Goal: Task Accomplishment & Management: Manage account settings

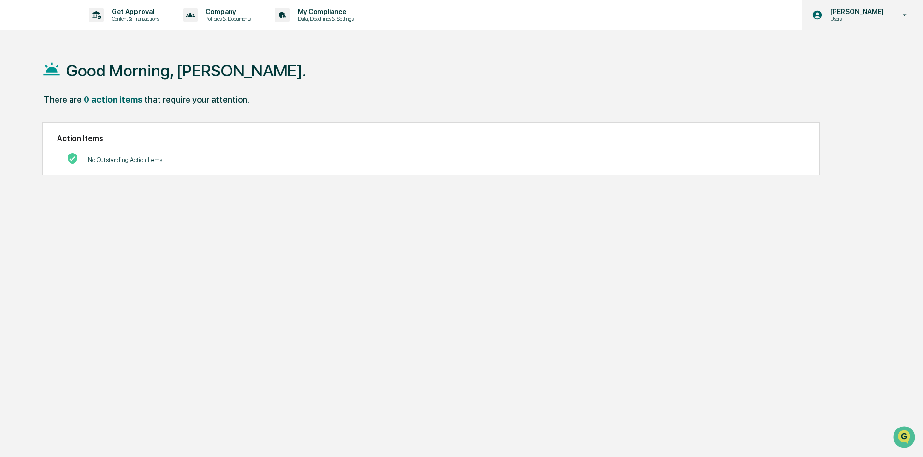
click at [869, 12] on p "[PERSON_NAME]" at bounding box center [855, 12] width 66 height 8
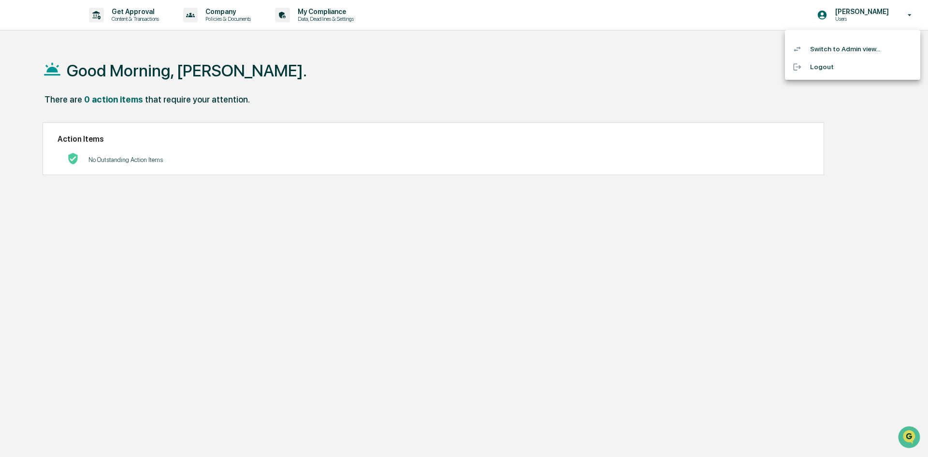
click at [842, 51] on li "Switch to Admin view..." at bounding box center [852, 49] width 135 height 18
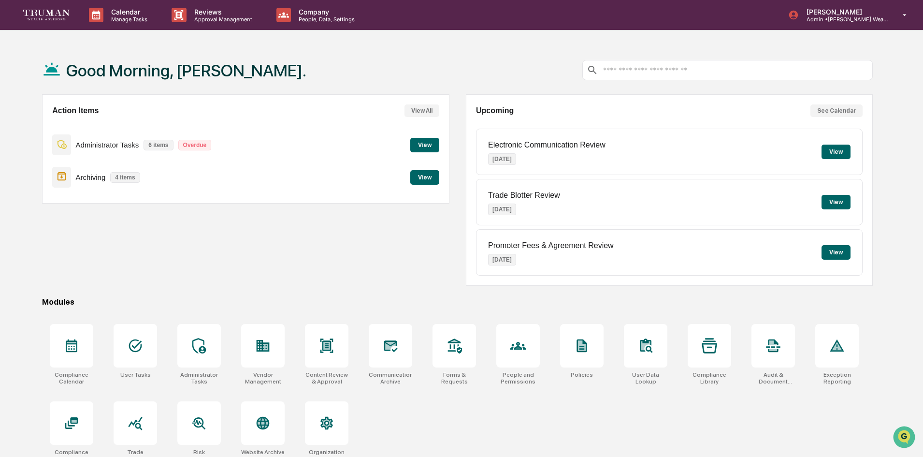
click at [423, 145] on button "View" at bounding box center [424, 145] width 29 height 14
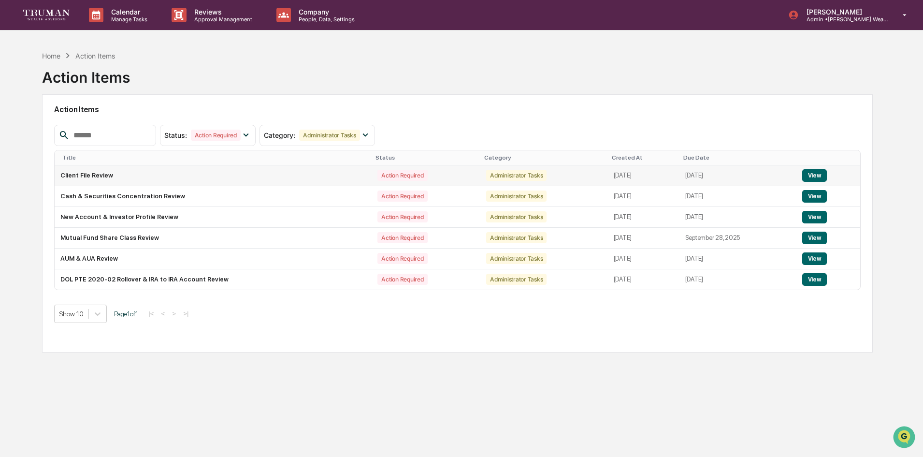
click at [822, 174] on button "View" at bounding box center [814, 175] width 25 height 13
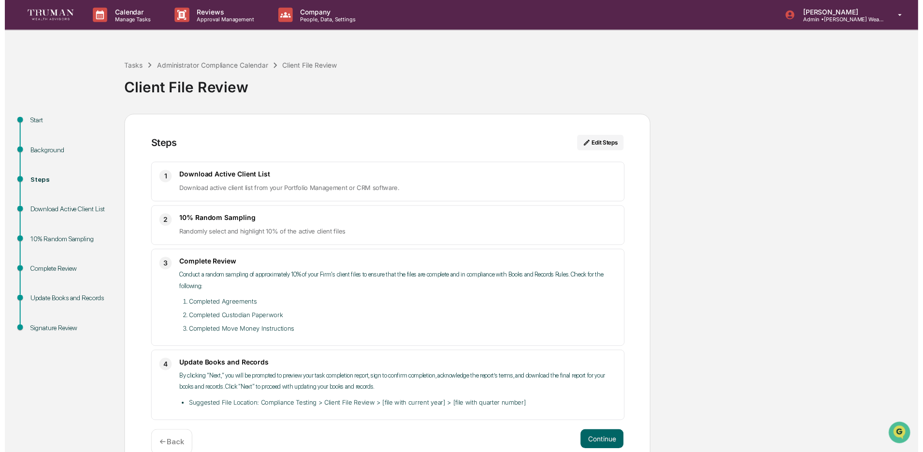
scroll to position [19, 0]
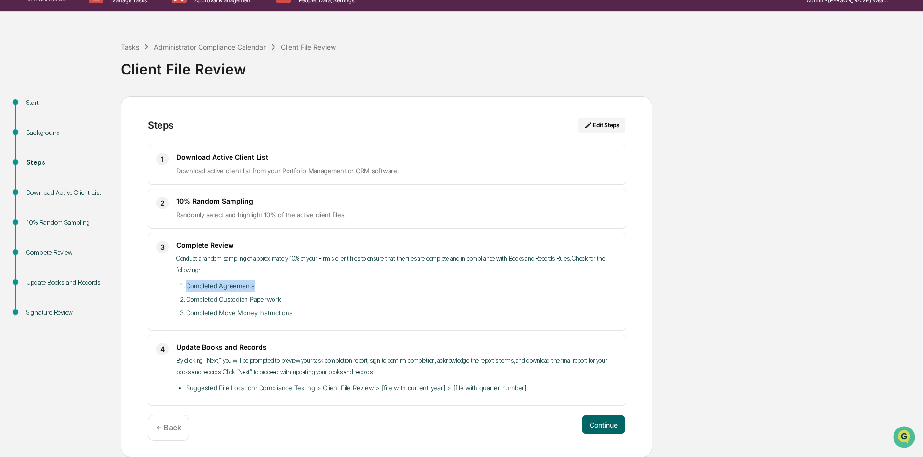
drag, startPoint x: 186, startPoint y: 285, endPoint x: 276, endPoint y: 288, distance: 90.9
click at [276, 288] on li "Completed Agreements" at bounding box center [402, 286] width 432 height 12
drag, startPoint x: 122, startPoint y: 73, endPoint x: 260, endPoint y: 70, distance: 138.2
click at [260, 70] on div "Client File Review" at bounding box center [519, 65] width 797 height 25
drag, startPoint x: 185, startPoint y: 287, endPoint x: 272, endPoint y: 288, distance: 87.5
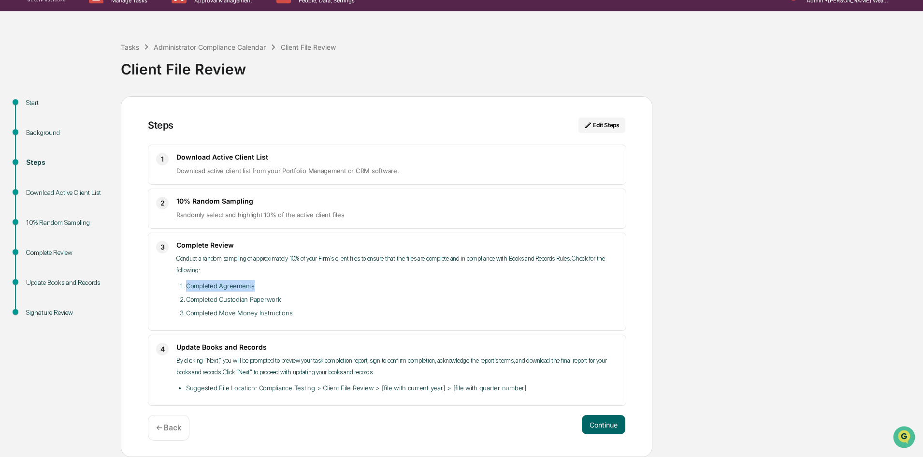
click at [272, 288] on li "Completed Agreements" at bounding box center [402, 286] width 432 height 12
drag, startPoint x: 186, startPoint y: 300, endPoint x: 308, endPoint y: 301, distance: 121.8
click at [308, 301] on li "Completed Custodian Paperwork" at bounding box center [402, 299] width 432 height 12
drag, startPoint x: 189, startPoint y: 313, endPoint x: 310, endPoint y: 315, distance: 121.3
click at [310, 315] on li "Completed Move Money Instructions" at bounding box center [402, 313] width 432 height 12
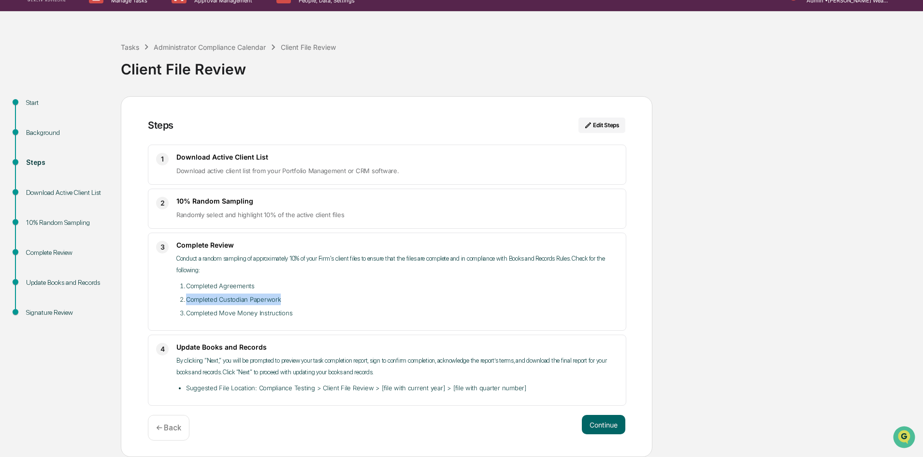
drag, startPoint x: 184, startPoint y: 300, endPoint x: 295, endPoint y: 298, distance: 111.1
click at [295, 298] on li "Completed Custodian Paperwork" at bounding box center [402, 299] width 432 height 12
click at [208, 303] on li "Completed Custodian Paperwork" at bounding box center [402, 299] width 432 height 12
drag, startPoint x: 186, startPoint y: 301, endPoint x: 280, endPoint y: 301, distance: 93.2
click at [280, 301] on li "Completed Custodian Paperwork" at bounding box center [402, 299] width 432 height 12
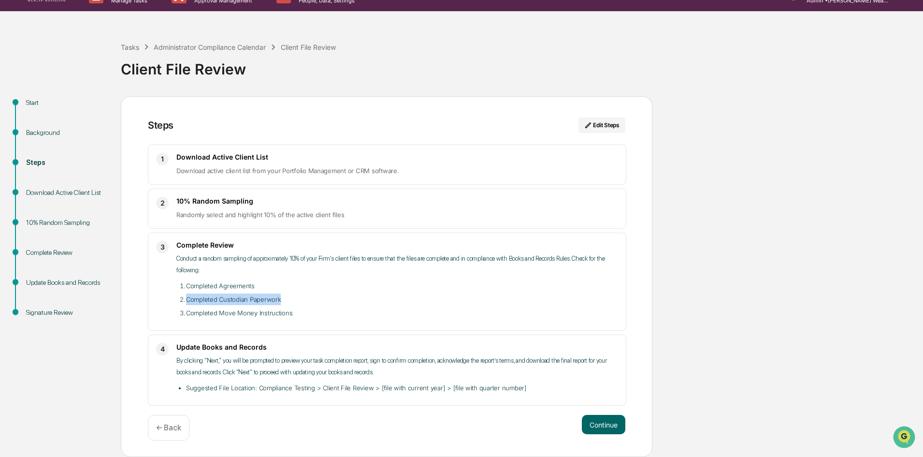
click at [196, 297] on li "Completed Custodian Paperwork" at bounding box center [402, 299] width 432 height 12
drag, startPoint x: 187, startPoint y: 300, endPoint x: 282, endPoint y: 302, distance: 94.7
click at [282, 302] on li "Completed Custodian Paperwork" at bounding box center [402, 299] width 432 height 12
click at [226, 49] on div "Administrator Compliance Calendar" at bounding box center [210, 47] width 112 height 8
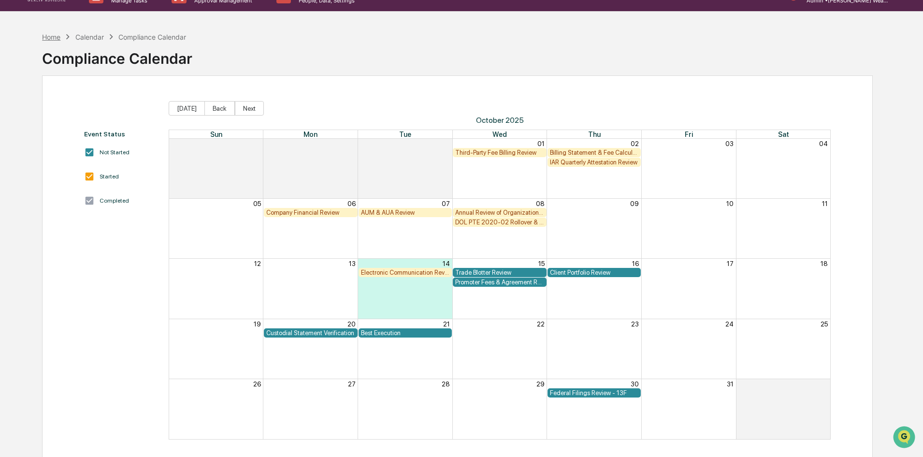
click at [51, 36] on div "Home" at bounding box center [51, 37] width 18 height 8
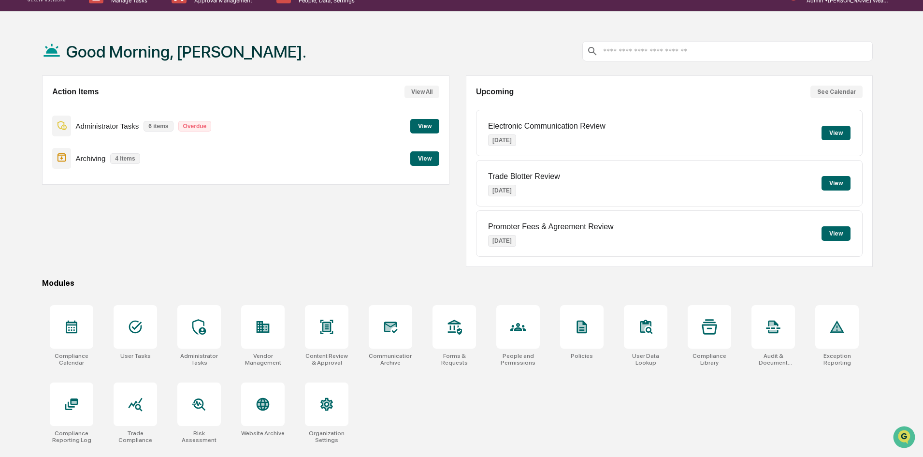
click at [431, 124] on button "View" at bounding box center [424, 126] width 29 height 14
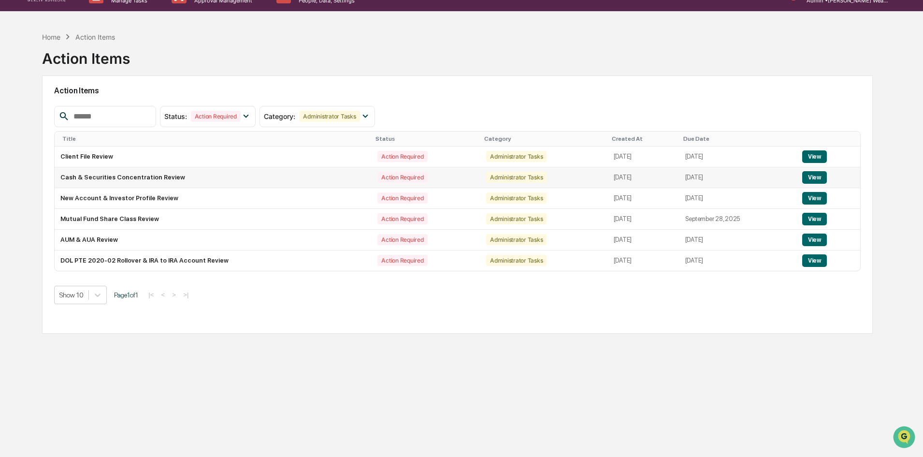
click at [142, 178] on td "Cash & Securities Concentration Review" at bounding box center [213, 177] width 317 height 21
click at [820, 175] on button "View" at bounding box center [814, 177] width 25 height 13
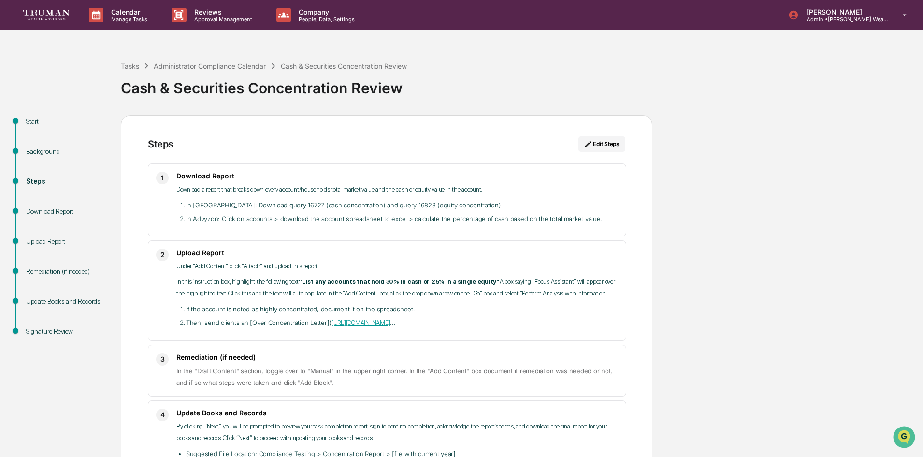
scroll to position [19, 0]
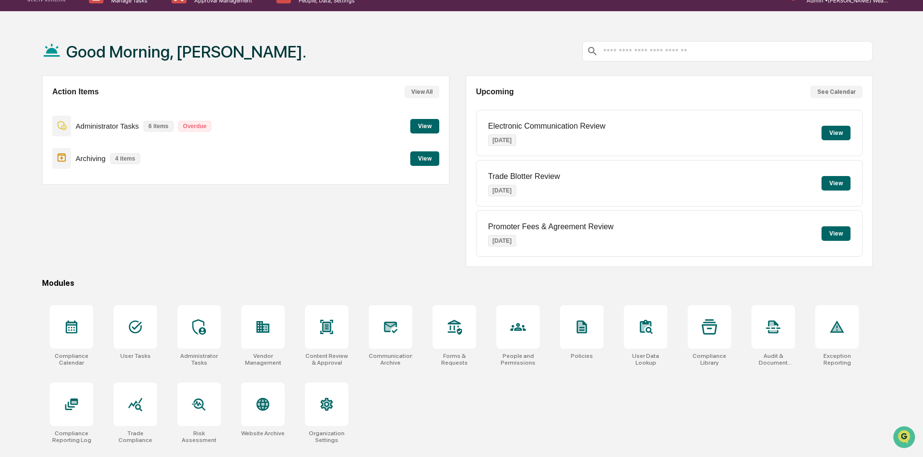
click at [428, 125] on button "View" at bounding box center [424, 126] width 29 height 14
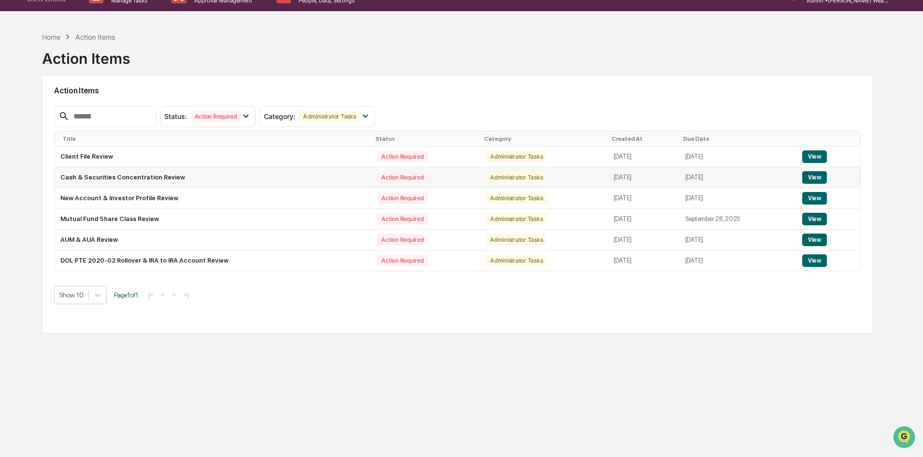
click at [818, 178] on button "View" at bounding box center [814, 177] width 25 height 13
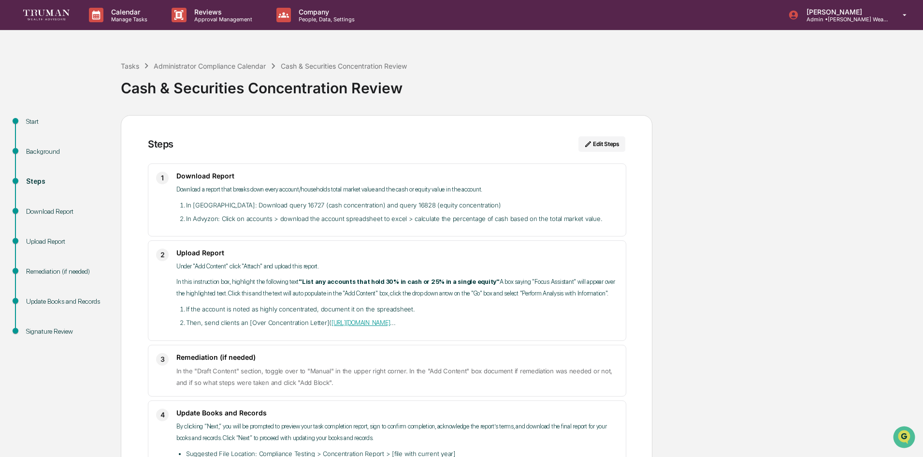
drag, startPoint x: 129, startPoint y: 66, endPoint x: 93, endPoint y: 74, distance: 37.2
click at [93, 74] on div "Tasks Administrator Compliance Calendar Cash & Securities Concentration Review …" at bounding box center [461, 284] width 923 height 476
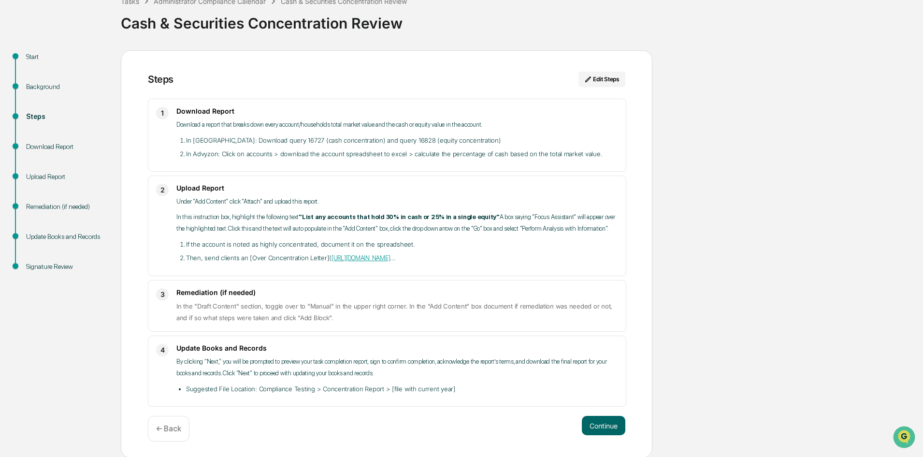
scroll to position [66, 0]
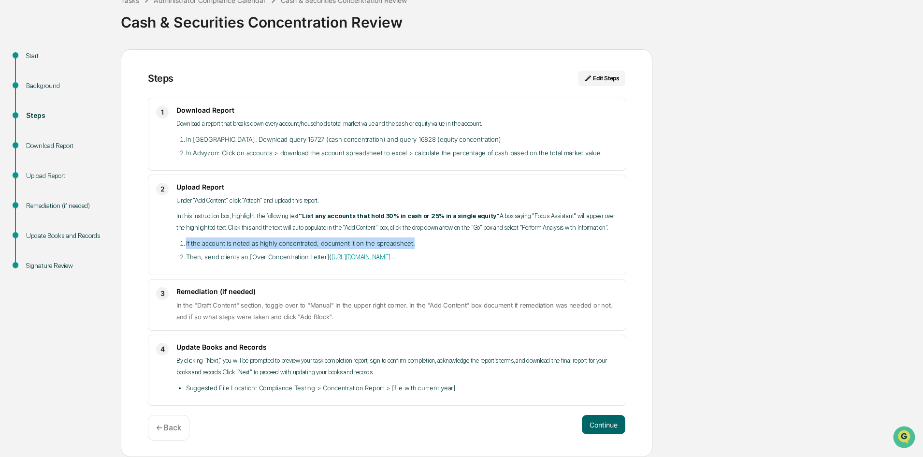
drag, startPoint x: 186, startPoint y: 244, endPoint x: 418, endPoint y: 246, distance: 232.4
click at [418, 246] on li "If the account is noted as highly concentrated, document it on the spreadsheet." at bounding box center [402, 243] width 432 height 12
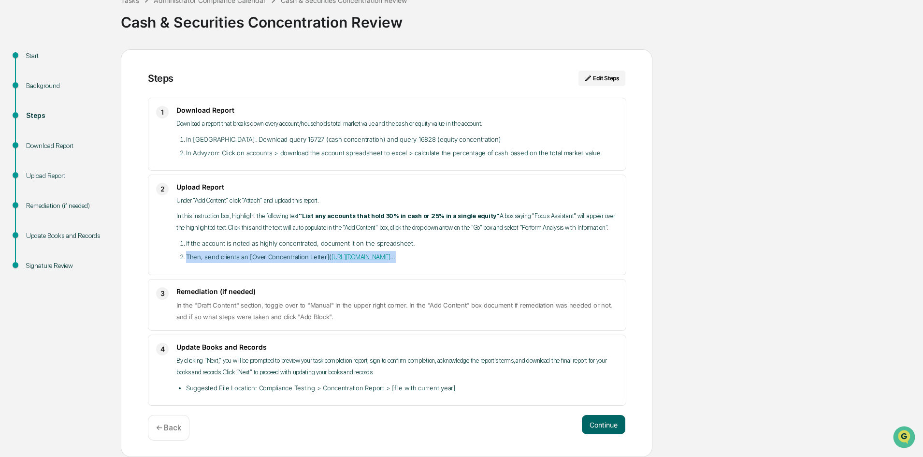
drag, startPoint x: 184, startPoint y: 259, endPoint x: 481, endPoint y: 265, distance: 296.7
click at [481, 265] on div "Upload Report Under "Add Content" click "Attach" and upload this report. In thi…" at bounding box center [397, 225] width 442 height 84
click at [227, 280] on div "3 Remediation (if needed) In the "Draft Content" section, toggle over to "Manua…" at bounding box center [387, 305] width 478 height 52
drag, startPoint x: 187, startPoint y: 259, endPoint x: 492, endPoint y: 258, distance: 305.3
click at [492, 258] on li "Then, send clients an [Over Concentration Letter]( https://app.box.com/s/bupcq6…" at bounding box center [402, 257] width 432 height 12
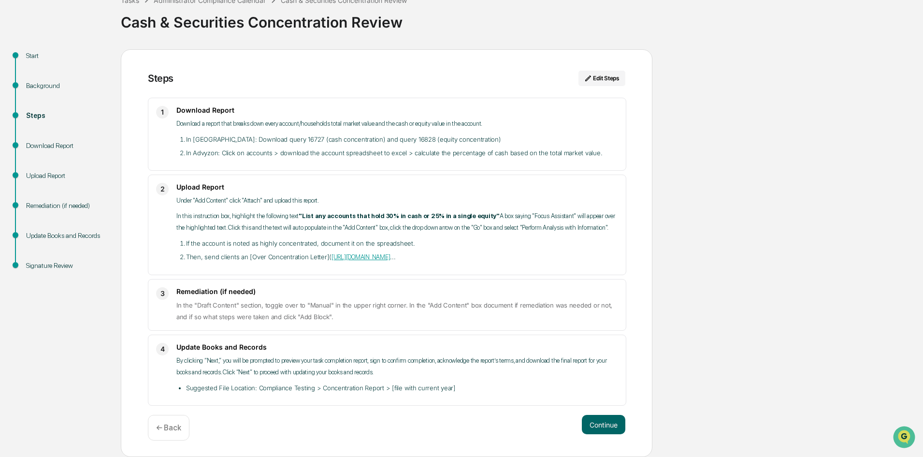
drag, startPoint x: 602, startPoint y: 422, endPoint x: 708, endPoint y: 105, distance: 334.7
click at [708, 105] on div "Start Background Steps Download Report Upload Report Remediation (if needed) Up…" at bounding box center [461, 253] width 913 height 408
click at [599, 423] on button "Continue" at bounding box center [603, 424] width 43 height 19
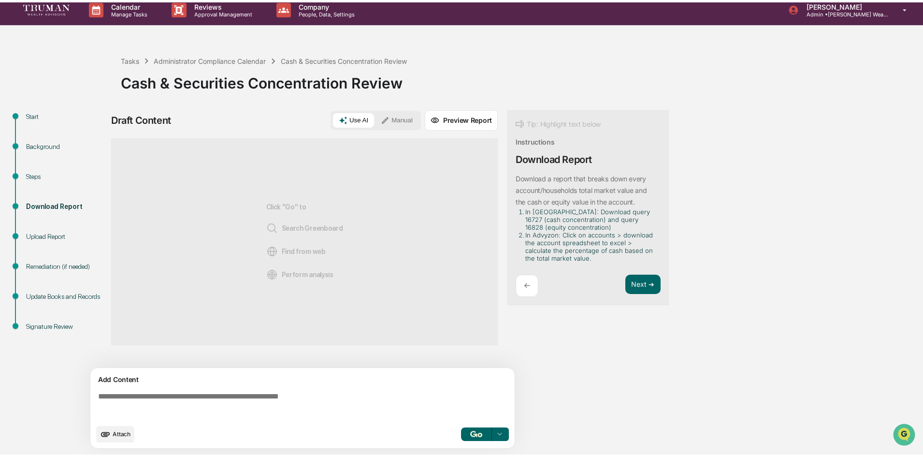
scroll to position [7, 0]
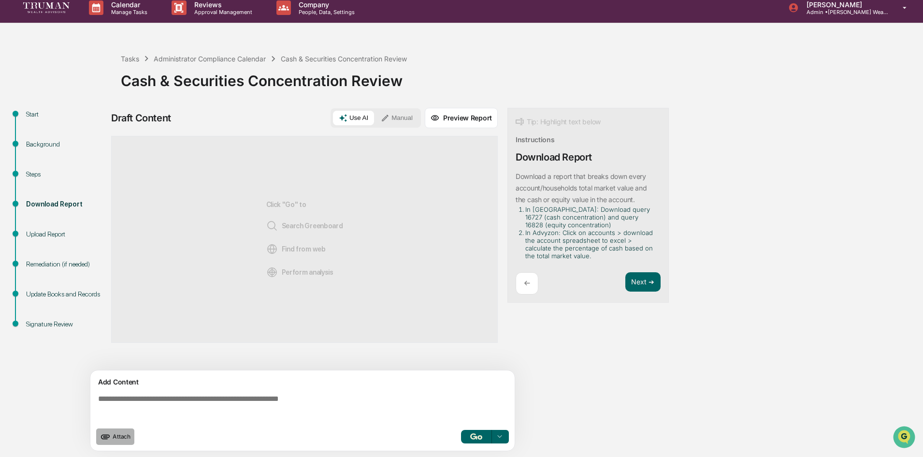
click at [113, 437] on span "Attach" at bounding box center [122, 435] width 18 height 7
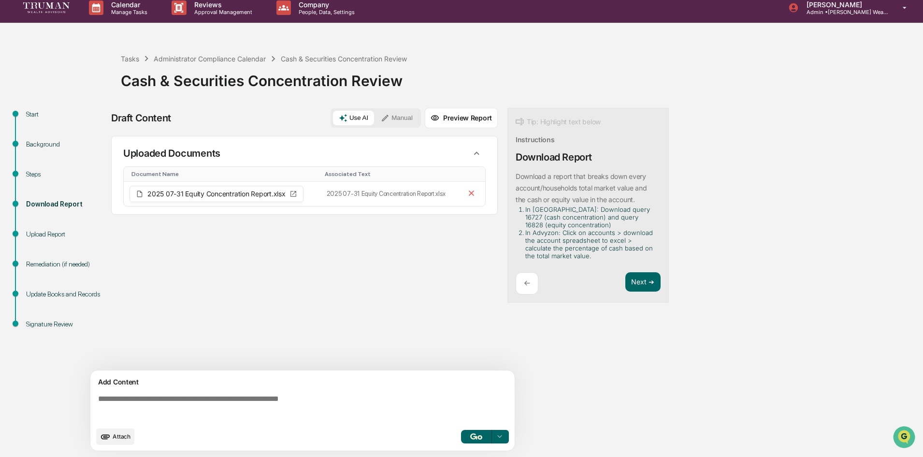
click at [126, 435] on span "Attach" at bounding box center [122, 435] width 18 height 7
click at [635, 282] on button "Next ➔" at bounding box center [642, 282] width 35 height 20
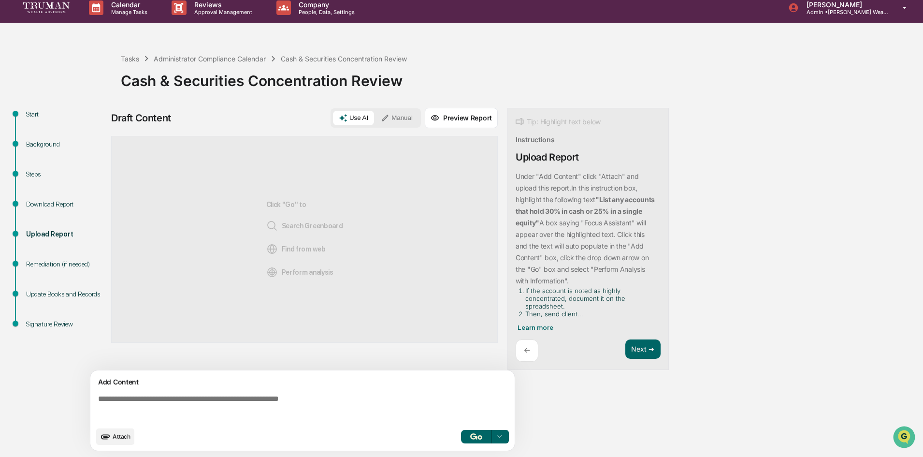
click at [56, 202] on div "Download Report" at bounding box center [65, 204] width 79 height 10
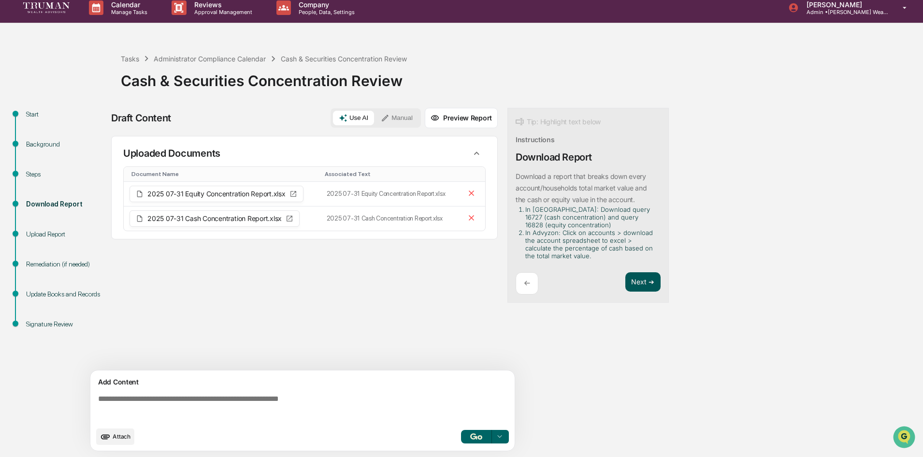
click at [636, 282] on button "Next ➔" at bounding box center [642, 282] width 35 height 20
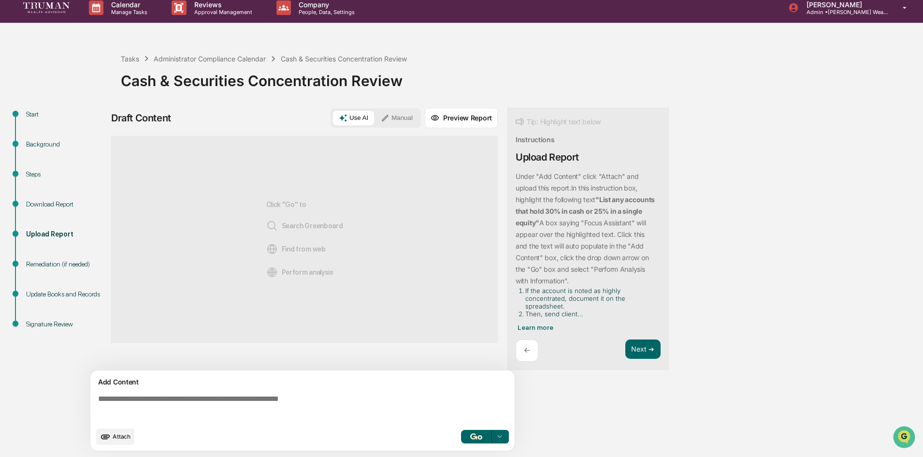
click at [533, 354] on div "←" at bounding box center [527, 350] width 23 height 23
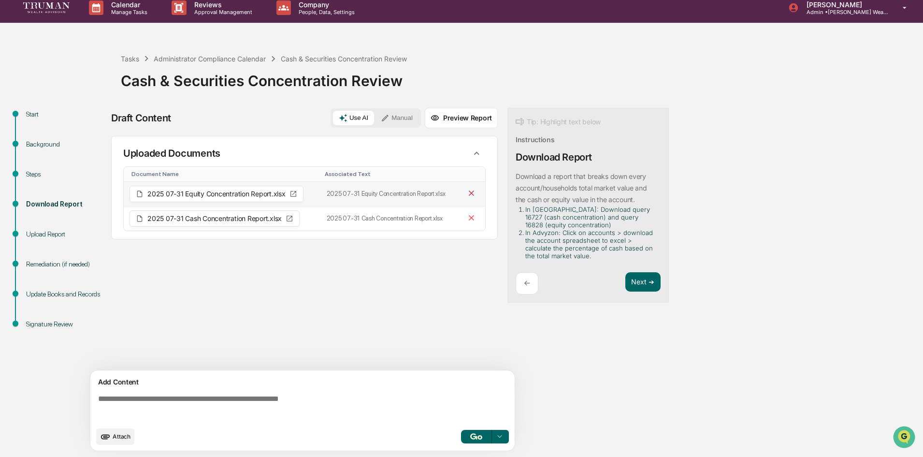
click at [470, 195] on icon at bounding box center [471, 192] width 9 height 9
click at [470, 194] on icon at bounding box center [470, 192] width 5 height 5
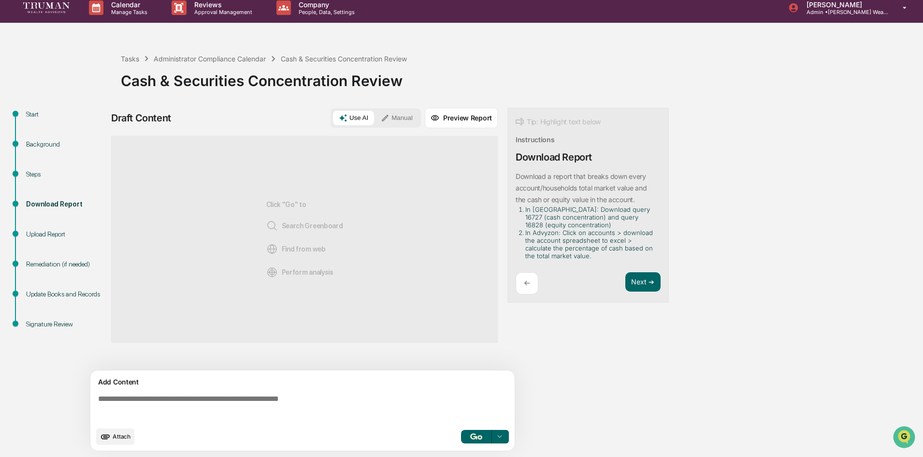
click at [297, 397] on textarea at bounding box center [304, 407] width 420 height 35
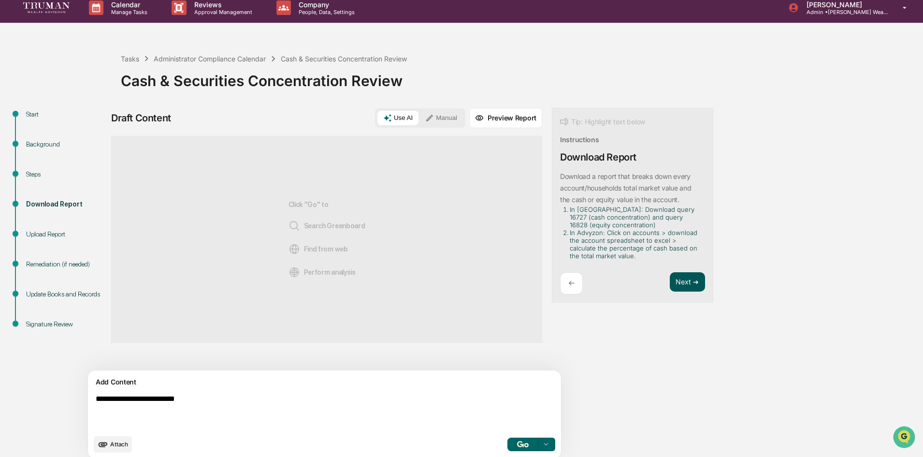
type textarea "**********"
click at [670, 280] on button "Next ➔" at bounding box center [687, 282] width 35 height 20
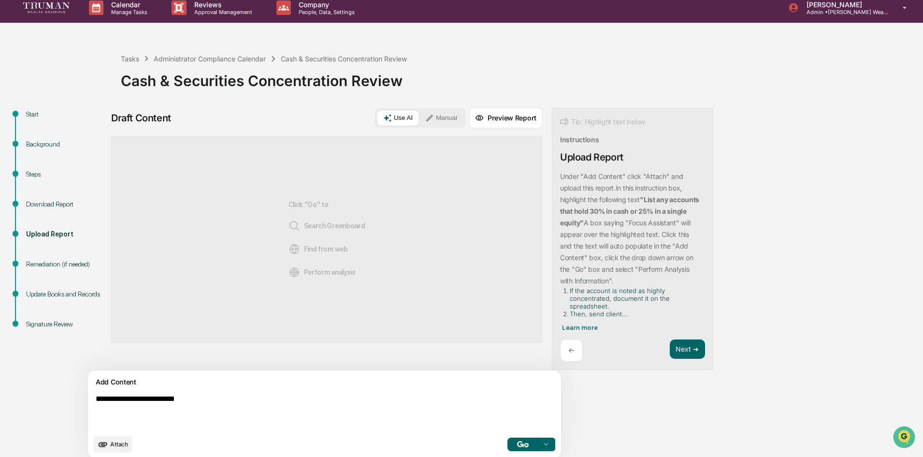
click at [114, 443] on span "Attach" at bounding box center [119, 443] width 18 height 7
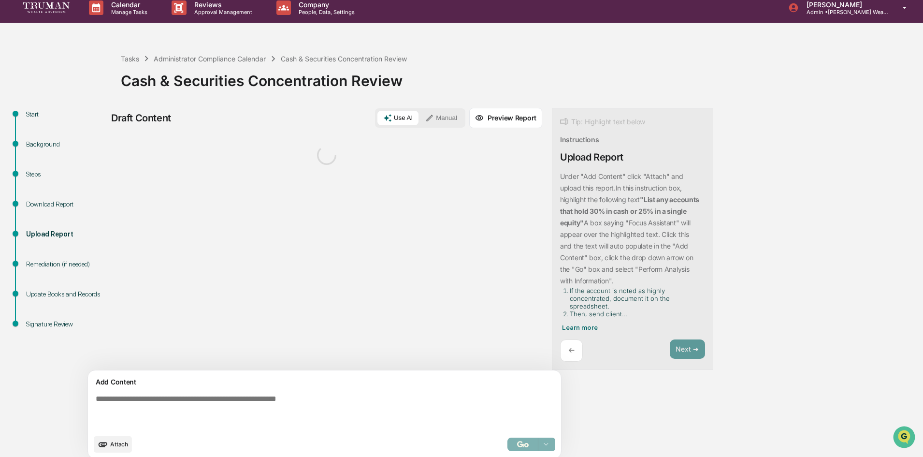
scroll to position [15, 0]
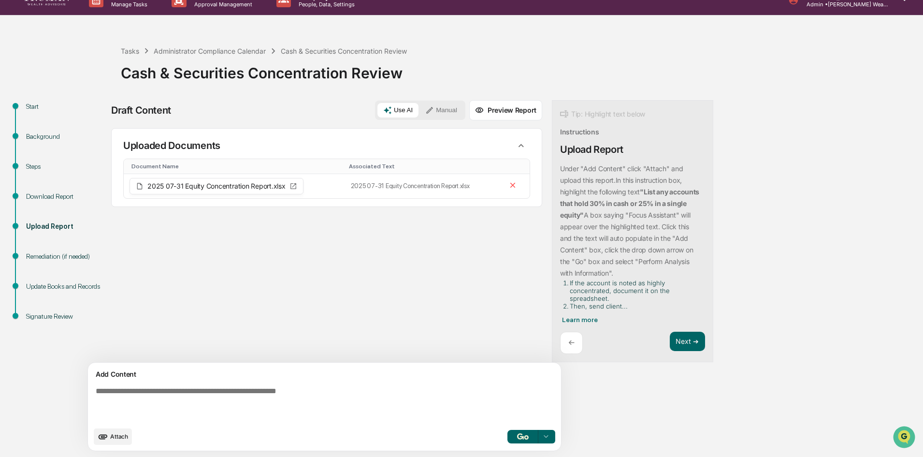
click at [114, 437] on span "Attach" at bounding box center [119, 435] width 18 height 7
click at [240, 390] on textarea at bounding box center [302, 404] width 420 height 43
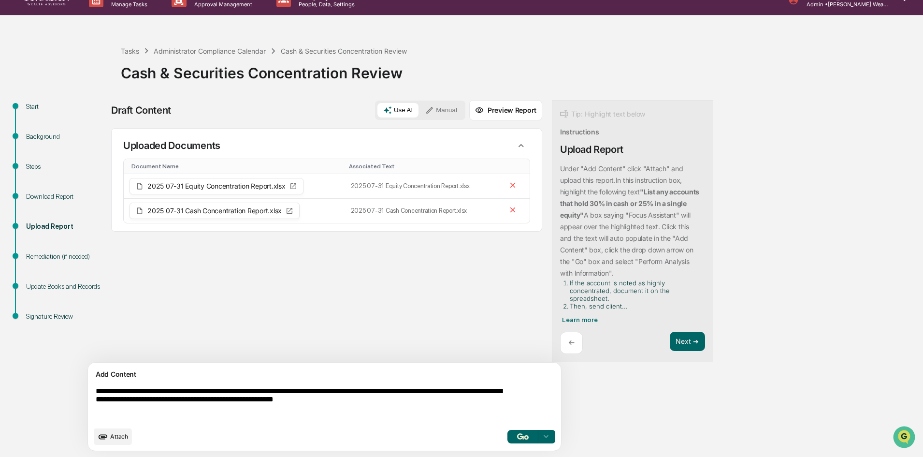
type textarea "**********"
drag, startPoint x: 223, startPoint y: 392, endPoint x: 237, endPoint y: 395, distance: 13.9
click at [237, 395] on textarea "**********" at bounding box center [302, 404] width 420 height 43
drag, startPoint x: 349, startPoint y: 390, endPoint x: 400, endPoint y: 392, distance: 50.8
click at [400, 392] on textarea "**********" at bounding box center [302, 404] width 420 height 43
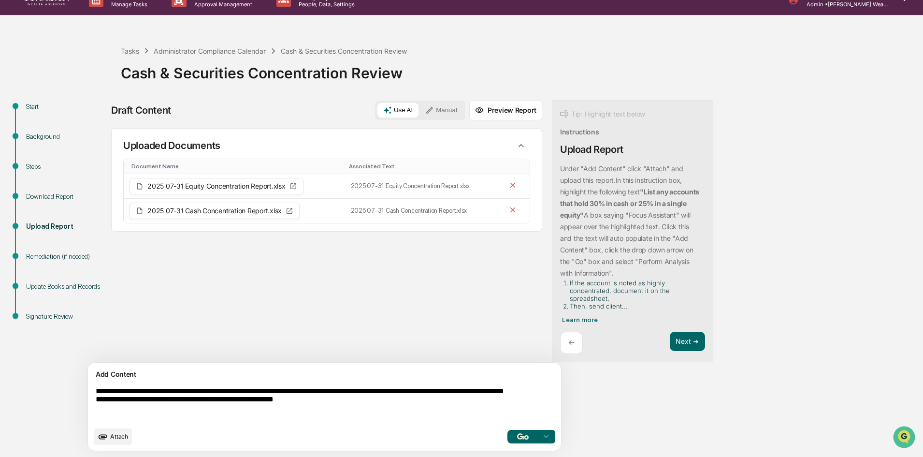
drag, startPoint x: 434, startPoint y: 402, endPoint x: 86, endPoint y: 386, distance: 348.2
click at [86, 386] on div "**********" at bounding box center [461, 278] width 913 height 357
click at [181, 394] on textarea "**********" at bounding box center [302, 404] width 420 height 43
drag, startPoint x: 235, startPoint y: 391, endPoint x: 84, endPoint y: 395, distance: 150.8
click at [84, 395] on div "**********" at bounding box center [461, 278] width 913 height 357
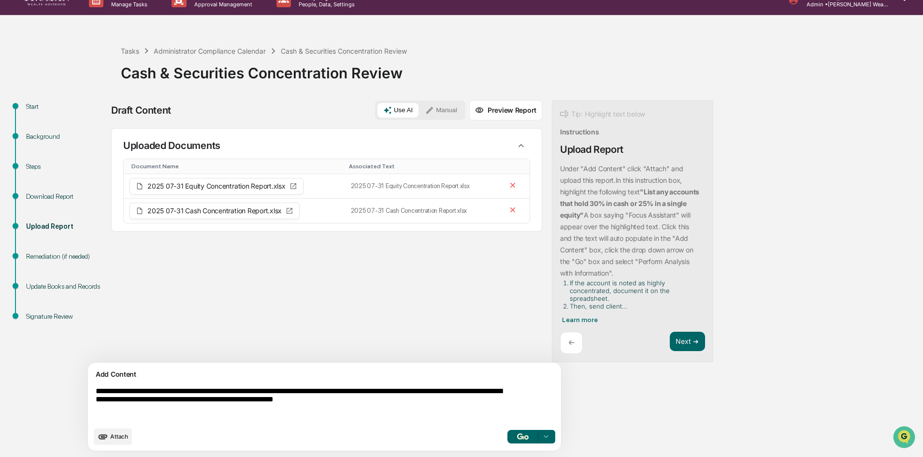
click at [269, 410] on textarea "**********" at bounding box center [302, 404] width 420 height 43
click at [429, 402] on textarea "**********" at bounding box center [302, 404] width 420 height 43
click at [419, 110] on button "Manual" at bounding box center [440, 110] width 43 height 14
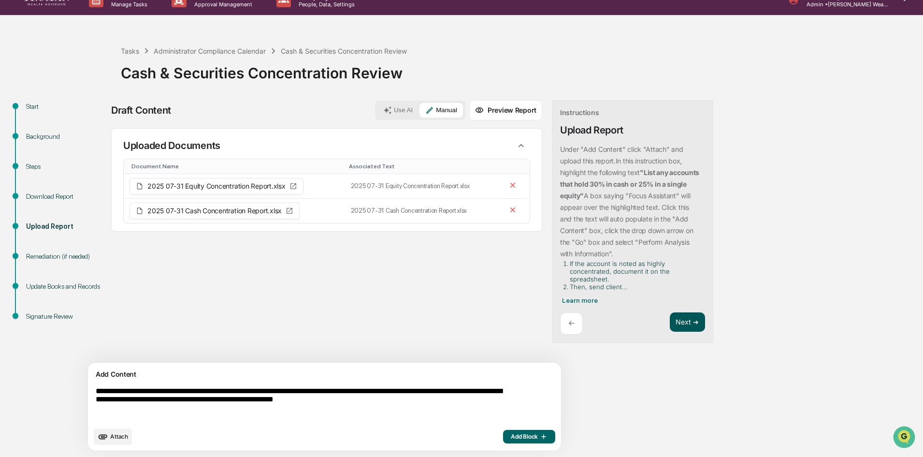
click at [670, 319] on button "Next ➔" at bounding box center [687, 322] width 35 height 20
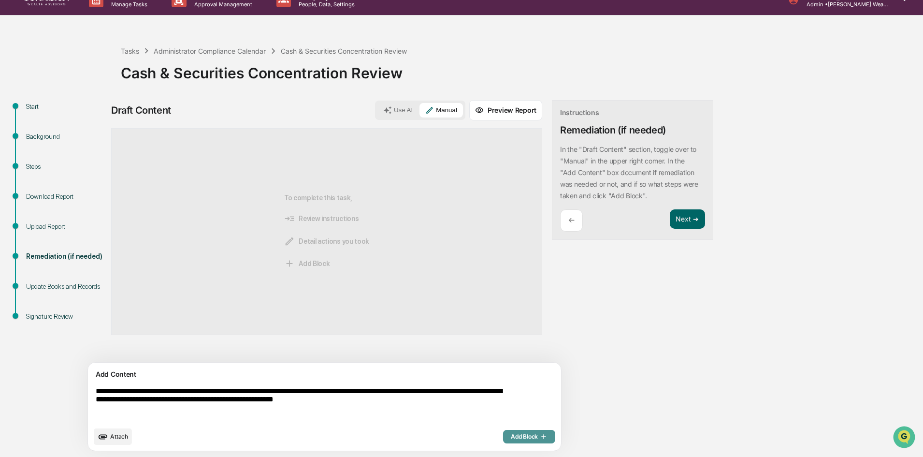
click at [511, 434] on span "Add Block" at bounding box center [529, 436] width 37 height 8
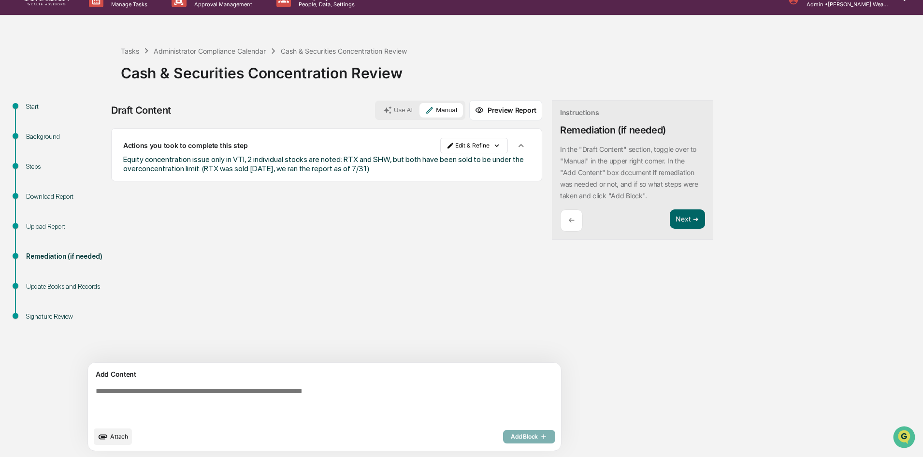
click at [568, 221] on p "←" at bounding box center [571, 219] width 6 height 9
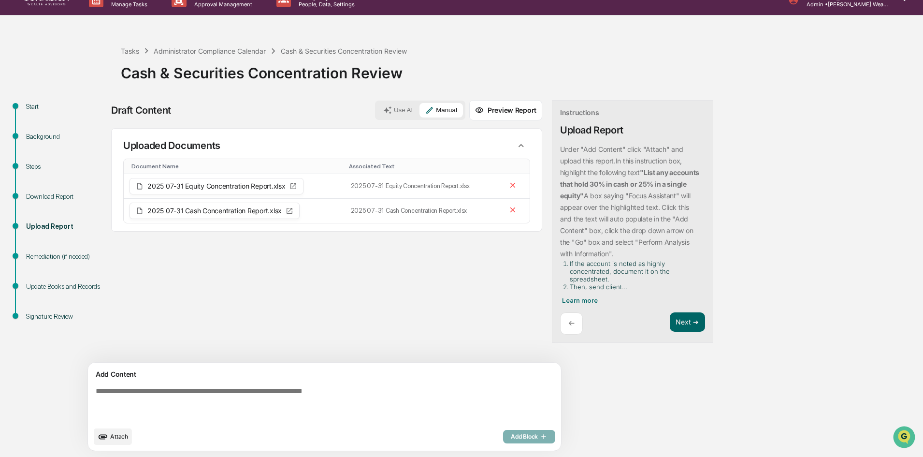
click at [357, 389] on textarea at bounding box center [302, 404] width 420 height 43
type textarea "*"
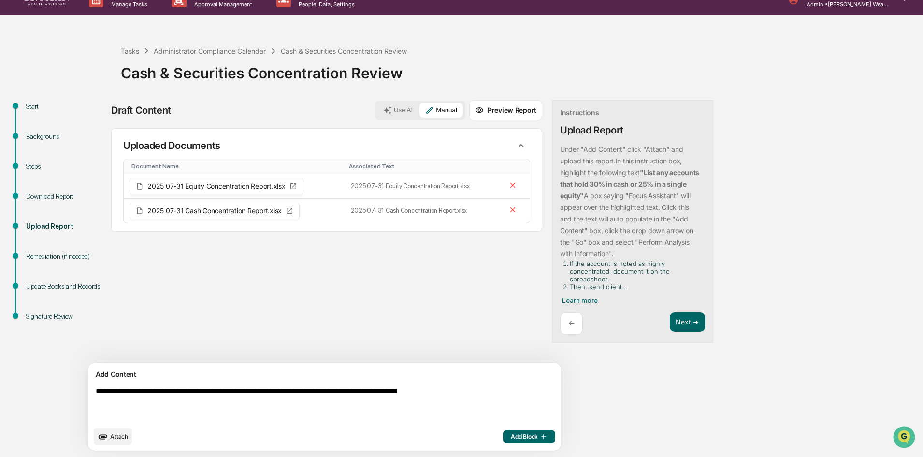
type textarea "**********"
click at [511, 437] on span "Add Block" at bounding box center [529, 436] width 37 height 8
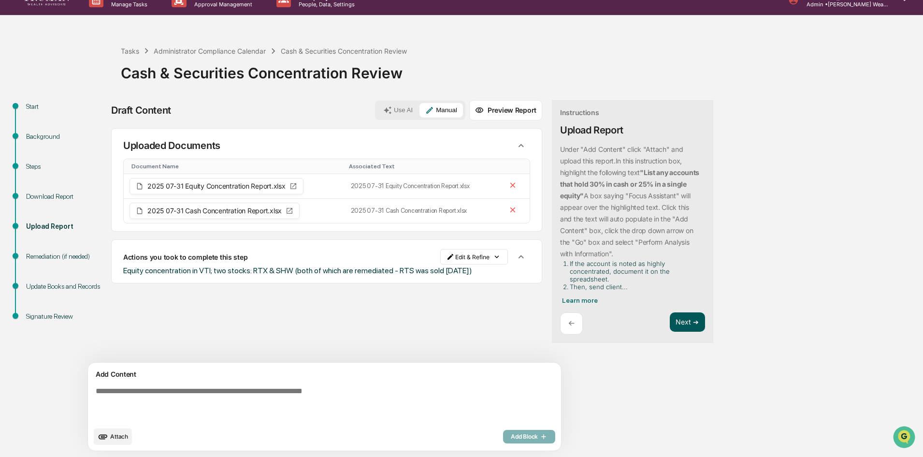
click at [670, 324] on button "Next ➔" at bounding box center [687, 322] width 35 height 20
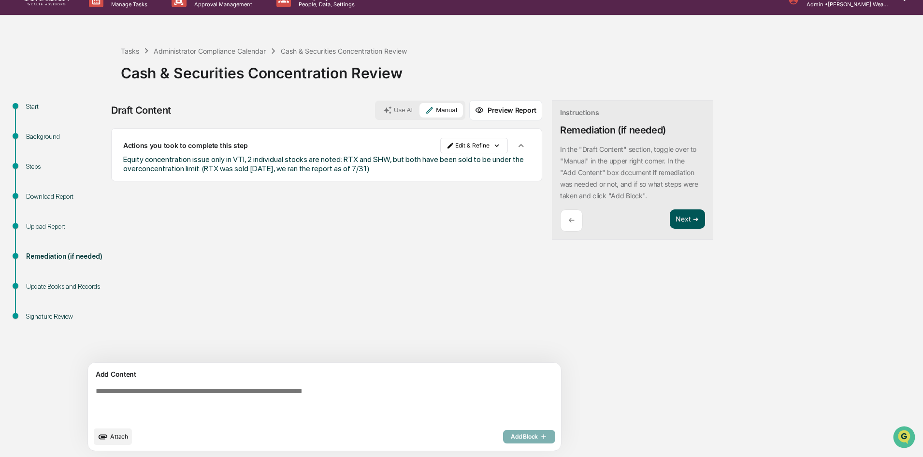
click at [670, 214] on button "Next ➔" at bounding box center [687, 219] width 35 height 20
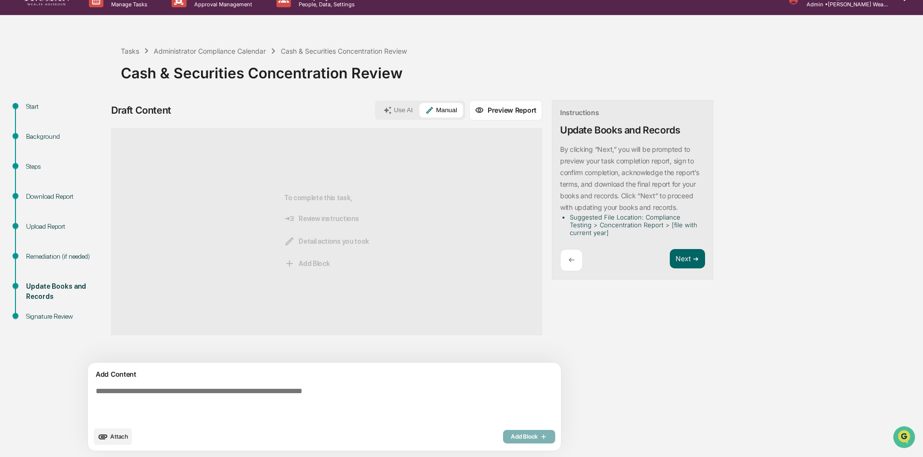
click at [235, 391] on textarea at bounding box center [302, 404] width 420 height 43
click at [670, 256] on button "Next ➔" at bounding box center [687, 259] width 35 height 20
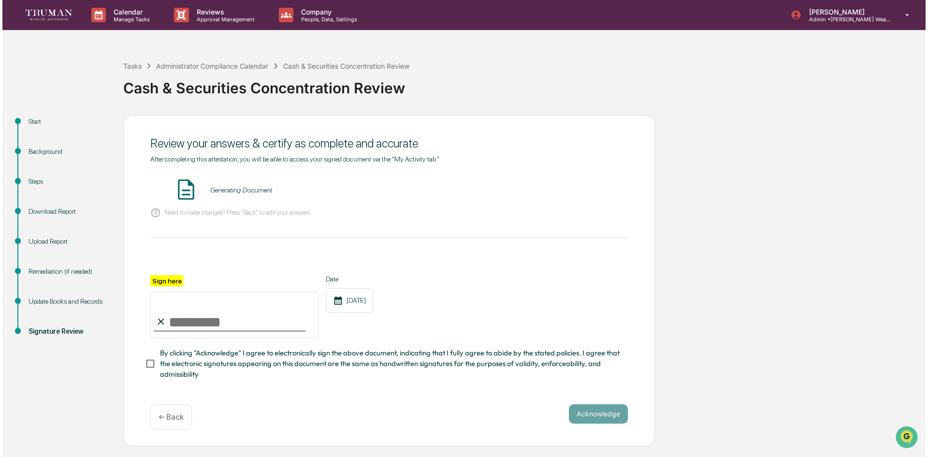
scroll to position [0, 0]
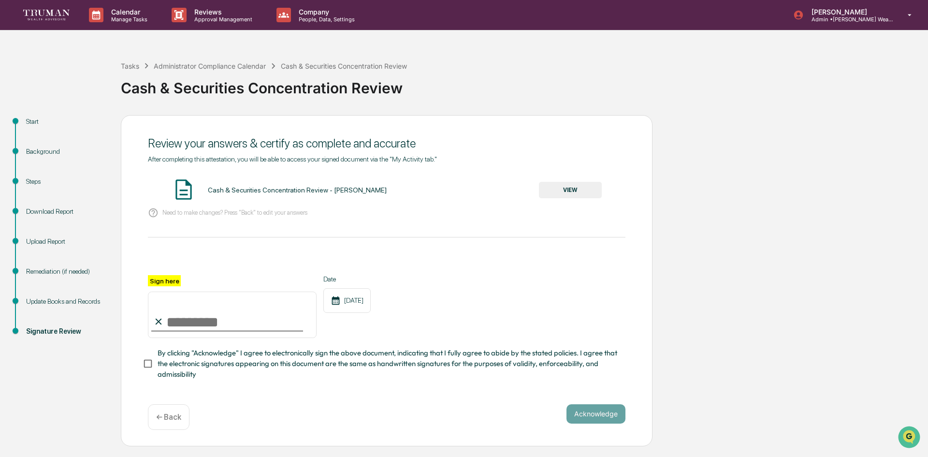
click at [551, 192] on button "VIEW" at bounding box center [570, 190] width 63 height 16
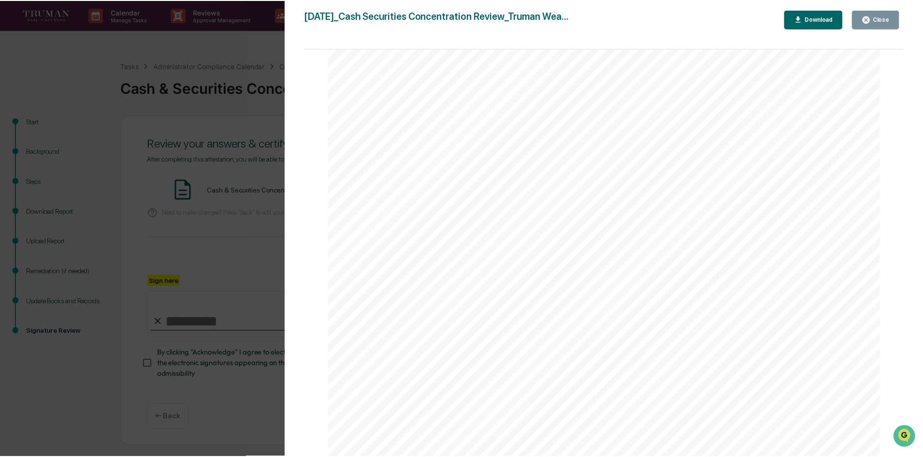
scroll to position [1215, 0]
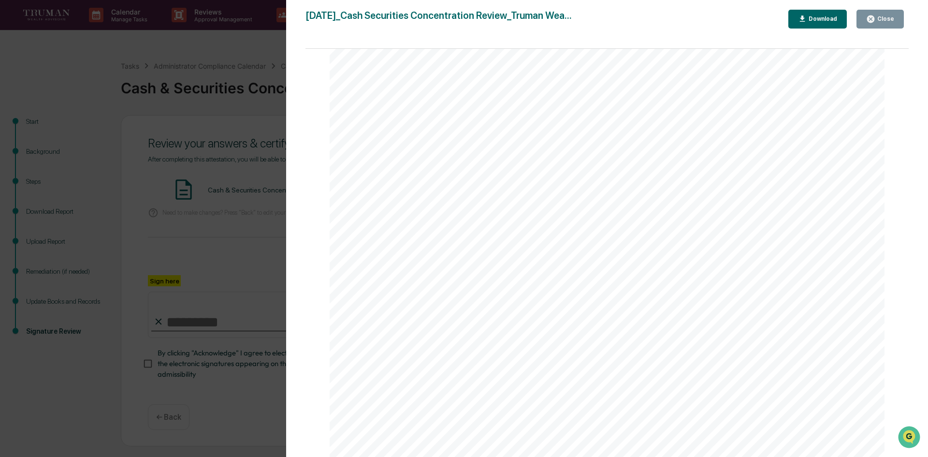
click at [879, 17] on div "Close" at bounding box center [884, 18] width 19 height 7
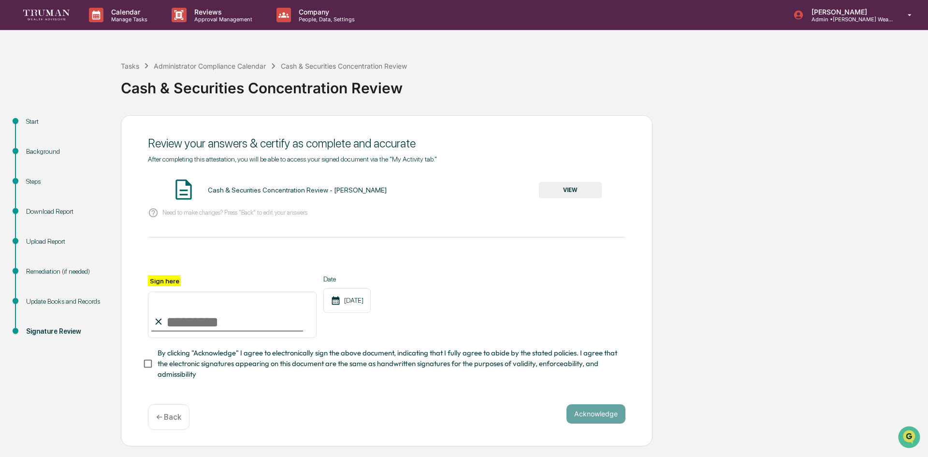
click at [162, 283] on label "Sign here" at bounding box center [164, 280] width 33 height 11
click at [162, 291] on input "Sign here" at bounding box center [232, 314] width 169 height 46
type input "**********"
click at [600, 413] on button "Acknowledge" at bounding box center [595, 413] width 59 height 19
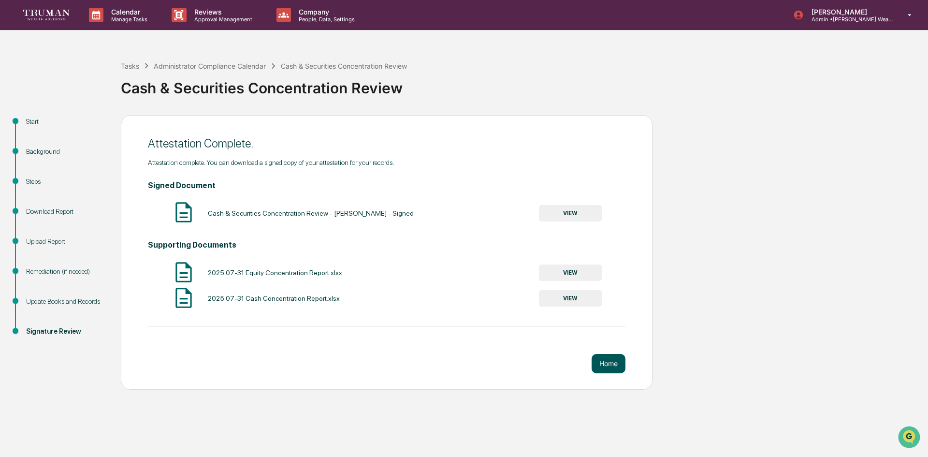
click at [598, 360] on button "Home" at bounding box center [608, 363] width 34 height 19
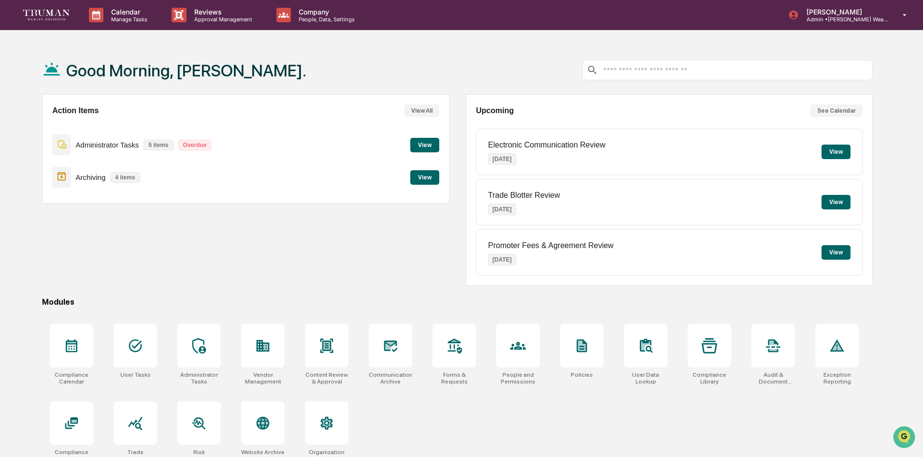
click at [426, 146] on button "View" at bounding box center [424, 145] width 29 height 14
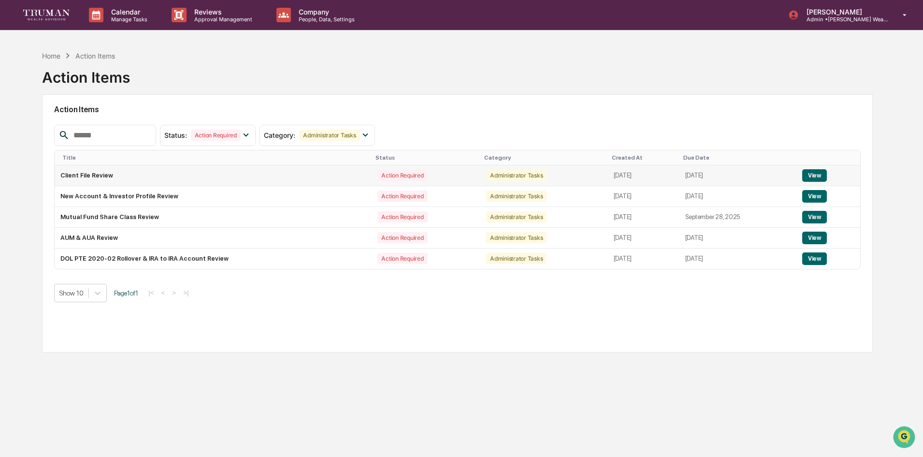
click at [817, 175] on button "View" at bounding box center [814, 175] width 25 height 13
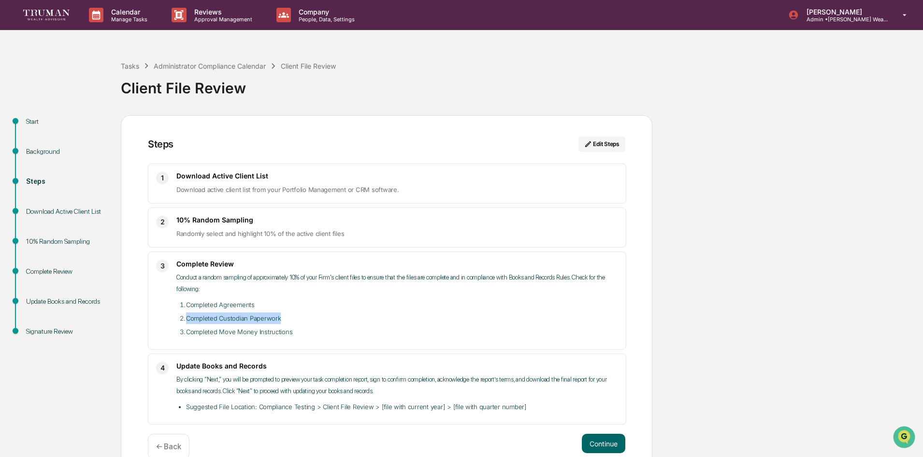
drag, startPoint x: 186, startPoint y: 319, endPoint x: 289, endPoint y: 317, distance: 102.4
click at [289, 317] on li "Completed Custodian Paperwork" at bounding box center [402, 318] width 432 height 12
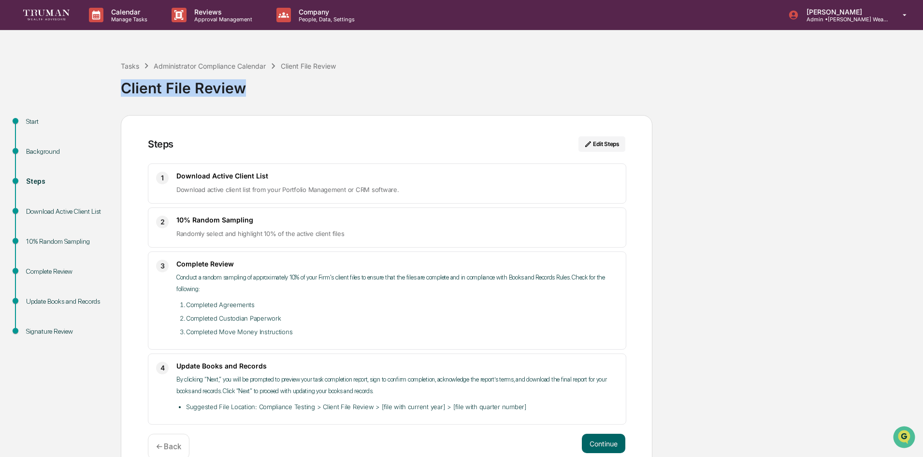
drag, startPoint x: 118, startPoint y: 88, endPoint x: 266, endPoint y: 89, distance: 147.8
click at [266, 89] on div "Tasks Administrator Compliance Calendar Client File Review Client File Review S…" at bounding box center [461, 261] width 923 height 430
click at [33, 120] on div "Start" at bounding box center [65, 121] width 79 height 10
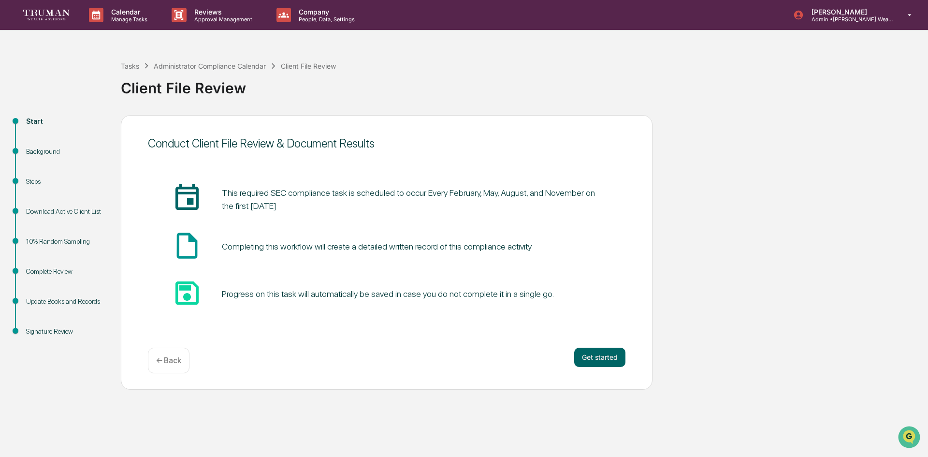
click at [37, 181] on div "Steps" at bounding box center [65, 181] width 79 height 10
click at [31, 182] on div "Steps" at bounding box center [65, 181] width 79 height 10
click at [601, 352] on button "Get started" at bounding box center [599, 356] width 51 height 19
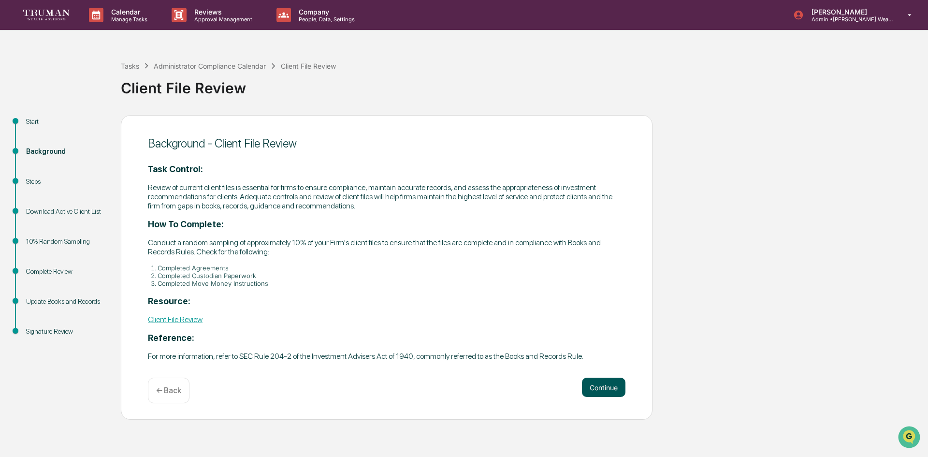
click at [607, 386] on button "Continue" at bounding box center [603, 386] width 43 height 19
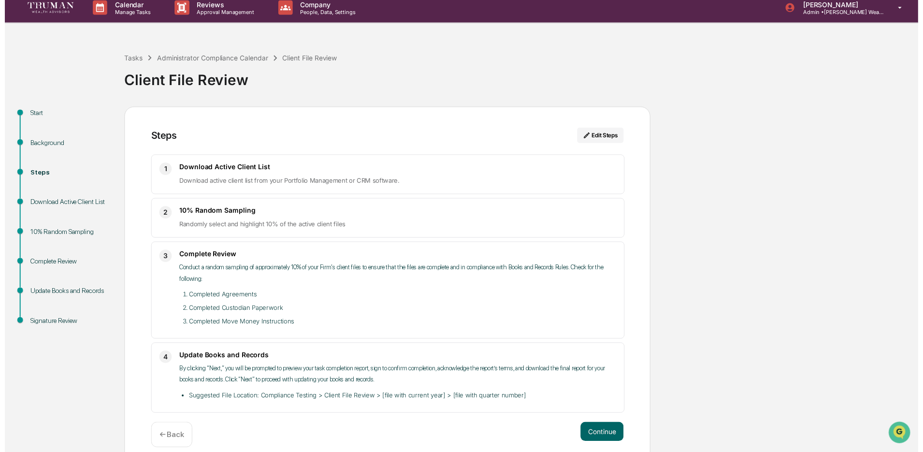
scroll to position [19, 0]
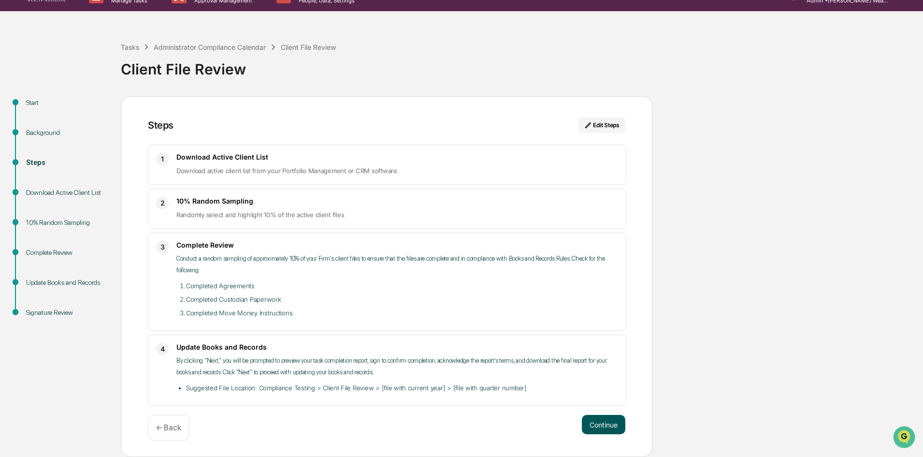
click at [616, 424] on button "Continue" at bounding box center [603, 424] width 43 height 19
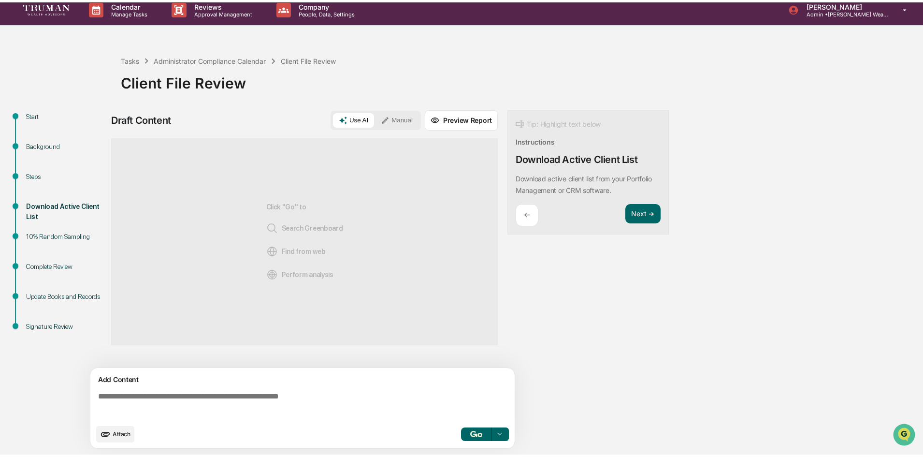
scroll to position [7, 0]
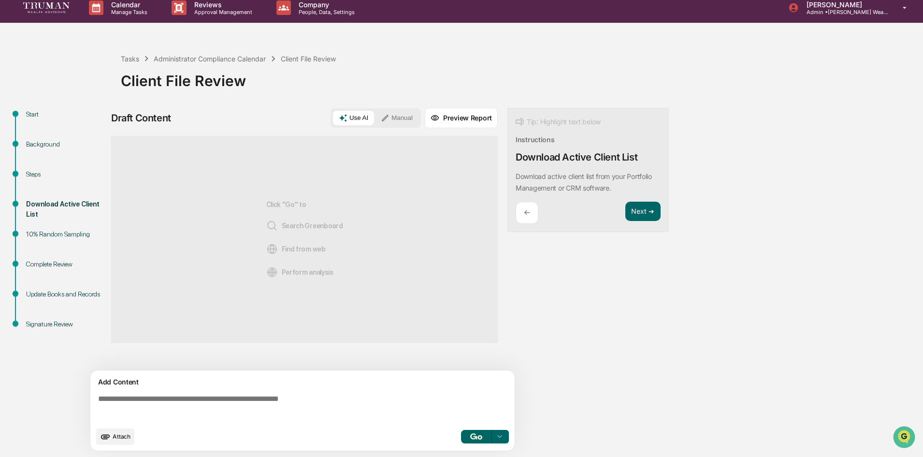
click at [403, 114] on button "Manual" at bounding box center [396, 118] width 43 height 14
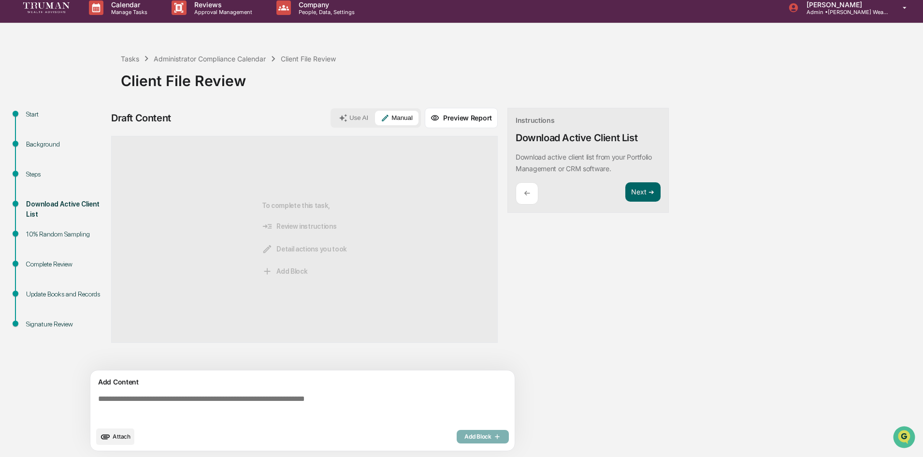
click at [410, 396] on textarea at bounding box center [304, 407] width 420 height 35
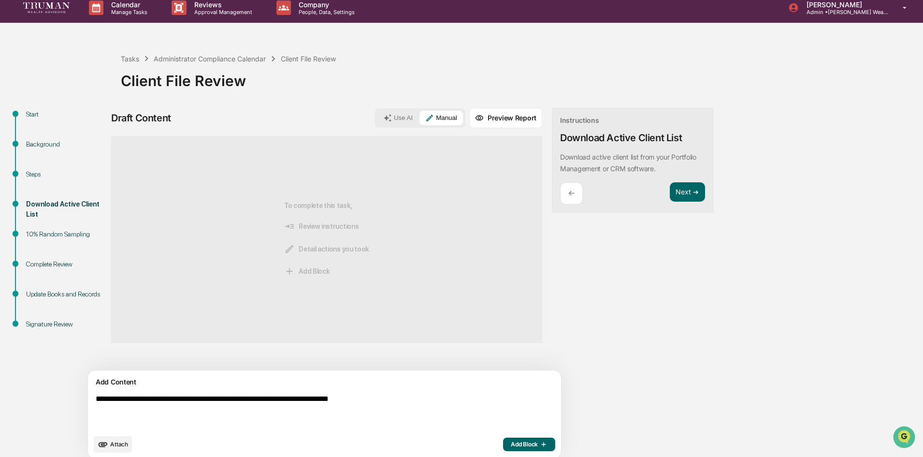
type textarea "**********"
click at [503, 448] on button "Add Block" at bounding box center [529, 444] width 52 height 14
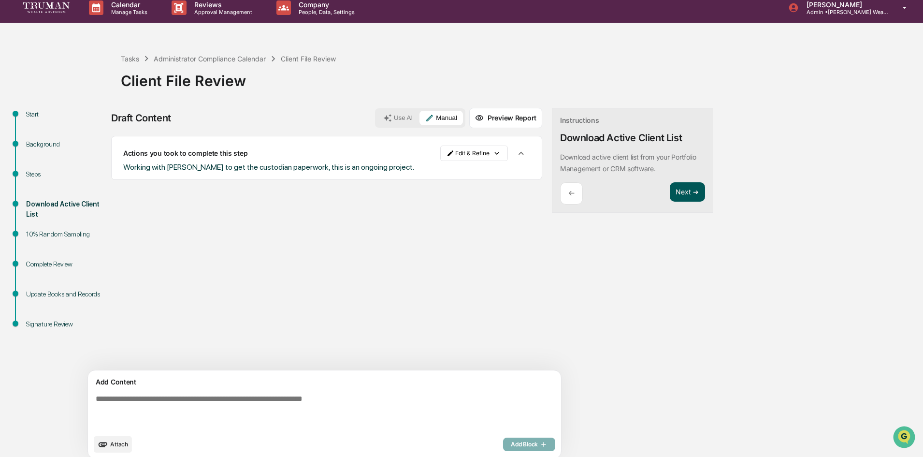
click at [670, 191] on button "Next ➔" at bounding box center [687, 192] width 35 height 20
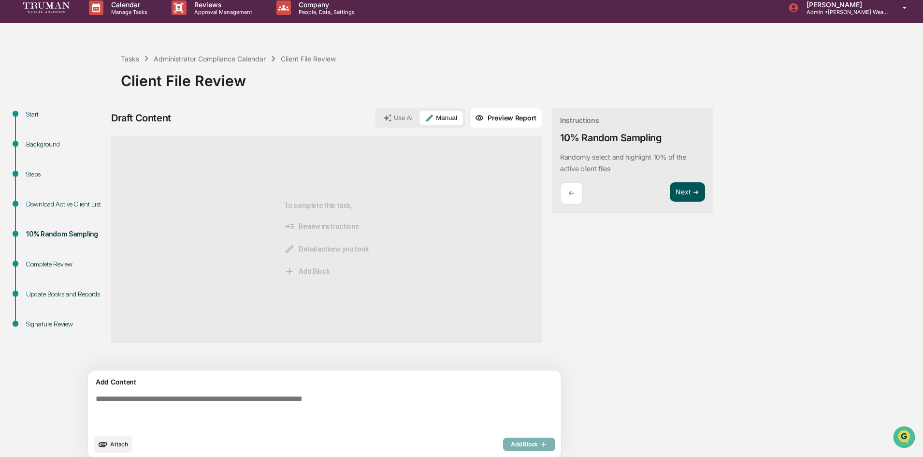
click at [670, 195] on button "Next ➔" at bounding box center [687, 192] width 35 height 20
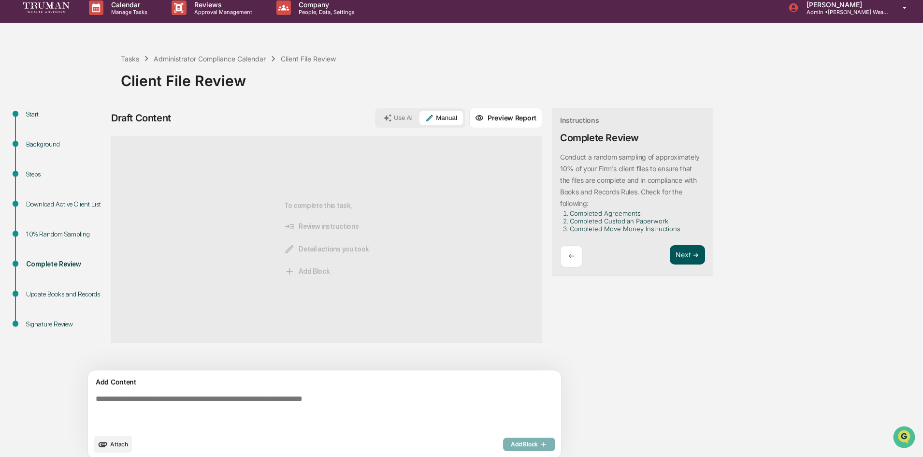
click at [670, 255] on button "Next ➔" at bounding box center [687, 255] width 35 height 20
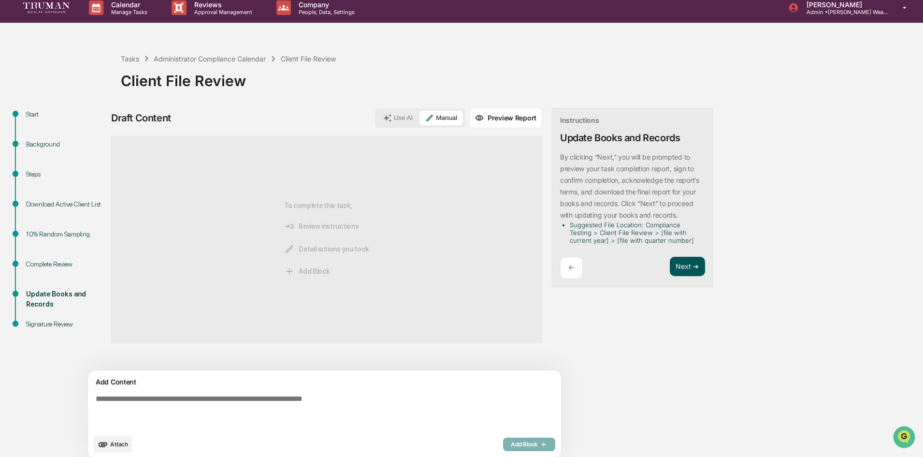
click at [670, 267] on button "Next ➔" at bounding box center [687, 267] width 35 height 20
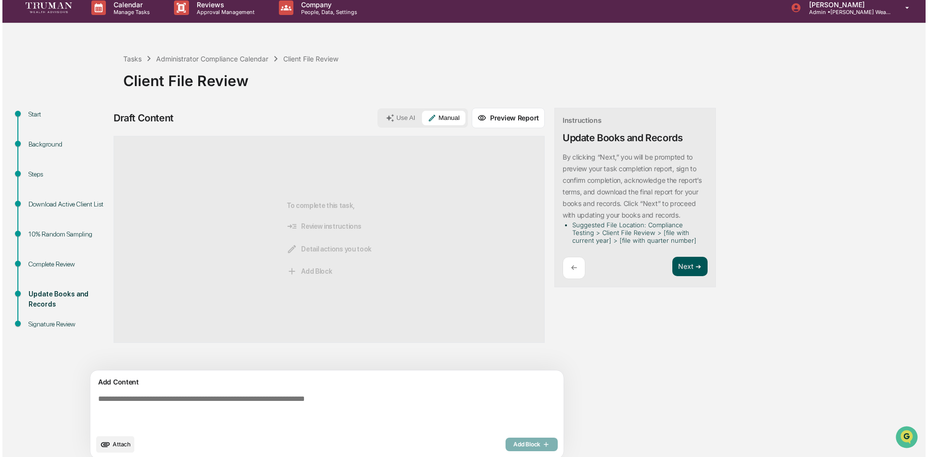
scroll to position [0, 0]
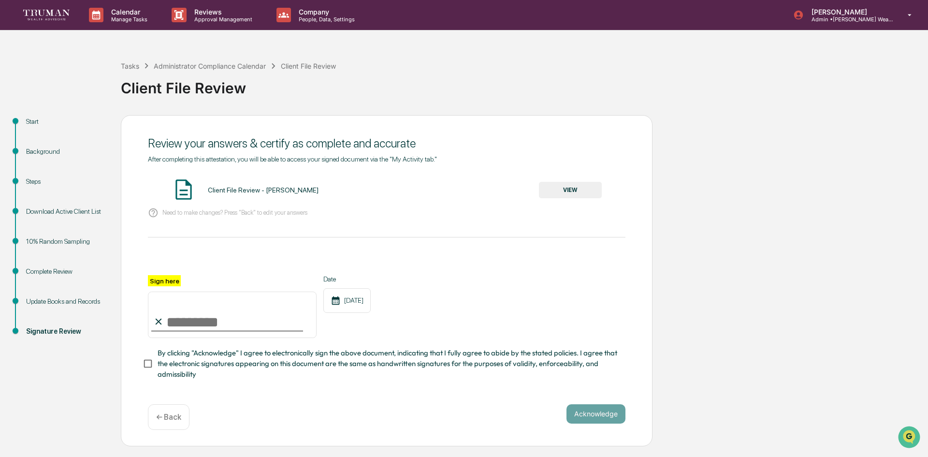
click at [585, 188] on button "VIEW" at bounding box center [570, 190] width 63 height 16
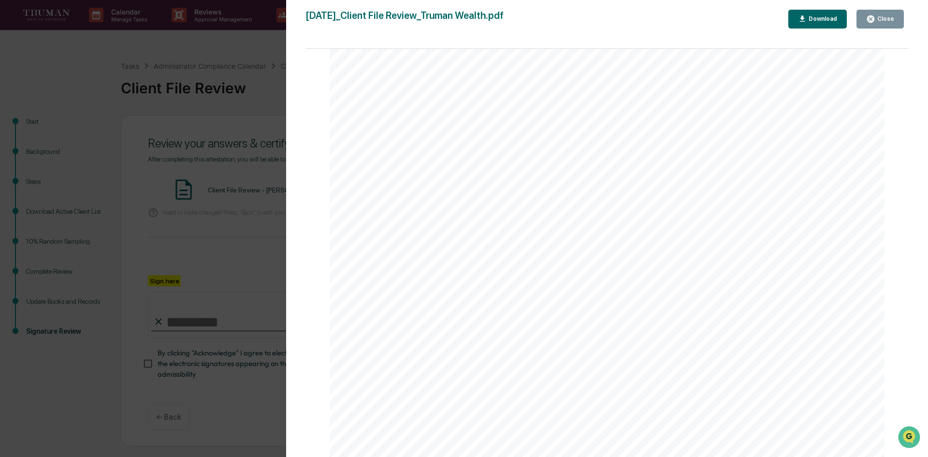
scroll to position [1215, 0]
click at [887, 5] on div "Version History 10/14/2025, 03:13 PM Ellen Osthus 2025-10-14_Client File Review…" at bounding box center [607, 238] width 642 height 476
click at [887, 17] on div "Close" at bounding box center [884, 18] width 19 height 7
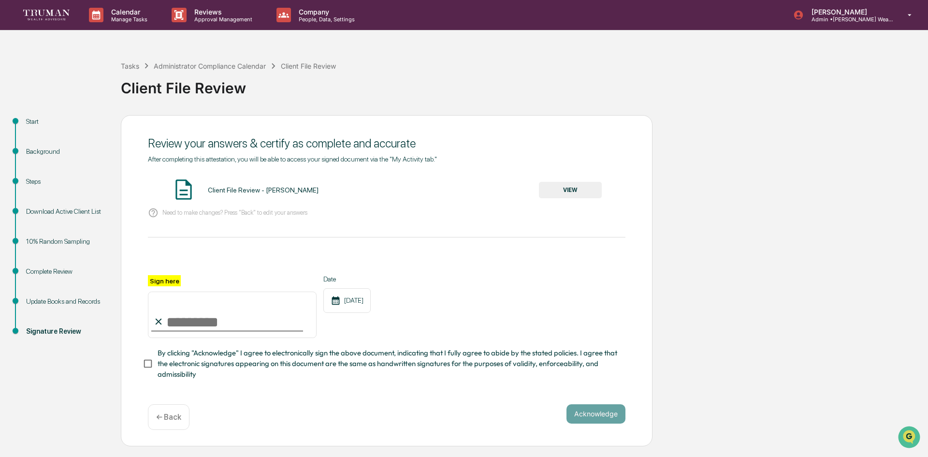
click at [189, 323] on input "Sign here" at bounding box center [232, 314] width 169 height 46
type input "**********"
click at [597, 419] on button "Acknowledge" at bounding box center [595, 413] width 59 height 19
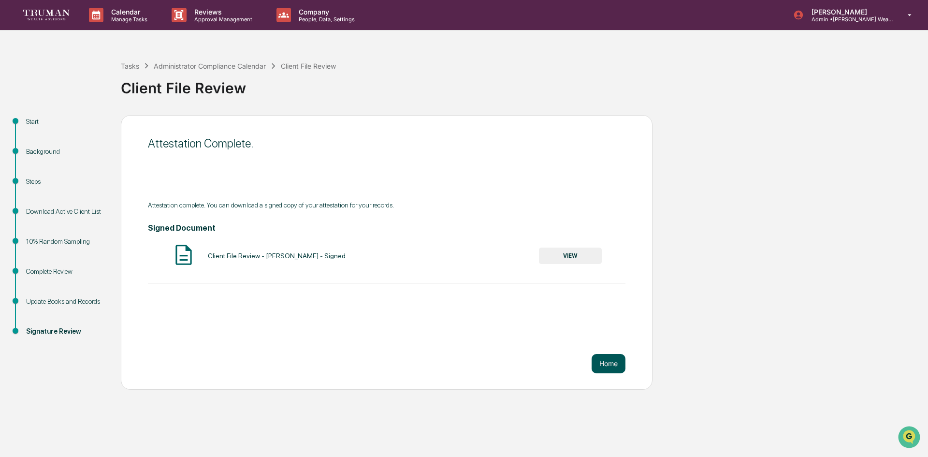
click at [603, 361] on button "Home" at bounding box center [608, 363] width 34 height 19
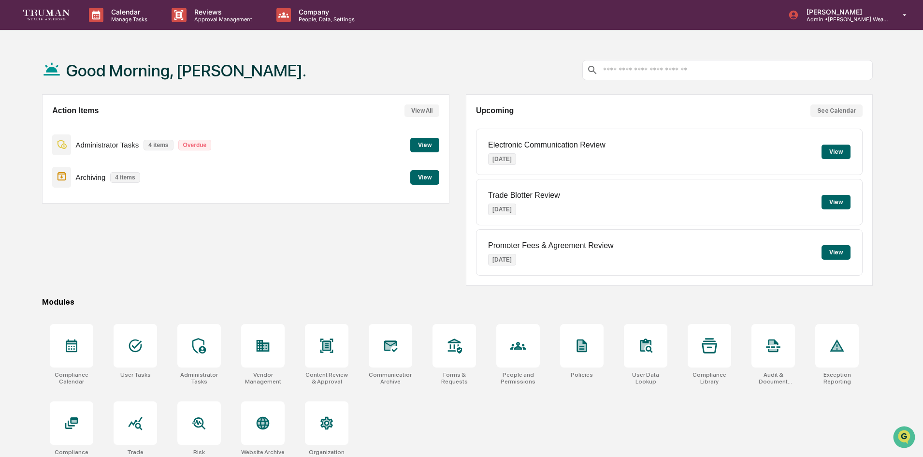
click at [426, 146] on button "View" at bounding box center [424, 145] width 29 height 14
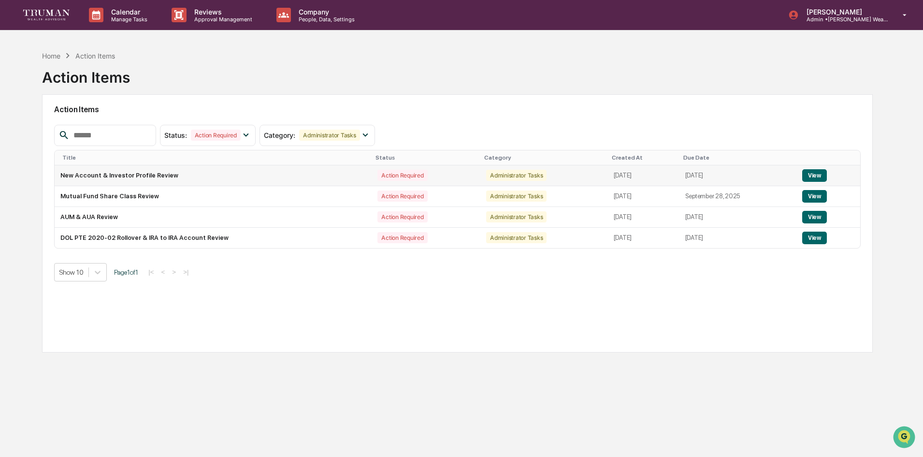
click at [812, 172] on button "View" at bounding box center [814, 175] width 25 height 13
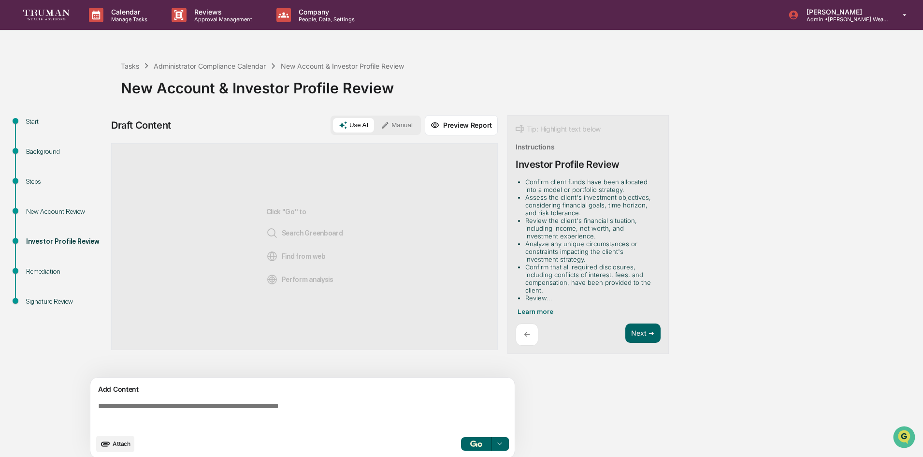
click at [31, 122] on div "Start" at bounding box center [65, 121] width 79 height 10
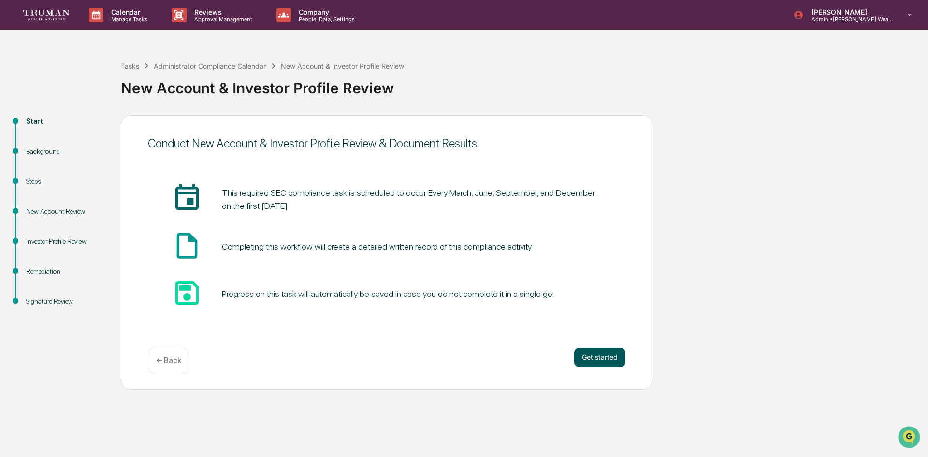
click at [589, 354] on button "Get started" at bounding box center [599, 356] width 51 height 19
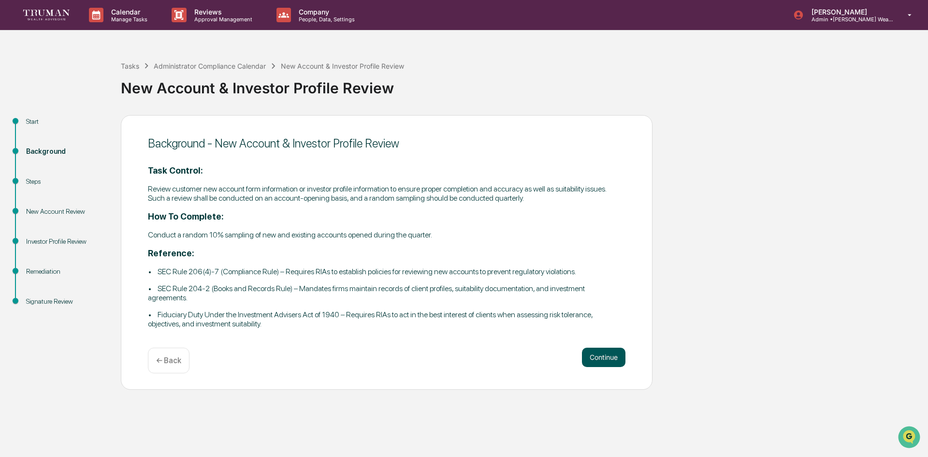
click at [610, 358] on button "Continue" at bounding box center [603, 356] width 43 height 19
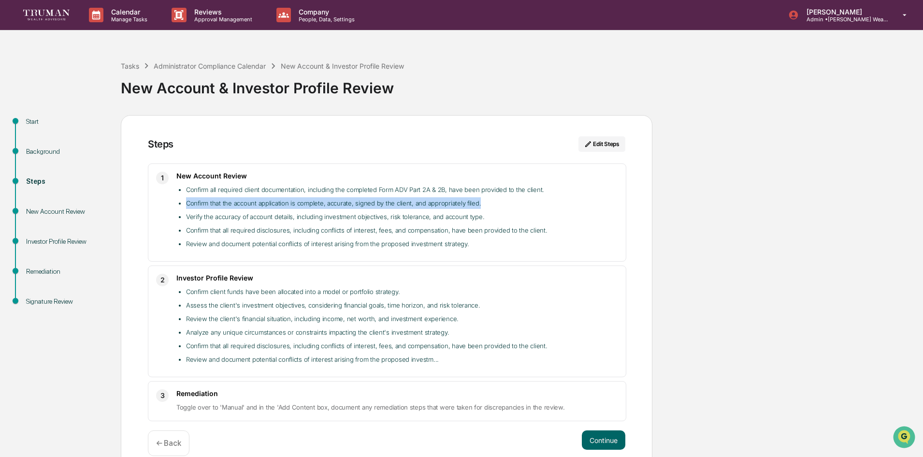
drag, startPoint x: 186, startPoint y: 203, endPoint x: 477, endPoint y: 203, distance: 291.3
click at [477, 203] on ul "Confirm all required client documentation, including the completed Form ADV Par…" at bounding box center [397, 217] width 442 height 66
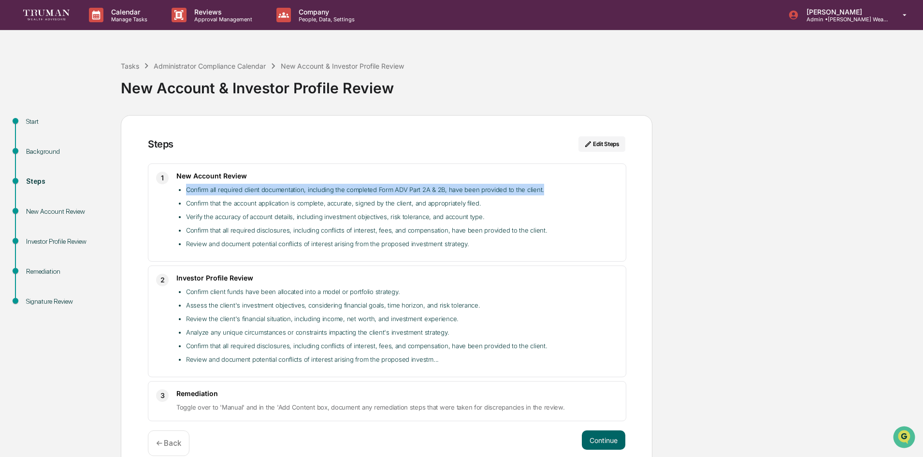
drag, startPoint x: 186, startPoint y: 189, endPoint x: 534, endPoint y: 187, distance: 348.3
click at [534, 187] on li "Confirm all required client documentation, including the completed Form ADV Par…" at bounding box center [402, 190] width 432 height 12
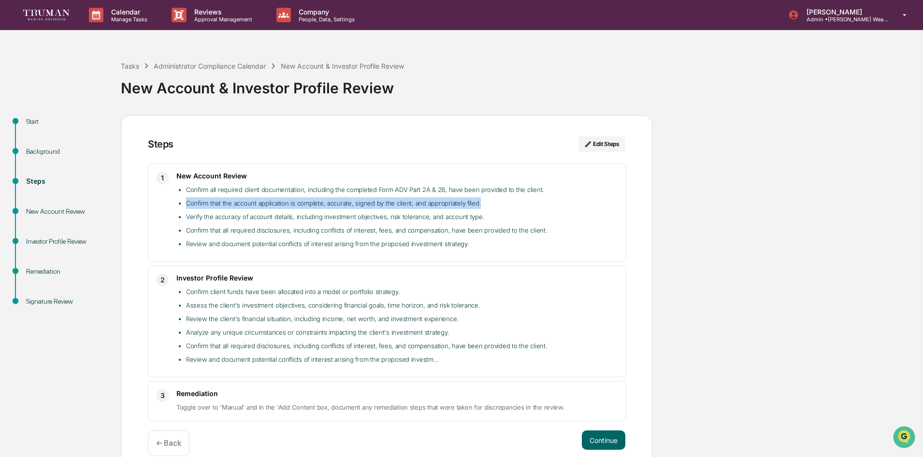
drag, startPoint x: 186, startPoint y: 203, endPoint x: 480, endPoint y: 205, distance: 294.2
click at [480, 205] on li "Confirm that the account application is complete, accurate, signed by the clien…" at bounding box center [402, 203] width 432 height 12
click at [36, 121] on div "Start" at bounding box center [65, 121] width 79 height 10
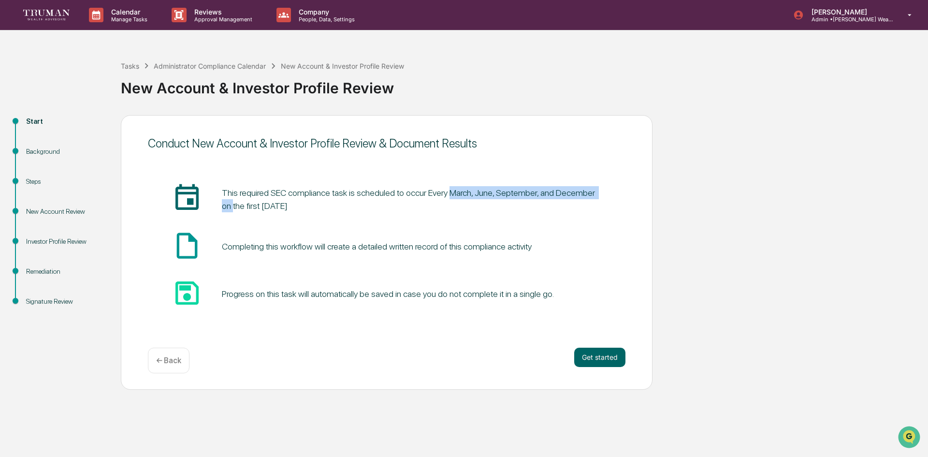
drag, startPoint x: 446, startPoint y: 194, endPoint x: 599, endPoint y: 196, distance: 152.7
click at [599, 196] on pre "This required SEC compliance task is scheduled to occur Every March, June, Sept…" at bounding box center [411, 199] width 379 height 26
click at [36, 180] on div "Steps" at bounding box center [65, 181] width 79 height 10
click at [585, 354] on button "Get started" at bounding box center [599, 356] width 51 height 19
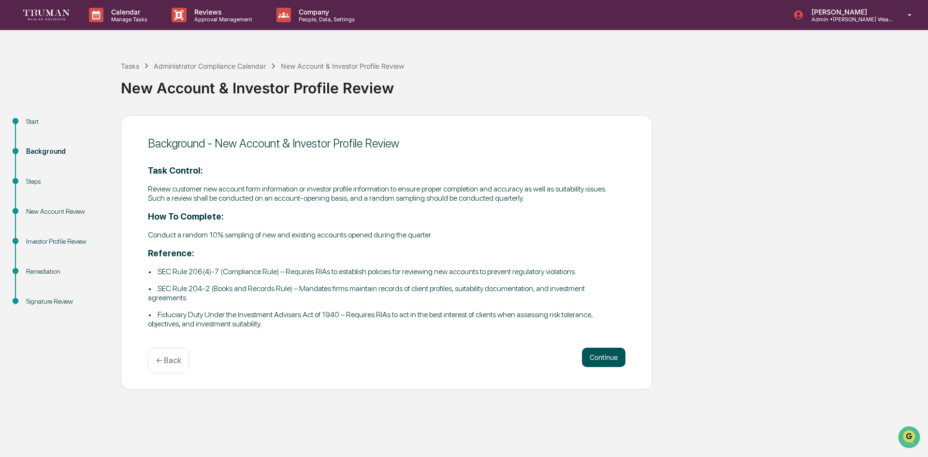
click at [587, 358] on button "Continue" at bounding box center [603, 356] width 43 height 19
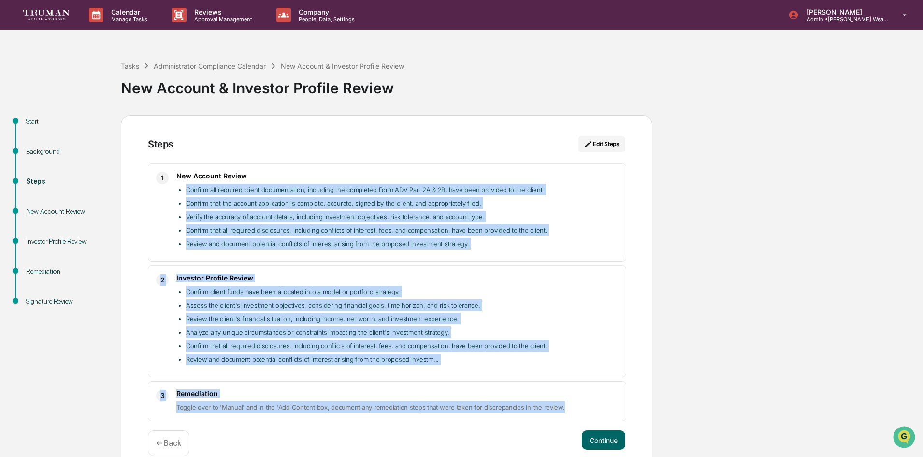
drag, startPoint x: 188, startPoint y: 188, endPoint x: 560, endPoint y: 411, distance: 433.8
click at [560, 411] on div "1 New Account Review Confirm all required client documentation, including the c…" at bounding box center [386, 292] width 477 height 258
click at [545, 360] on li "Review and document potential conflicts of interest arising from the proposed i…" at bounding box center [402, 359] width 432 height 12
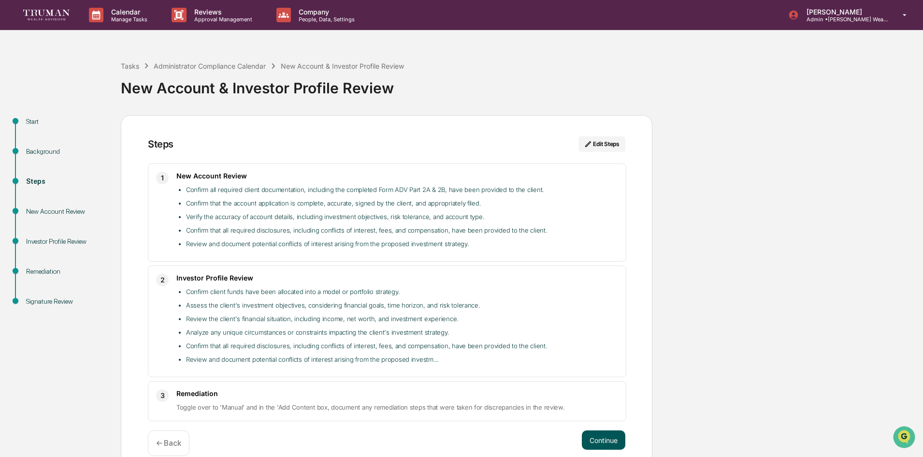
click at [604, 441] on button "Continue" at bounding box center [603, 439] width 43 height 19
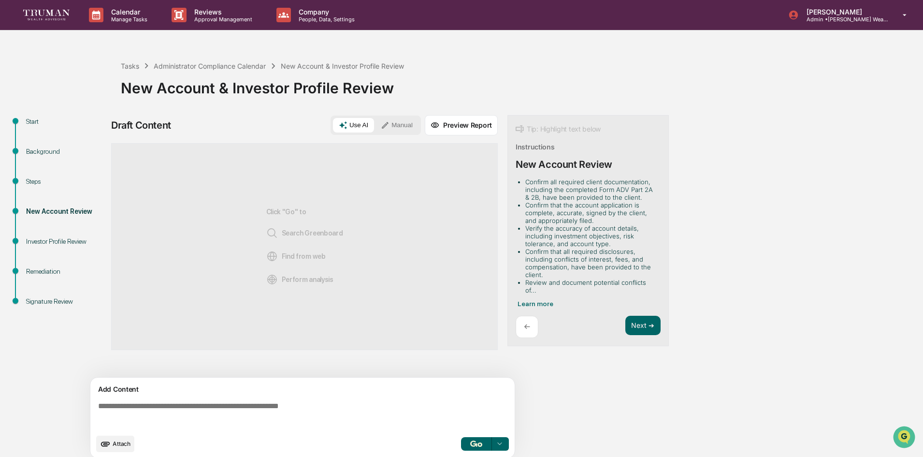
click at [405, 122] on button "Manual" at bounding box center [396, 125] width 43 height 14
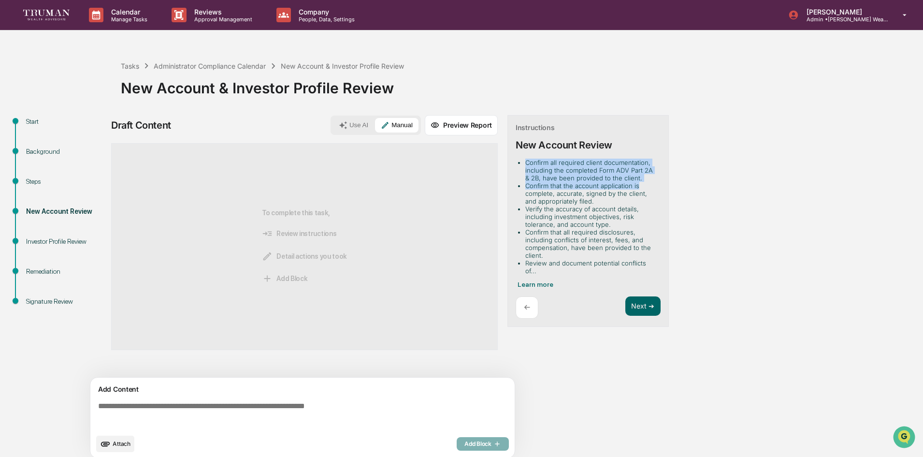
drag, startPoint x: 523, startPoint y: 162, endPoint x: 637, endPoint y: 186, distance: 115.9
click at [637, 186] on ul "Confirm all required client documentation, including the completed Form ADV Par…" at bounding box center [586, 216] width 141 height 116
click at [551, 194] on li "Confirm that the account application is complete, accurate, signed by the clien…" at bounding box center [590, 193] width 131 height 23
drag, startPoint x: 528, startPoint y: 187, endPoint x: 603, endPoint y: 202, distance: 76.8
click at [603, 202] on li "Confirm that the account application is complete, accurate, signed by the clien…" at bounding box center [590, 193] width 131 height 23
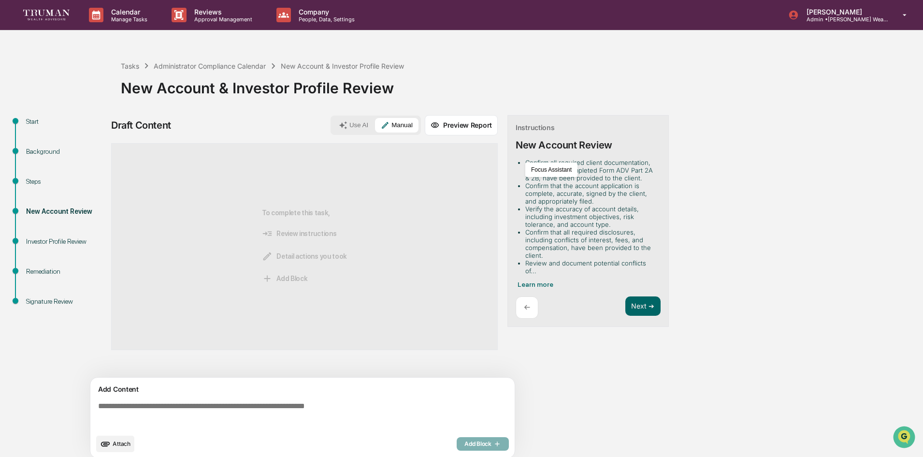
click at [593, 228] on li "Confirm that all required disclosures, including conflicts of interest, fees, a…" at bounding box center [590, 243] width 131 height 31
click at [269, 399] on textarea at bounding box center [304, 415] width 420 height 35
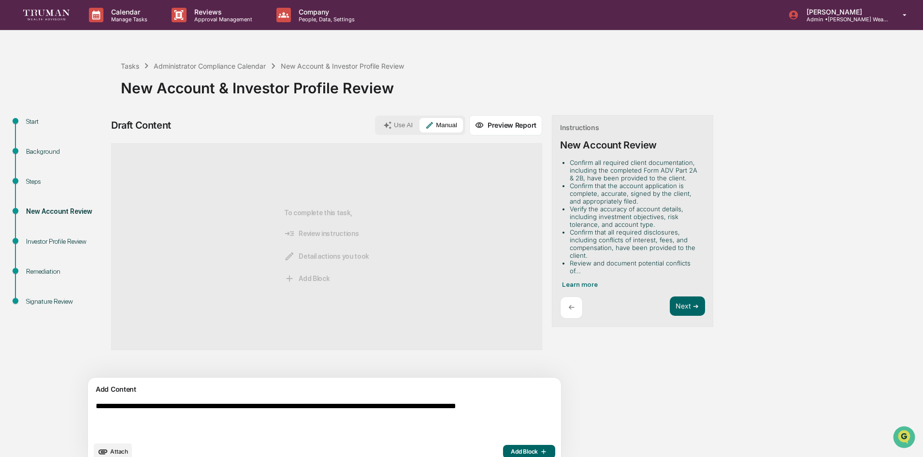
type textarea "**********"
click at [511, 451] on span "Add Block" at bounding box center [529, 451] width 37 height 8
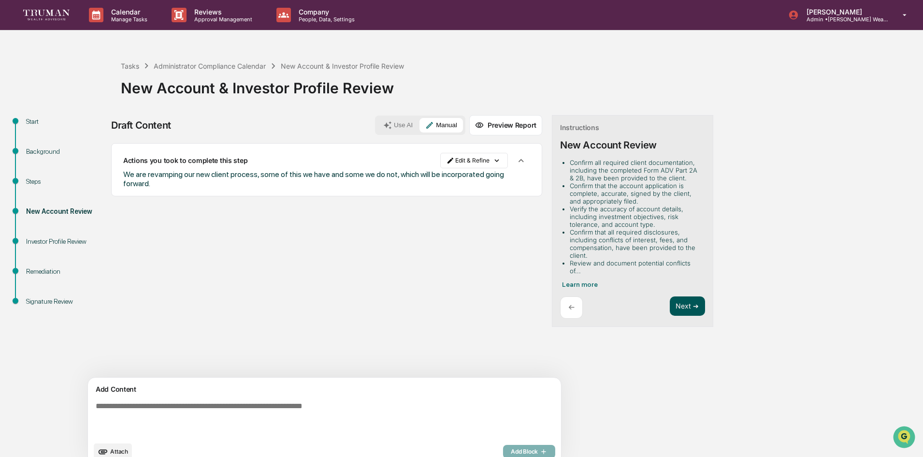
click at [670, 301] on button "Next ➔" at bounding box center [687, 306] width 35 height 20
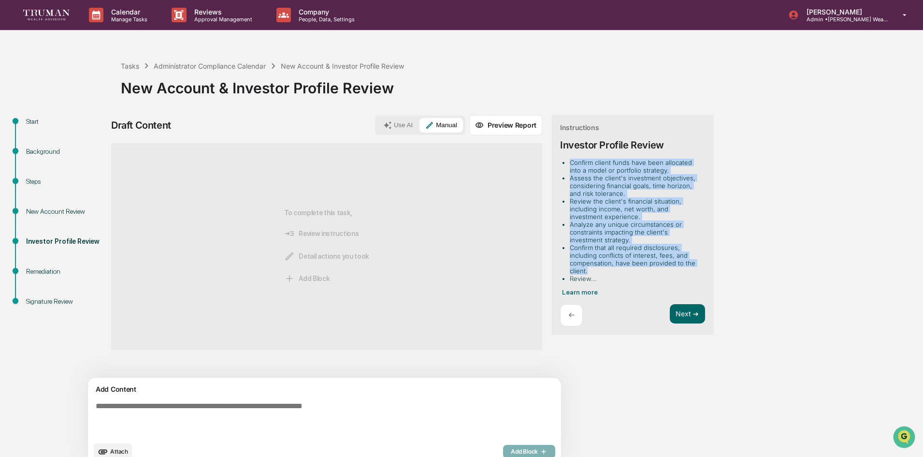
drag, startPoint x: 526, startPoint y: 161, endPoint x: 570, endPoint y: 270, distance: 117.7
click at [570, 270] on ul "Confirm client funds have been allocated into a model or portfolio strategy. As…" at bounding box center [630, 220] width 141 height 124
click at [615, 242] on li "Analyze any unique circumstances or constraints impacting the client's investme…" at bounding box center [635, 231] width 131 height 23
drag, startPoint x: 526, startPoint y: 177, endPoint x: 601, endPoint y: 274, distance: 122.0
click at [601, 274] on ul "Confirm client funds have been allocated into a model or portfolio strategy. As…" at bounding box center [630, 220] width 141 height 124
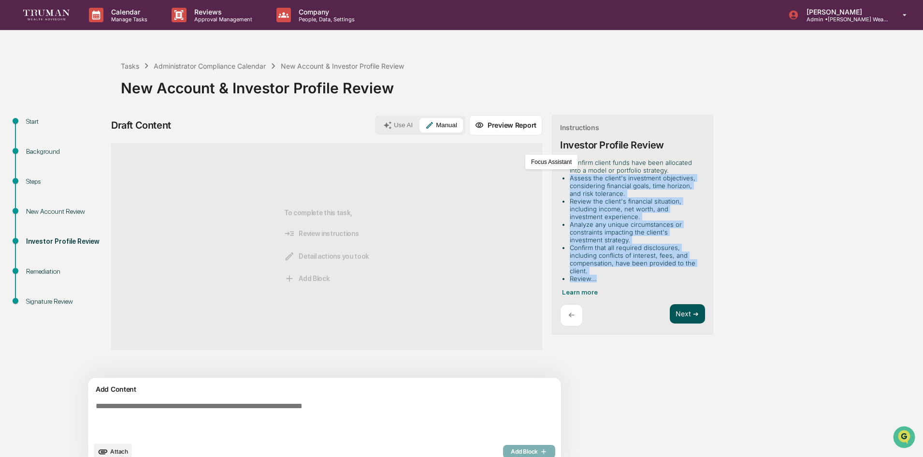
click at [670, 312] on button "Next ➔" at bounding box center [687, 314] width 35 height 20
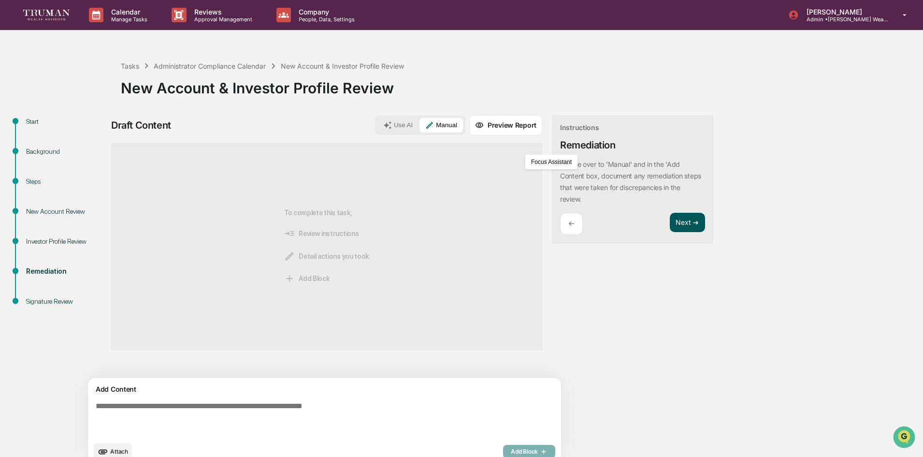
click at [670, 218] on button "Next ➔" at bounding box center [687, 223] width 35 height 20
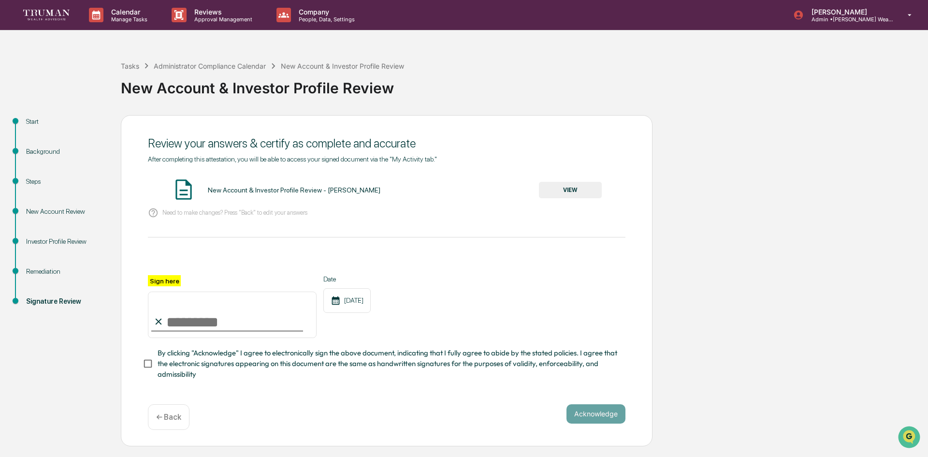
click at [557, 189] on button "VIEW" at bounding box center [570, 190] width 63 height 16
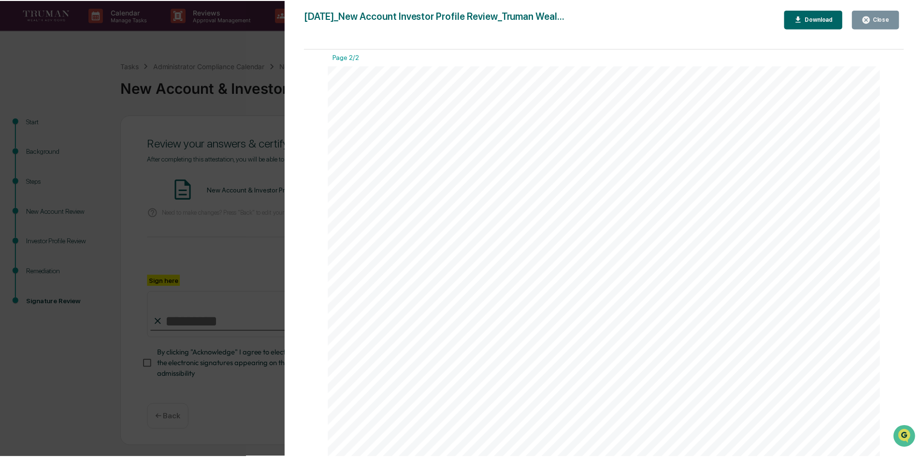
scroll to position [1215, 0]
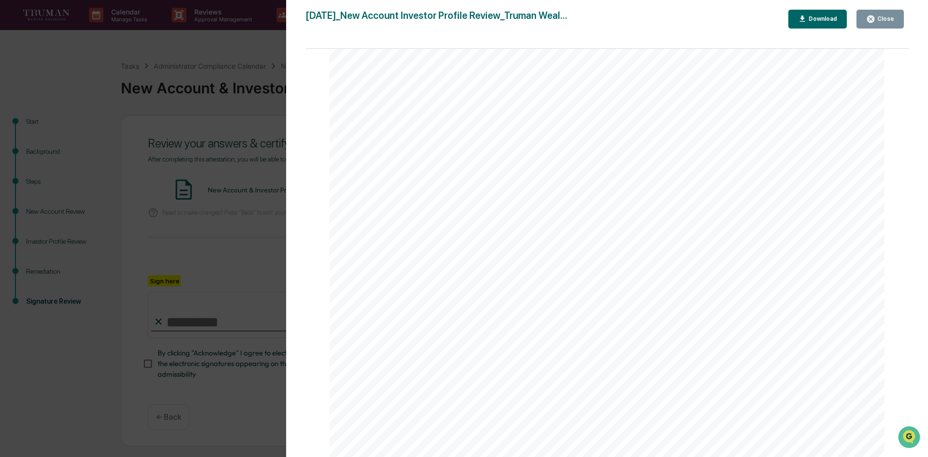
click at [884, 18] on div "Close" at bounding box center [884, 18] width 19 height 7
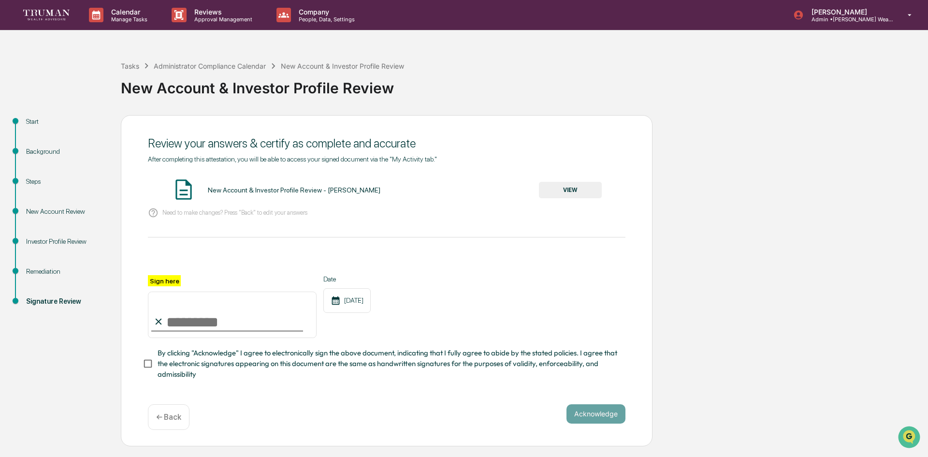
click at [247, 321] on input "Sign here" at bounding box center [232, 314] width 169 height 46
type input "**********"
click at [606, 413] on button "Acknowledge" at bounding box center [595, 413] width 59 height 19
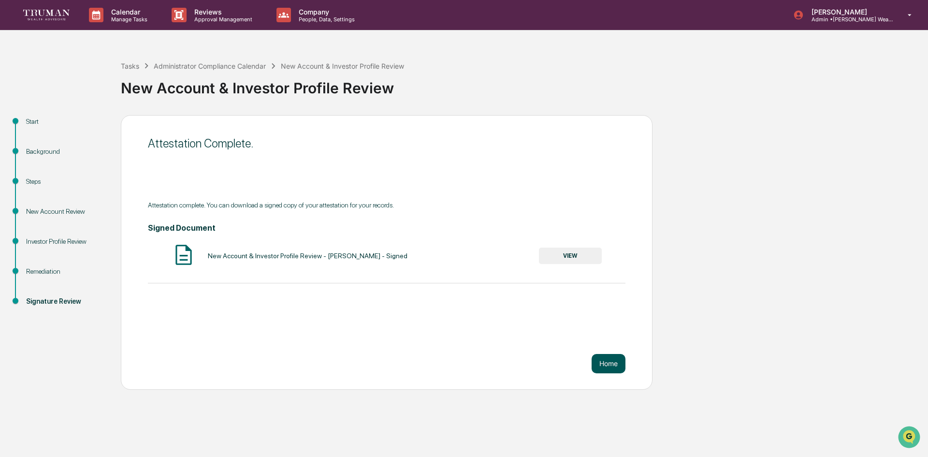
click at [609, 362] on button "Home" at bounding box center [608, 363] width 34 height 19
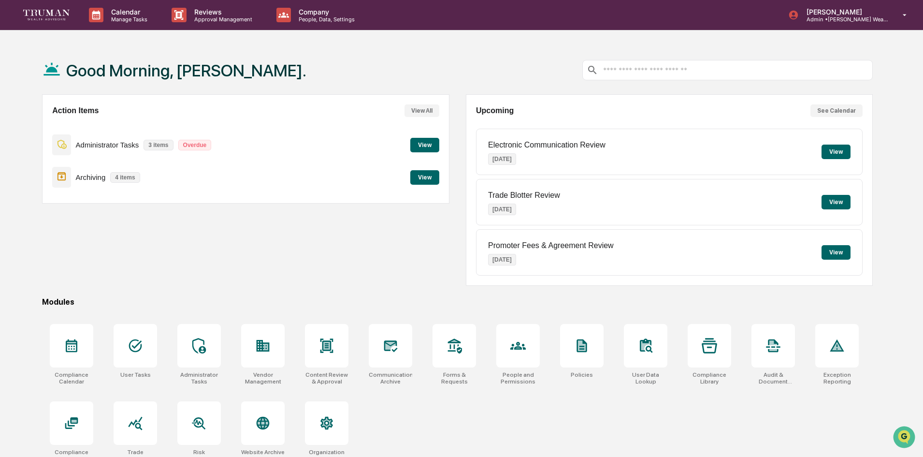
click at [432, 141] on button "View" at bounding box center [424, 145] width 29 height 14
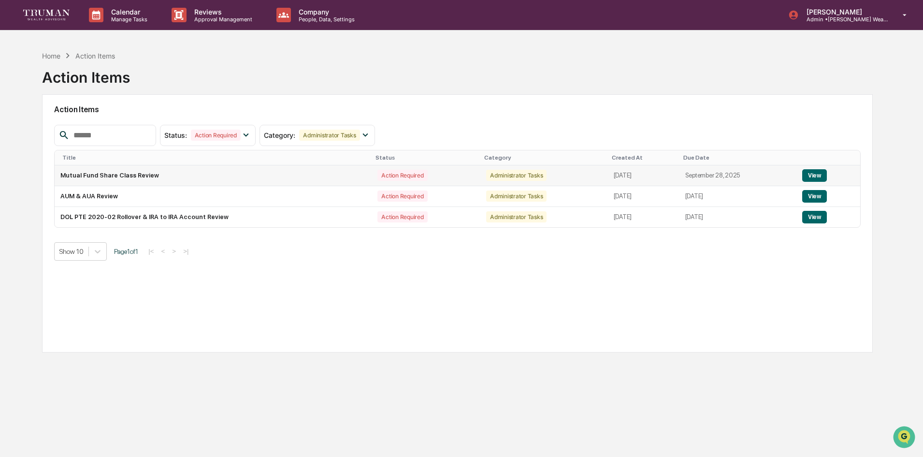
click at [821, 176] on button "View" at bounding box center [814, 175] width 25 height 13
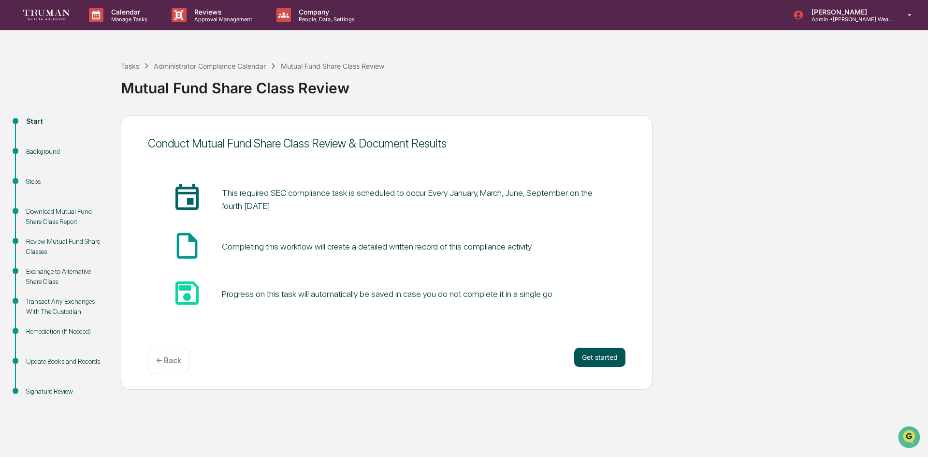
click at [587, 357] on button "Get started" at bounding box center [599, 356] width 51 height 19
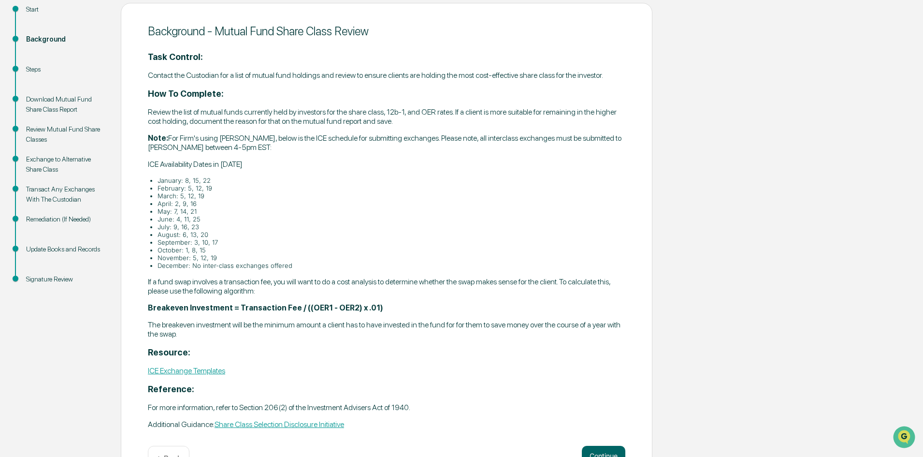
scroll to position [95, 0]
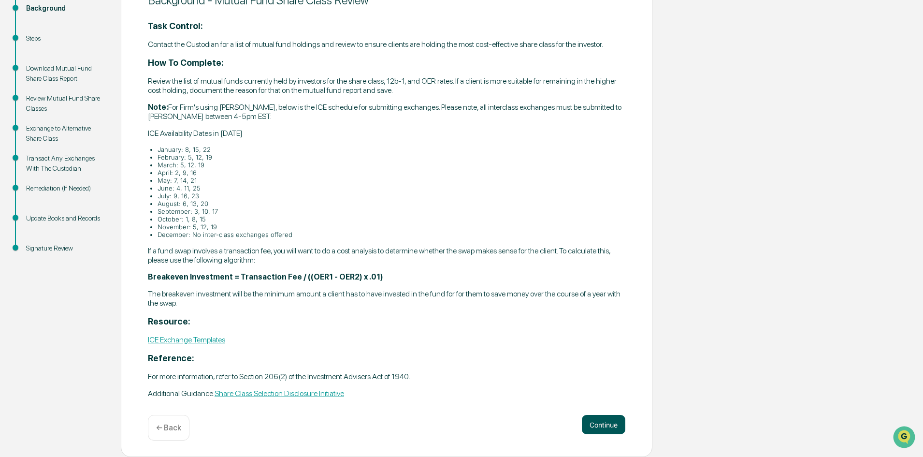
click at [600, 421] on button "Continue" at bounding box center [603, 424] width 43 height 19
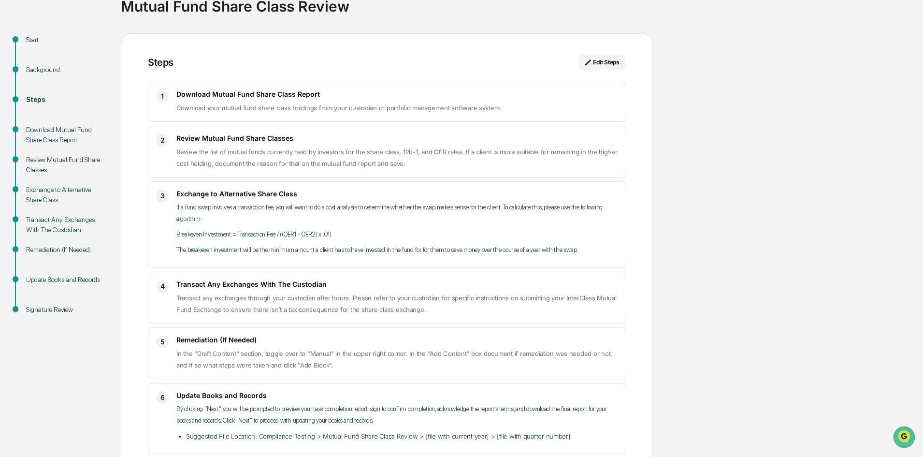
scroll to position [130, 0]
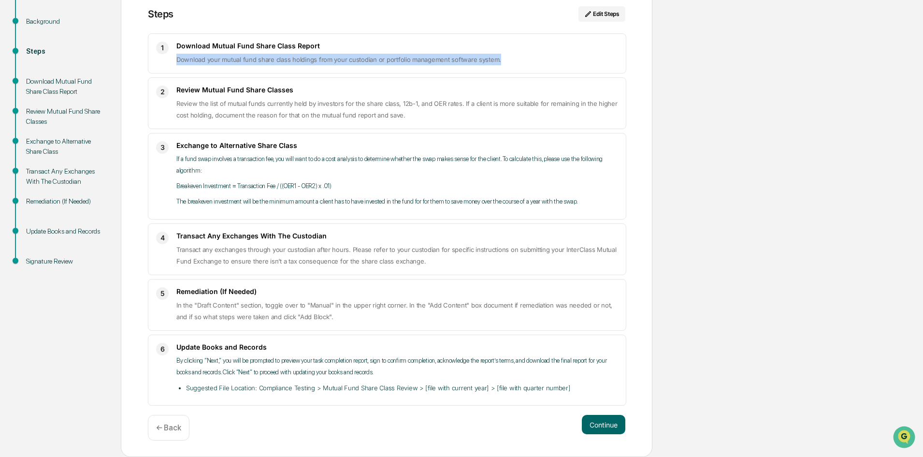
drag, startPoint x: 173, startPoint y: 59, endPoint x: 508, endPoint y: 64, distance: 334.4
click at [508, 64] on div "1 Download Mutual Fund Share Class Report Download your mutual fund share class…" at bounding box center [387, 53] width 478 height 40
click at [242, 56] on span "Download your mutual fund share class holdings from your custodian or portfolio…" at bounding box center [338, 60] width 325 height 8
drag, startPoint x: 188, startPoint y: 60, endPoint x: 504, endPoint y: 71, distance: 316.2
click at [504, 71] on div "1 Download Mutual Fund Share Class Report Download your mutual fund share class…" at bounding box center [387, 53] width 478 height 40
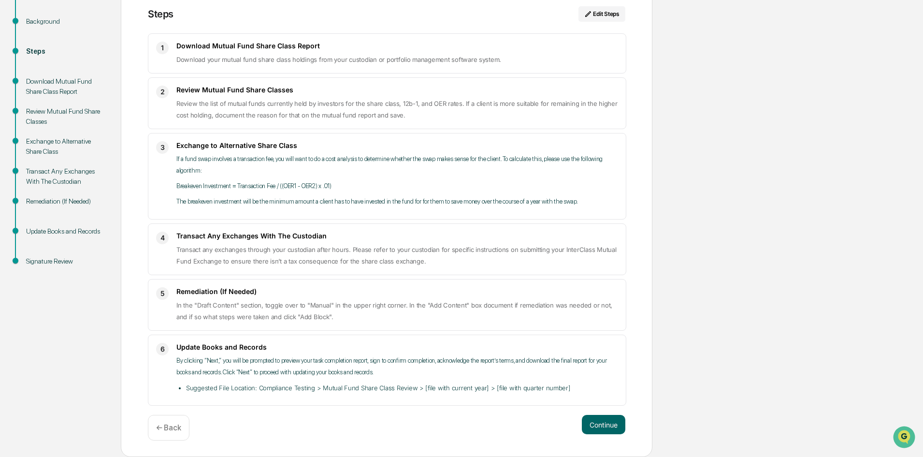
click at [314, 105] on span "Review the list of mutual funds currently held by investors for the share class…" at bounding box center [396, 109] width 441 height 19
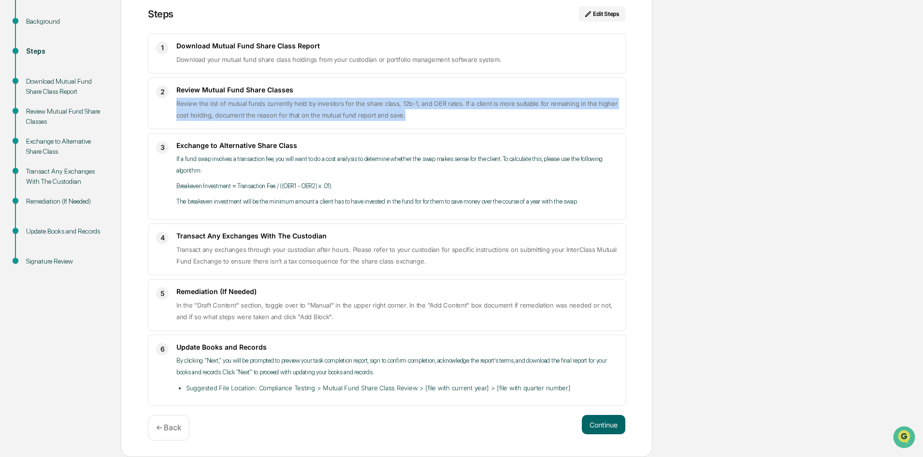
drag, startPoint x: 169, startPoint y: 105, endPoint x: 440, endPoint y: 128, distance: 271.5
click at [440, 128] on div "2 Review Mutual Fund Share Classes Review the list of mutual funds currently he…" at bounding box center [387, 103] width 478 height 52
click at [377, 109] on p "Review the list of mutual funds currently held by investors for the share class…" at bounding box center [397, 109] width 442 height 23
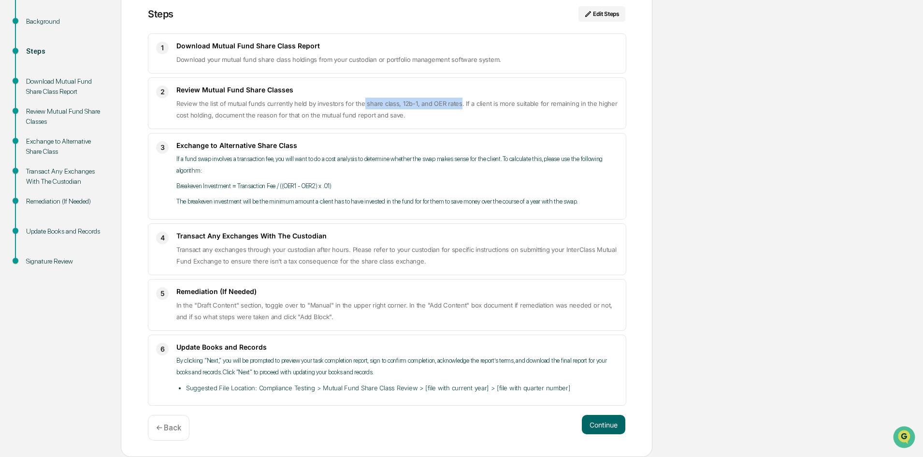
drag, startPoint x: 361, startPoint y: 103, endPoint x: 457, endPoint y: 105, distance: 95.7
click at [457, 105] on span "Review the list of mutual funds currently held by investors for the share class…" at bounding box center [396, 109] width 441 height 19
click at [167, 425] on p "← Back" at bounding box center [168, 427] width 25 height 9
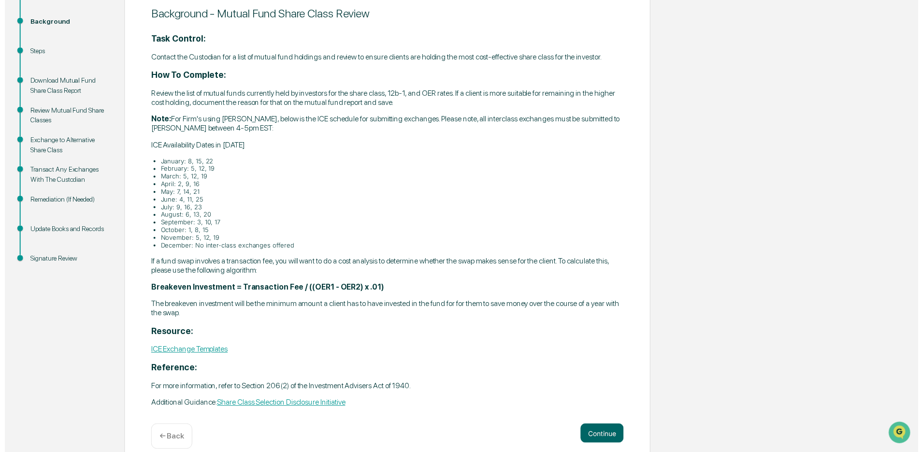
scroll to position [143, 0]
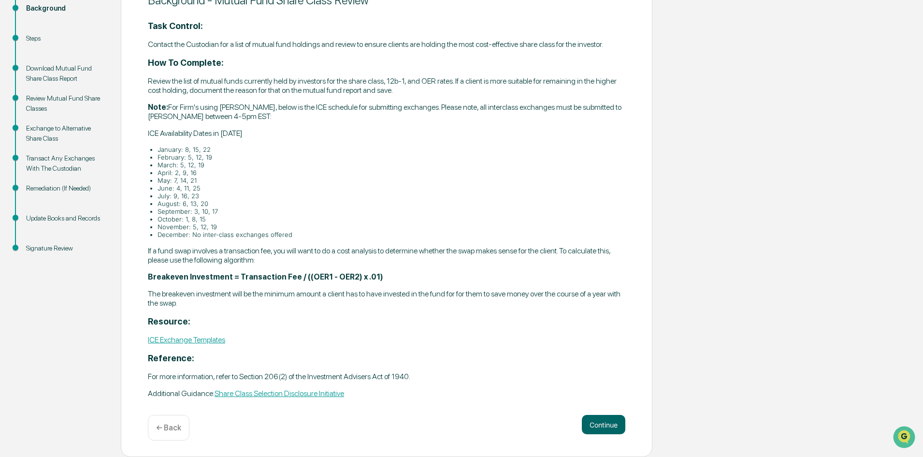
click at [172, 421] on div "← Back" at bounding box center [169, 428] width 42 height 26
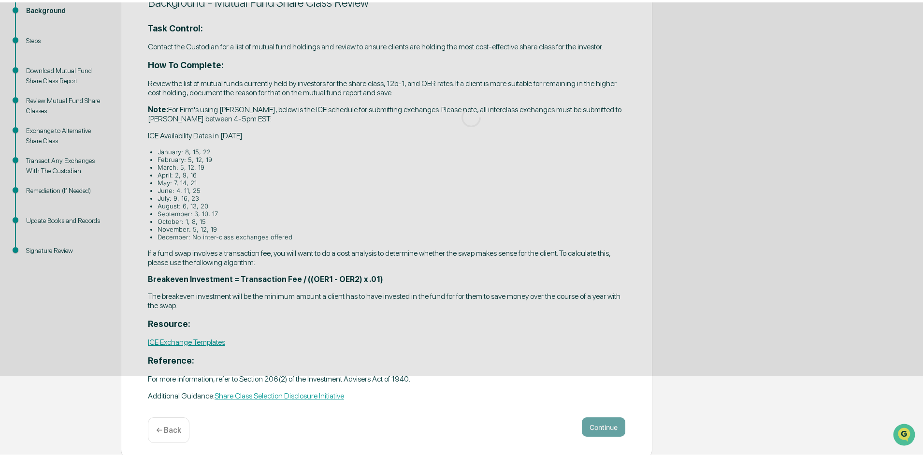
scroll to position [0, 0]
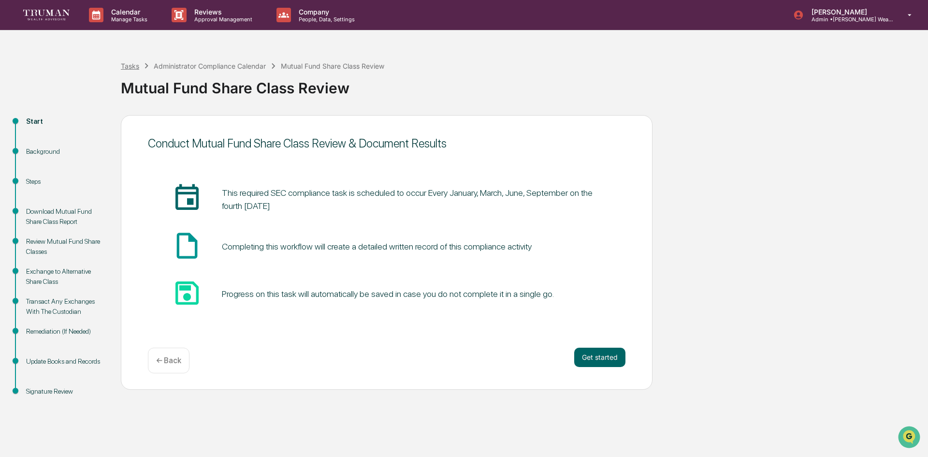
click at [130, 65] on div "Tasks" at bounding box center [130, 66] width 18 height 8
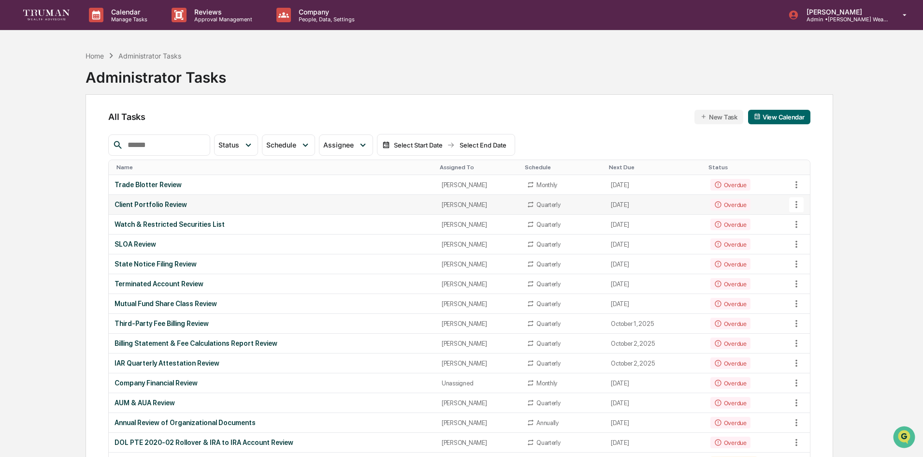
click at [166, 203] on div "Client Portfolio Review" at bounding box center [272, 205] width 315 height 8
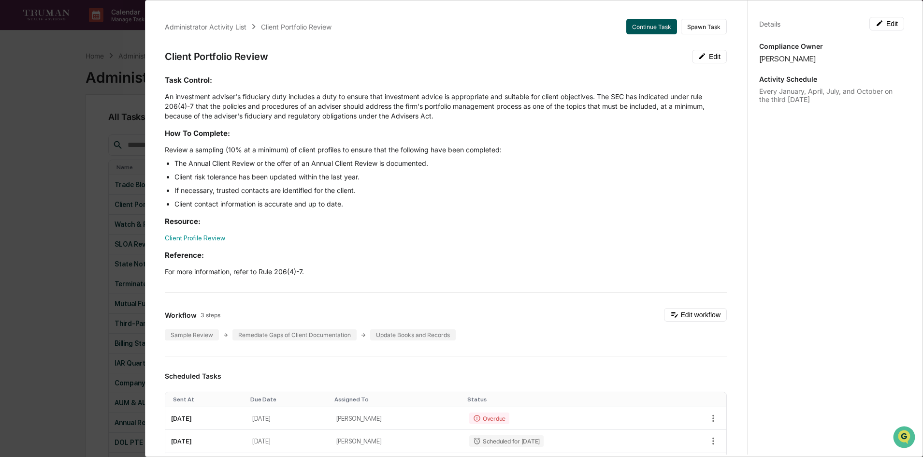
click at [636, 27] on button "Continue Task" at bounding box center [651, 26] width 51 height 15
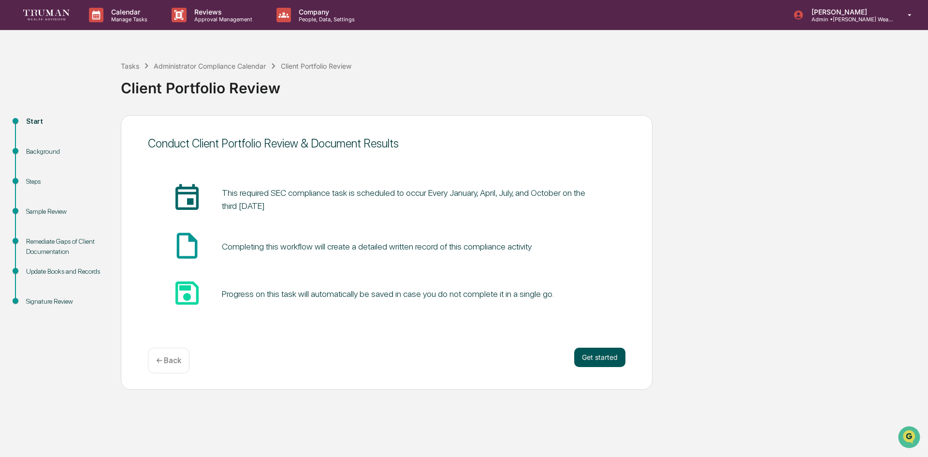
click at [602, 357] on button "Get started" at bounding box center [599, 356] width 51 height 19
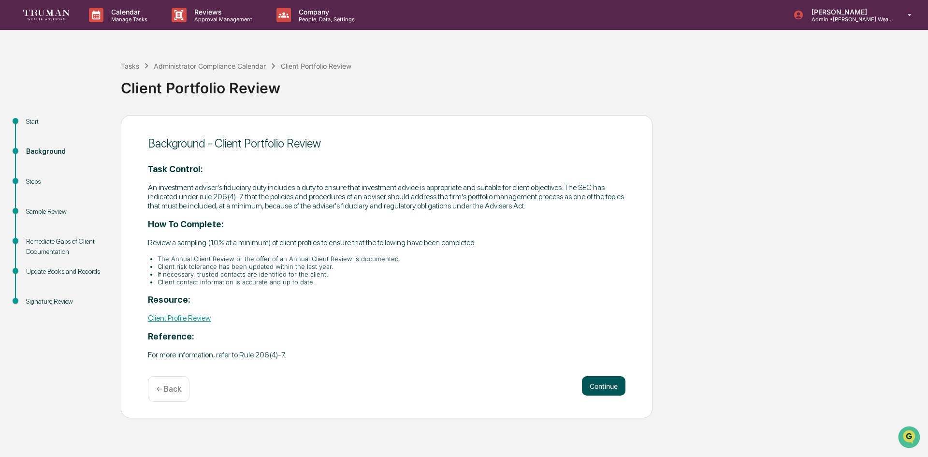
click at [595, 387] on button "Continue" at bounding box center [603, 385] width 43 height 19
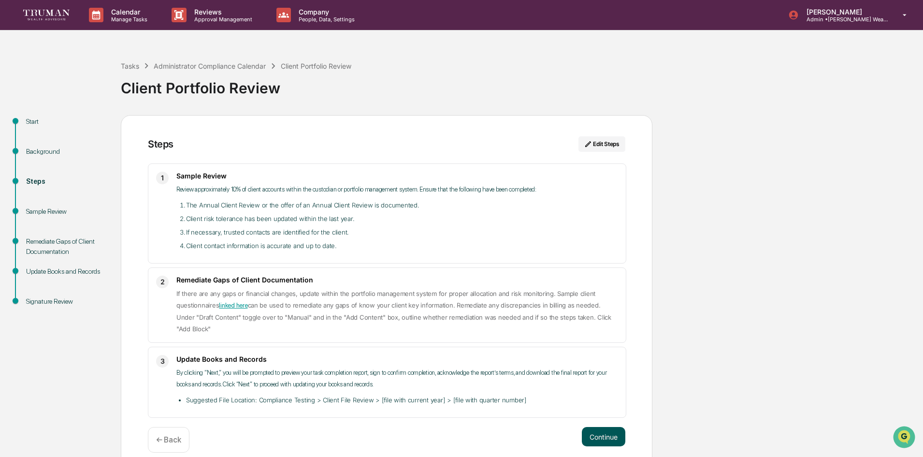
click at [608, 427] on button "Continue" at bounding box center [603, 436] width 43 height 19
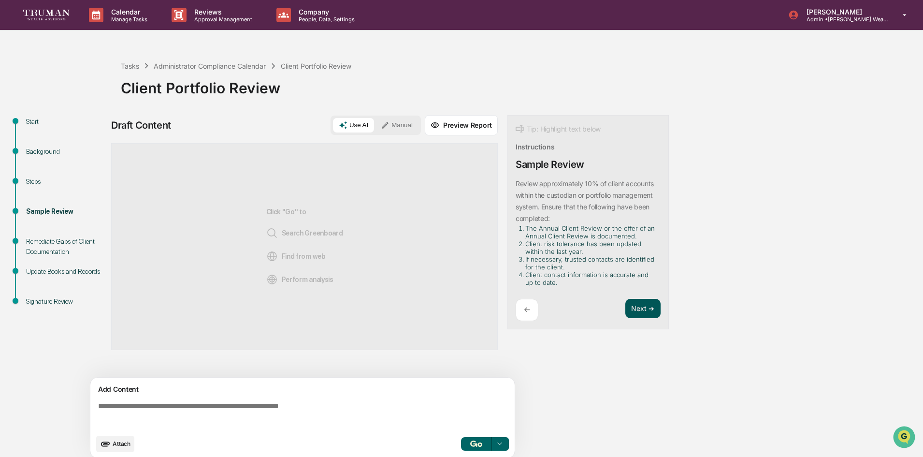
click at [634, 306] on button "Next ➔" at bounding box center [642, 309] width 35 height 20
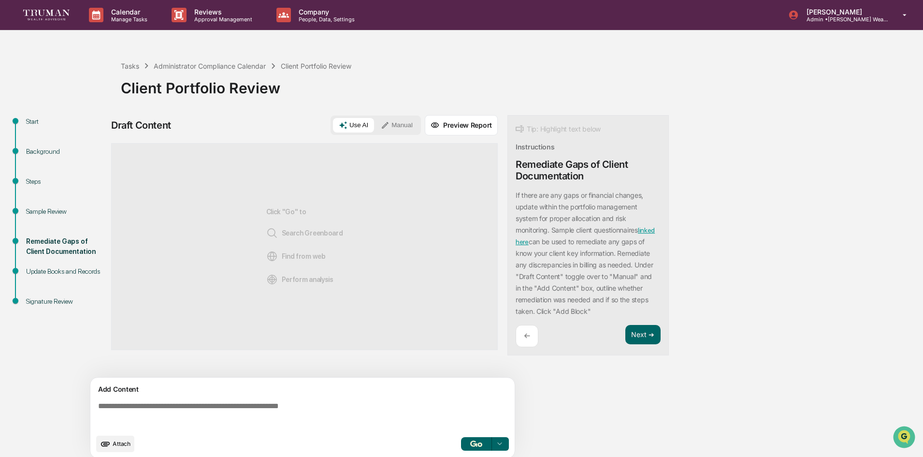
click at [400, 125] on button "Manual" at bounding box center [396, 125] width 43 height 14
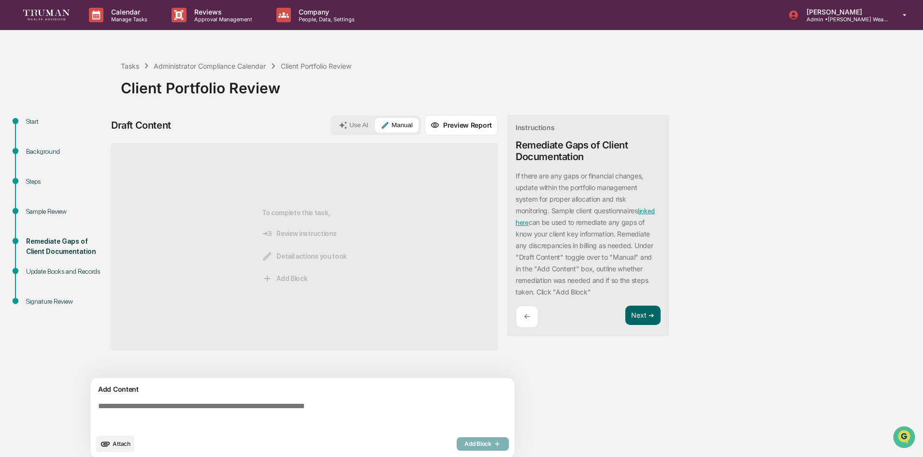
click at [246, 403] on textarea at bounding box center [304, 415] width 420 height 35
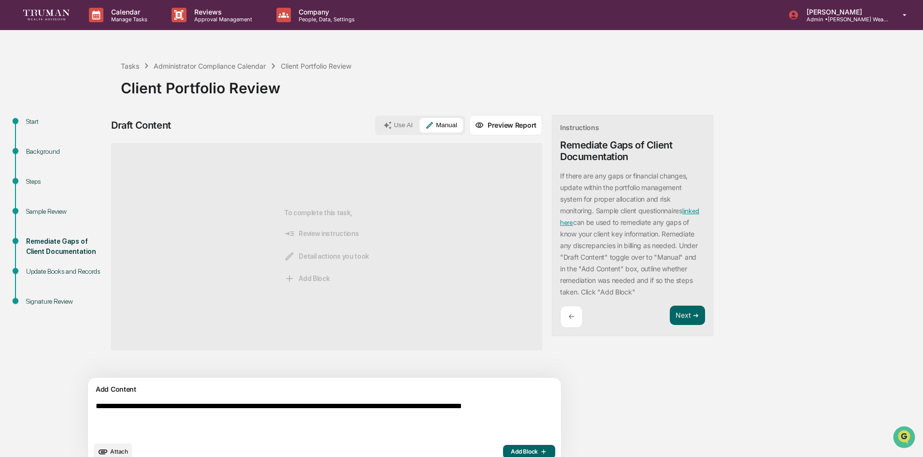
drag, startPoint x: 246, startPoint y: 403, endPoint x: 164, endPoint y: 416, distance: 82.7
click at [164, 416] on textarea "**********" at bounding box center [302, 419] width 420 height 43
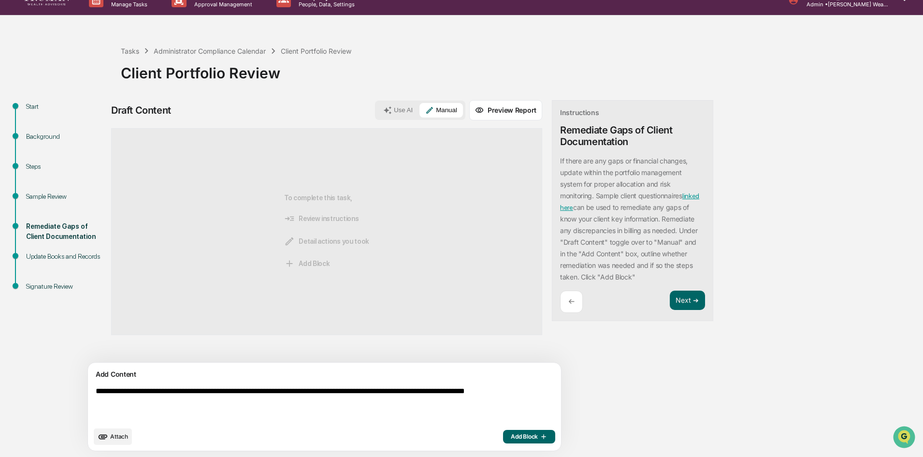
type textarea "**********"
click at [511, 438] on span "Add Block" at bounding box center [529, 436] width 37 height 8
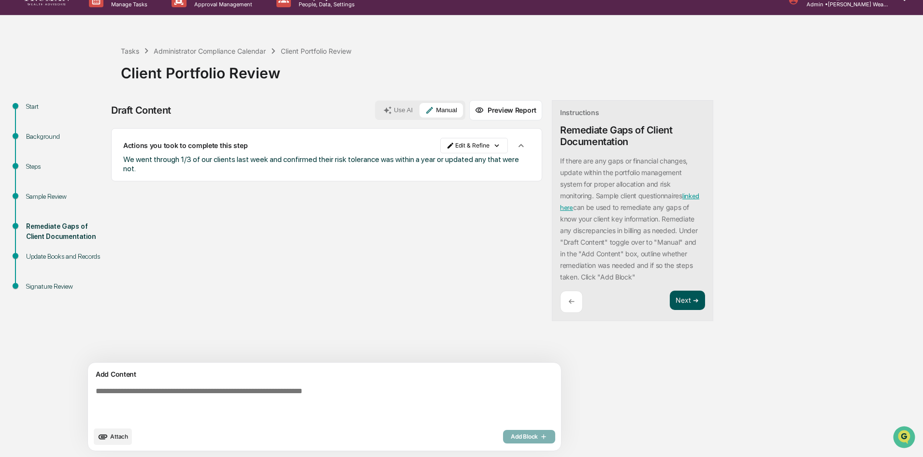
click at [670, 301] on button "Next ➔" at bounding box center [687, 300] width 35 height 20
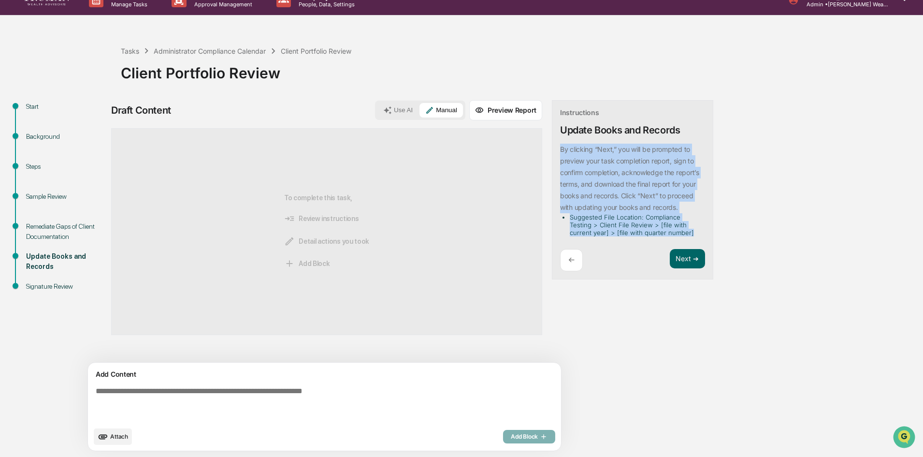
drag, startPoint x: 515, startPoint y: 147, endPoint x: 651, endPoint y: 235, distance: 162.2
click at [648, 238] on div "Instructions Update Books and Records By clicking “Next,” you will be prompted …" at bounding box center [632, 190] width 161 height 180
click at [651, 235] on li "Suggested File Location: Compliance Testing > Client File Review > [file with c…" at bounding box center [635, 224] width 131 height 23
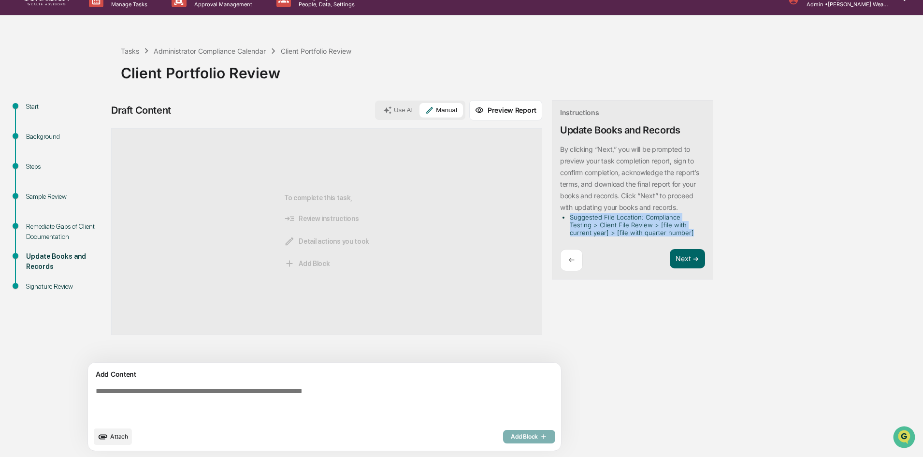
drag, startPoint x: 526, startPoint y: 217, endPoint x: 657, endPoint y: 232, distance: 131.3
click at [657, 232] on div "By clicking “Next,” you will be prompted to preview your task completion report…" at bounding box center [632, 192] width 145 height 98
click at [594, 228] on li "Suggested File Location: Compliance Testing > Client File Review > [file with c…" at bounding box center [635, 224] width 131 height 23
click at [630, 223] on li "Suggested File Location: Compliance Testing > Client File Review > [file with c…" at bounding box center [635, 224] width 131 height 23
click at [670, 257] on button "Next ➔" at bounding box center [687, 259] width 35 height 20
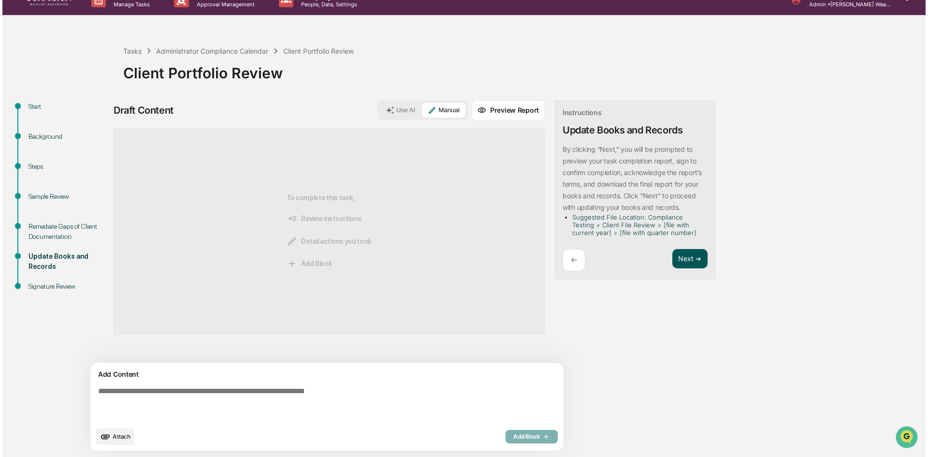
scroll to position [0, 0]
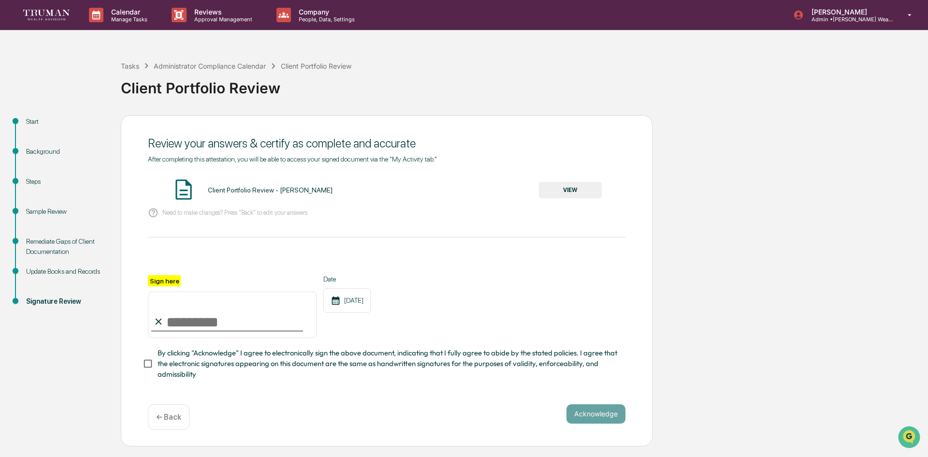
click at [563, 188] on button "VIEW" at bounding box center [570, 190] width 63 height 16
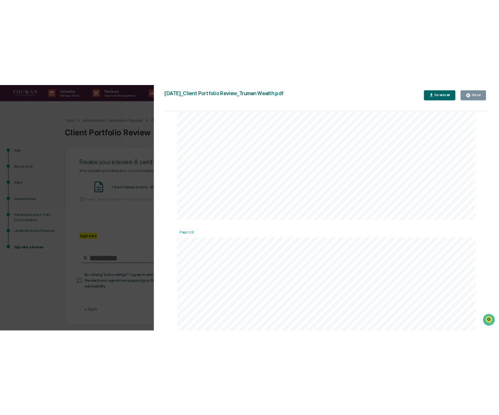
scroll to position [773, 0]
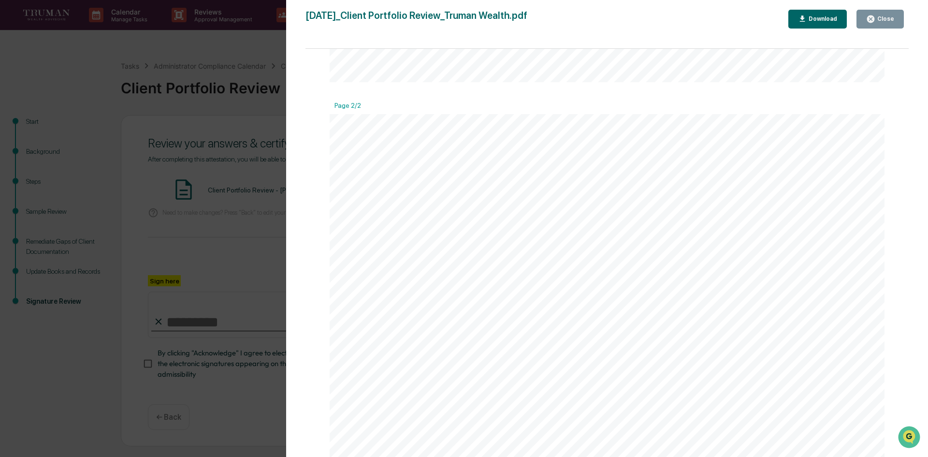
click at [884, 21] on div "Close" at bounding box center [884, 18] width 19 height 7
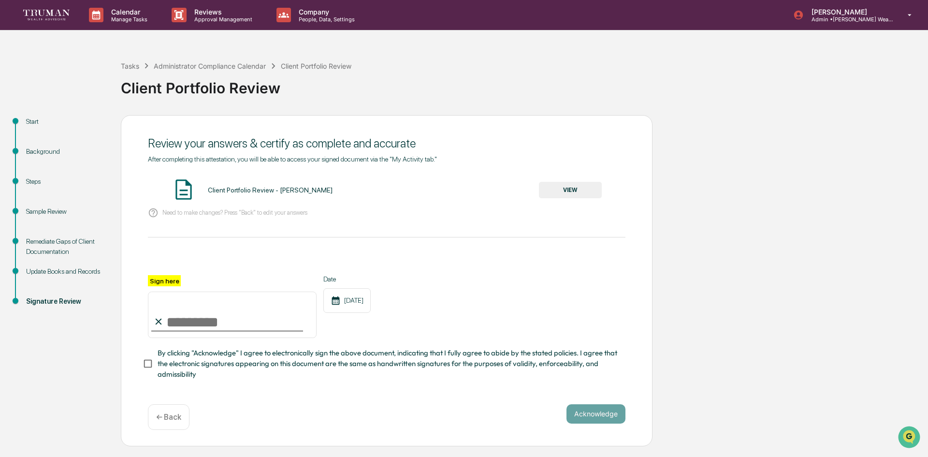
click at [181, 323] on input "Sign here" at bounding box center [232, 314] width 169 height 46
type input "**********"
click at [581, 417] on button "Acknowledge" at bounding box center [595, 413] width 59 height 19
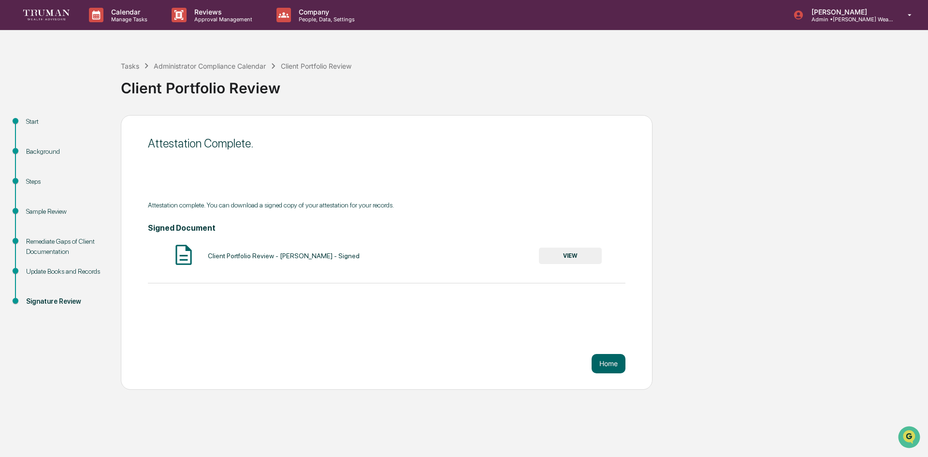
click at [553, 256] on button "VIEW" at bounding box center [570, 255] width 63 height 16
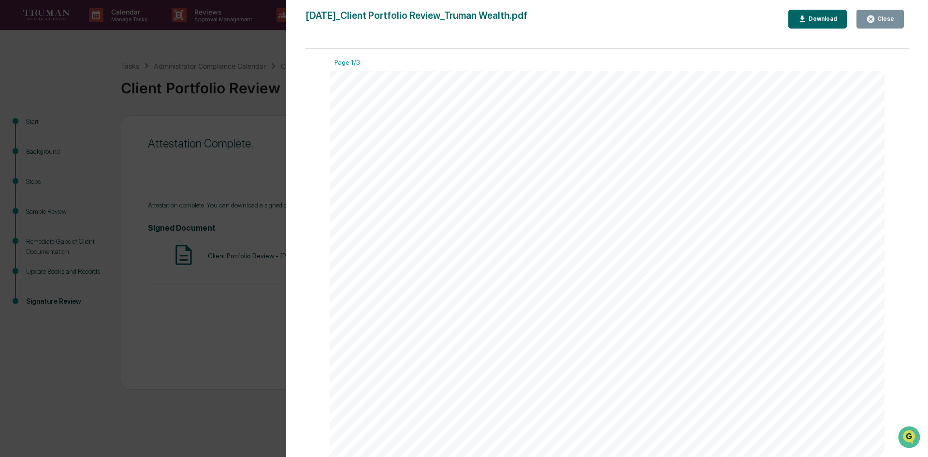
click at [823, 17] on div "Download" at bounding box center [821, 18] width 30 height 7
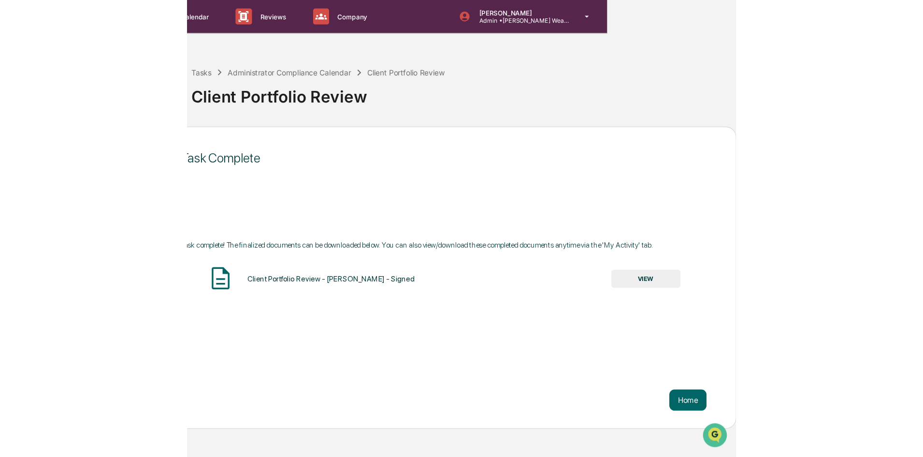
scroll to position [0, 0]
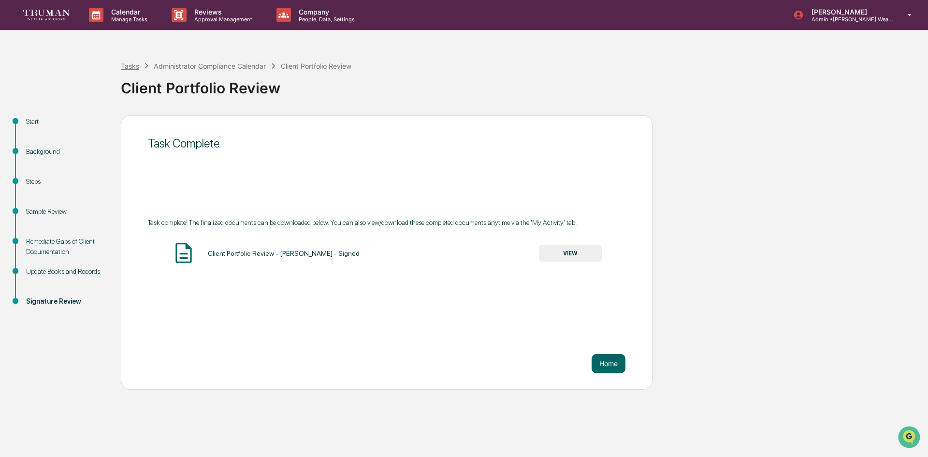
click at [124, 66] on div "Tasks" at bounding box center [130, 66] width 18 height 8
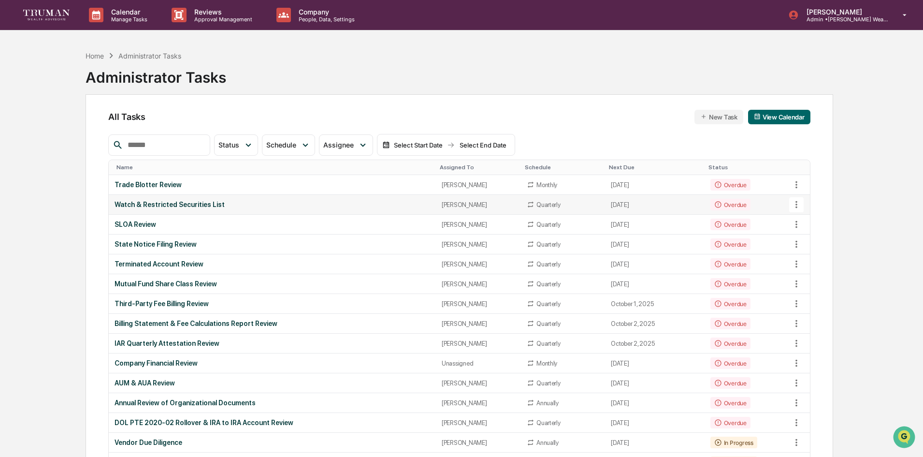
click at [171, 206] on div "Watch & Restricted Securities List" at bounding box center [272, 205] width 315 height 8
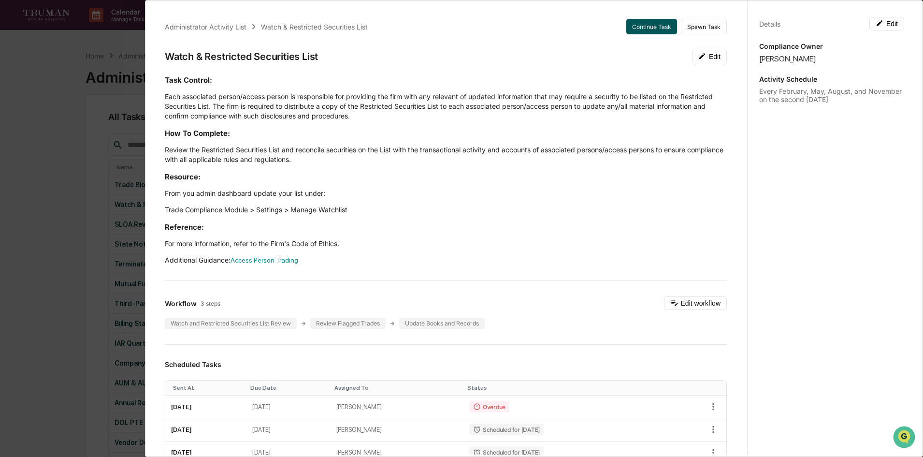
click at [643, 26] on button "Continue Task" at bounding box center [651, 26] width 51 height 15
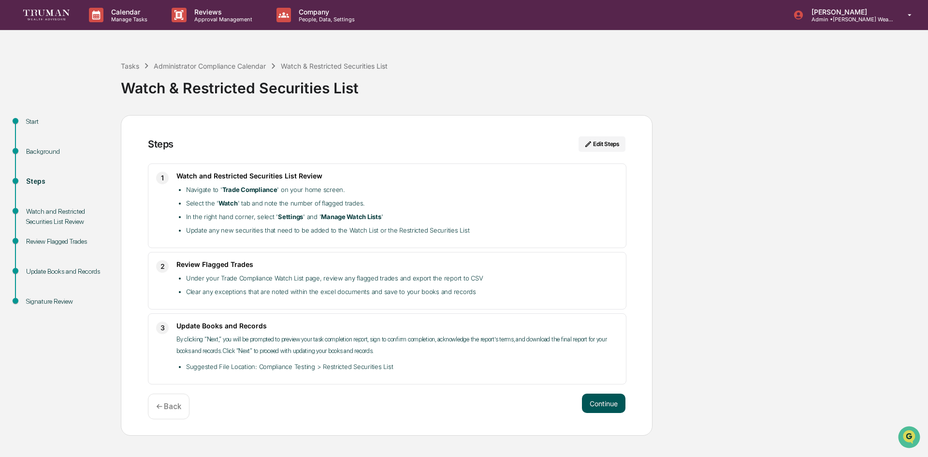
click at [613, 401] on button "Continue" at bounding box center [603, 402] width 43 height 19
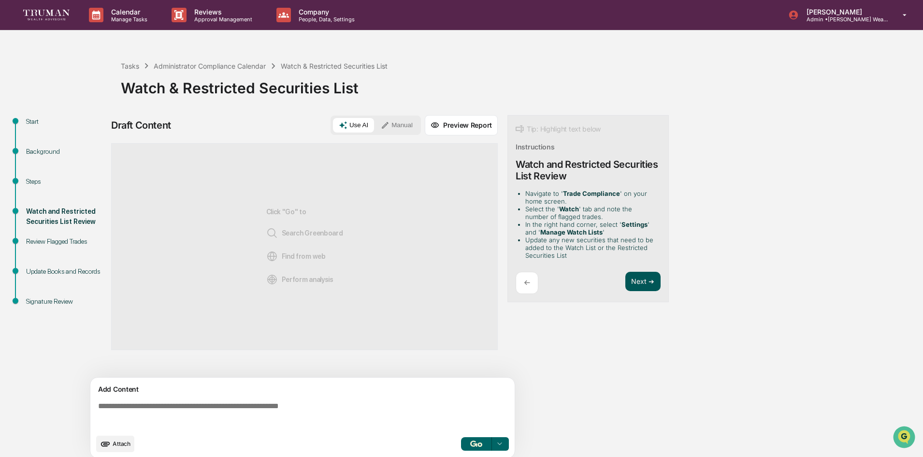
click at [641, 280] on button "Next ➔" at bounding box center [642, 282] width 35 height 20
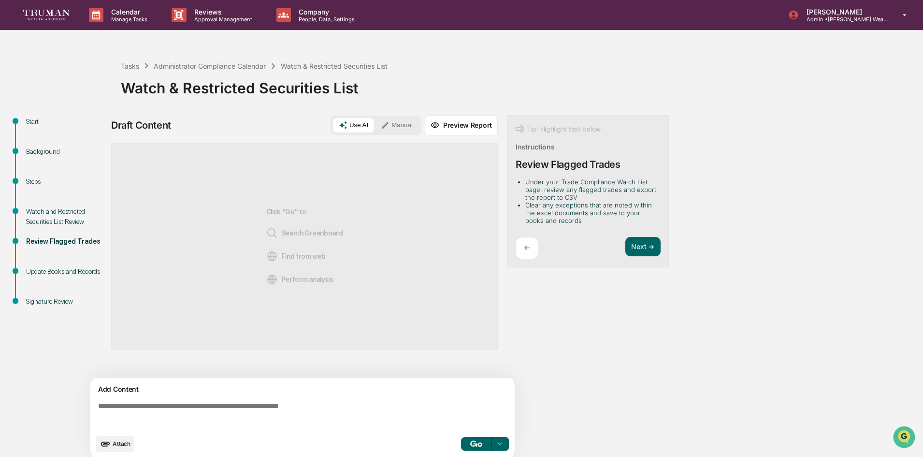
click at [526, 245] on p "←" at bounding box center [527, 247] width 6 height 9
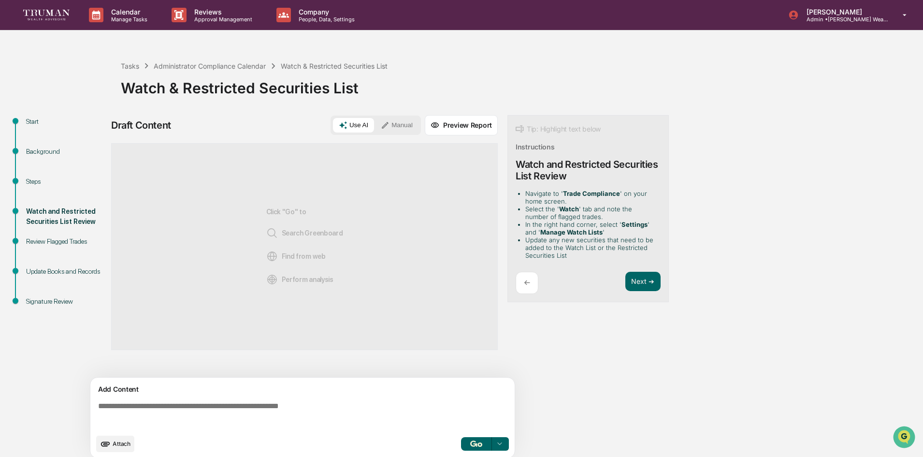
scroll to position [7, 0]
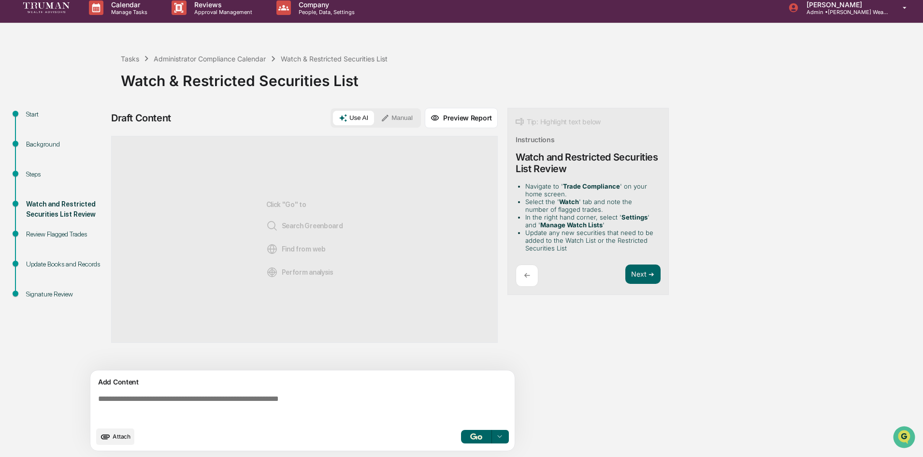
click at [156, 402] on textarea at bounding box center [304, 407] width 420 height 35
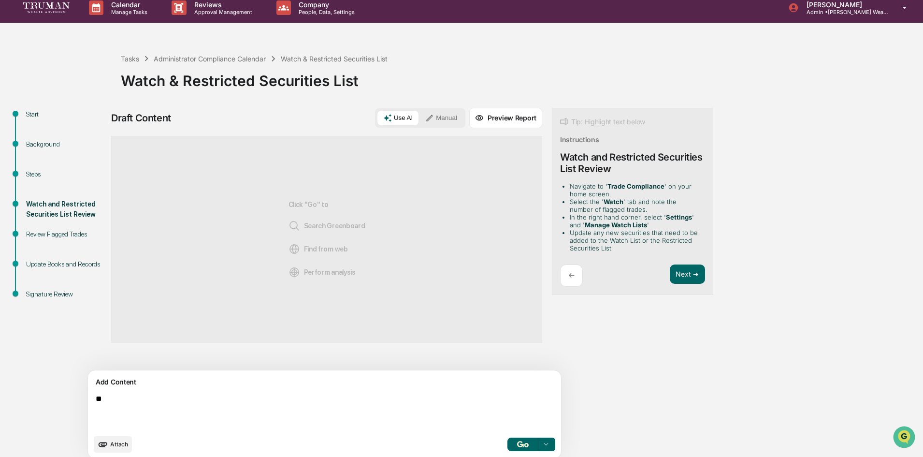
type textarea "**"
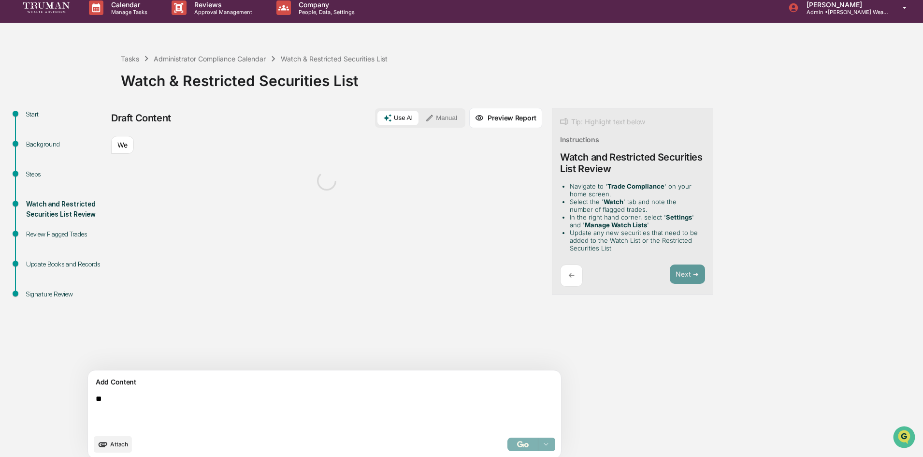
scroll to position [15, 0]
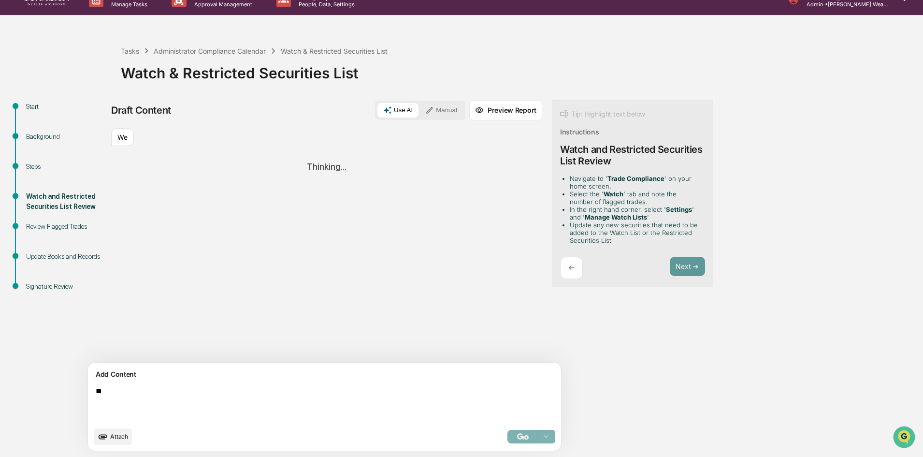
type textarea "*"
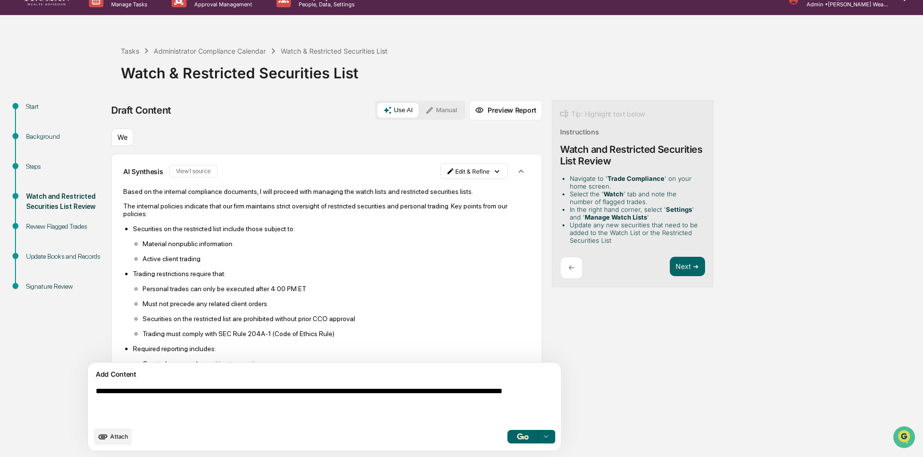
click at [419, 108] on button "Manual" at bounding box center [440, 110] width 43 height 14
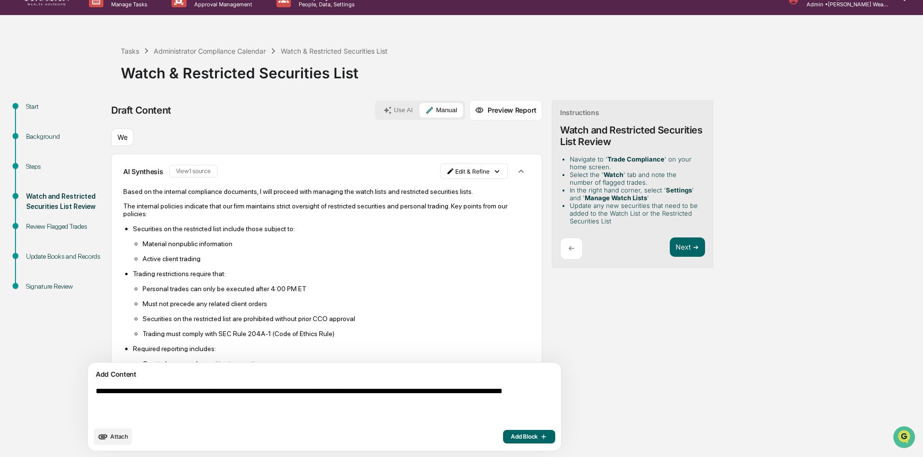
click at [228, 401] on textarea "**********" at bounding box center [302, 404] width 420 height 43
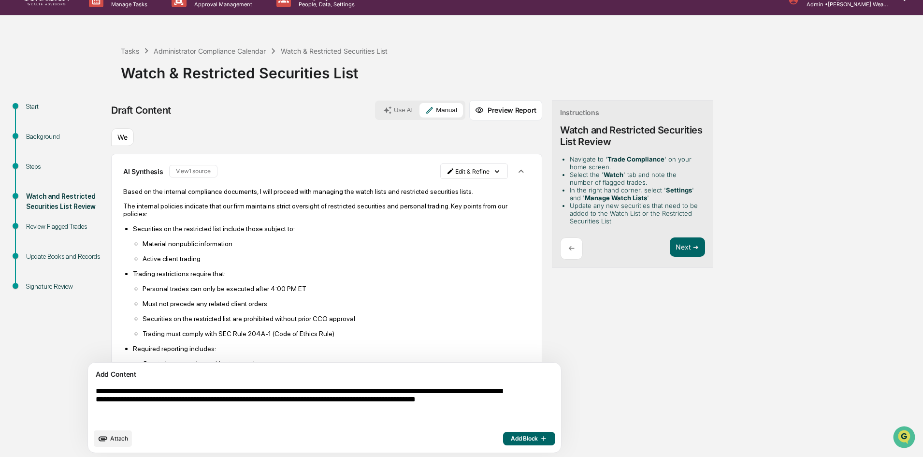
type textarea "**********"
click at [511, 437] on span "Add Block" at bounding box center [529, 438] width 37 height 8
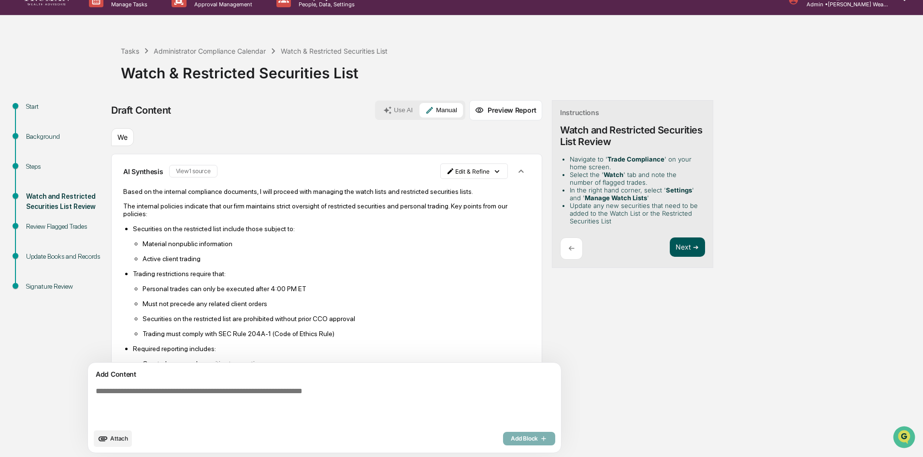
click at [670, 246] on button "Next ➔" at bounding box center [687, 247] width 35 height 20
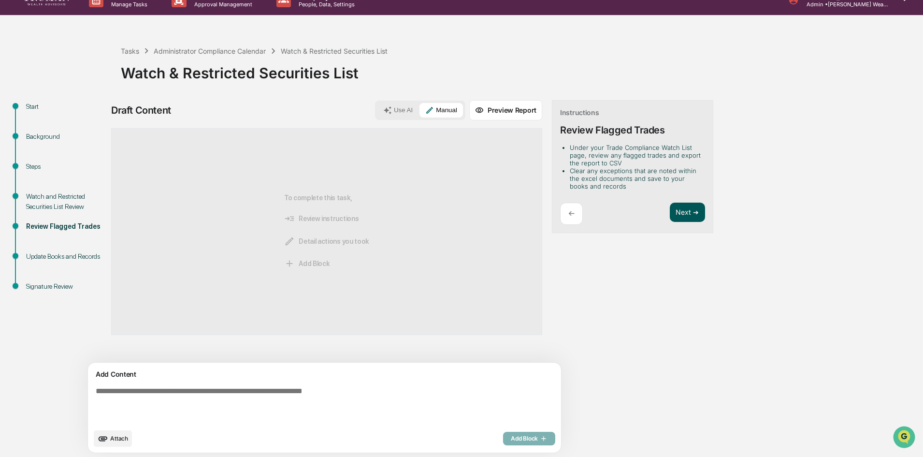
click at [670, 212] on button "Next ➔" at bounding box center [687, 212] width 35 height 20
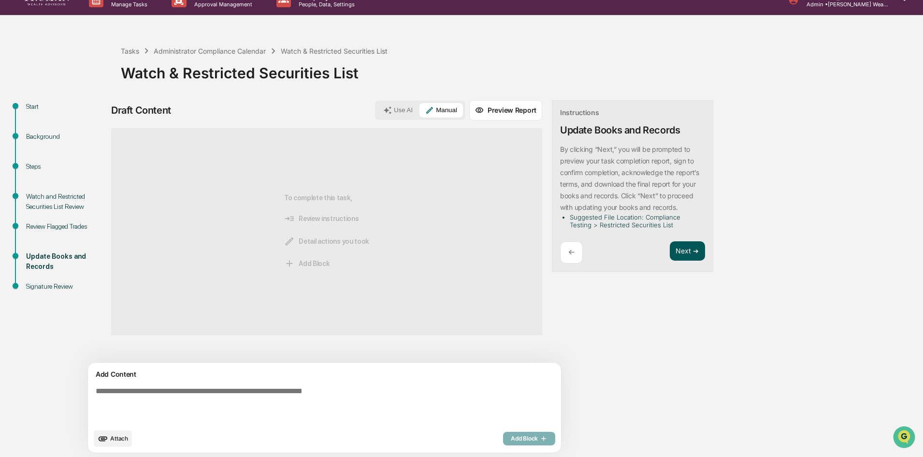
click at [670, 251] on button "Next ➔" at bounding box center [687, 251] width 35 height 20
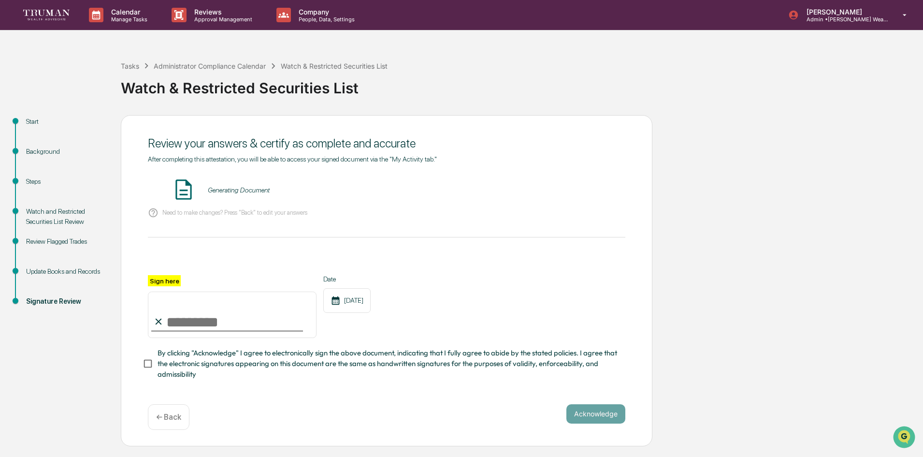
scroll to position [0, 0]
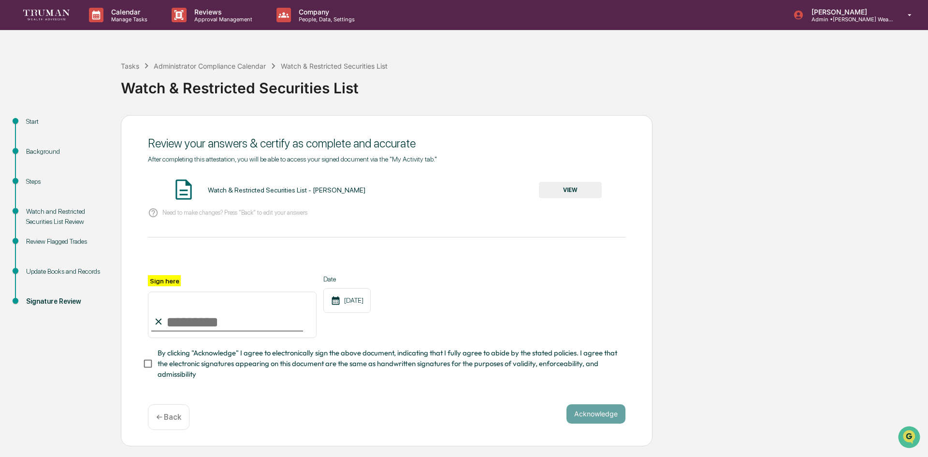
click at [169, 416] on p "← Back" at bounding box center [168, 416] width 25 height 9
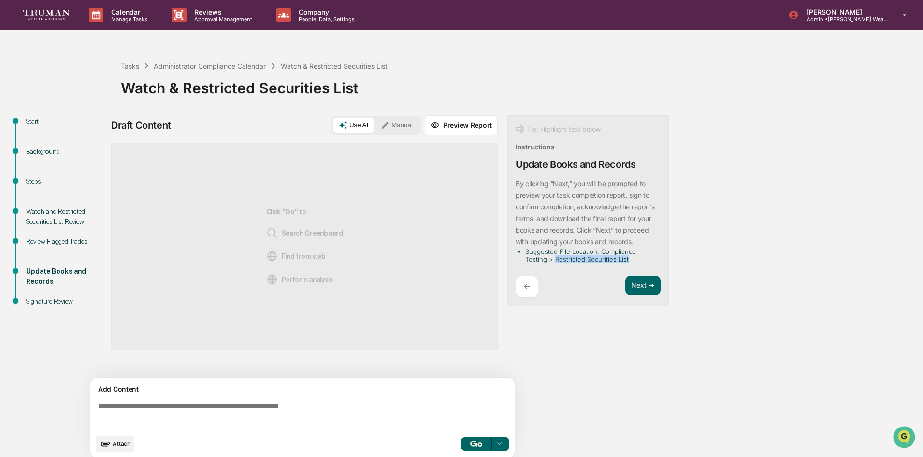
drag, startPoint x: 558, startPoint y: 258, endPoint x: 645, endPoint y: 258, distance: 87.0
click at [645, 258] on li "Suggested File Location: Compliance Testing > Restricted Securities List" at bounding box center [590, 254] width 131 height 15
click at [645, 292] on button "Next ➔" at bounding box center [642, 285] width 35 height 20
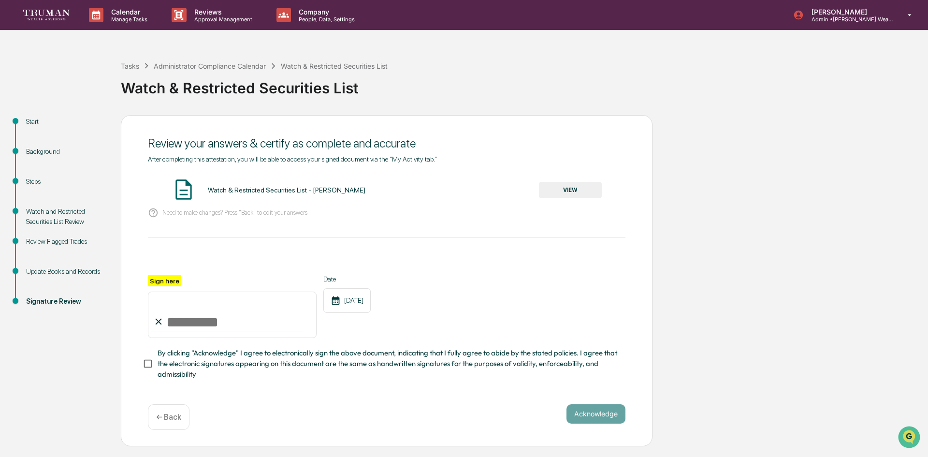
click at [555, 187] on button "VIEW" at bounding box center [570, 190] width 63 height 16
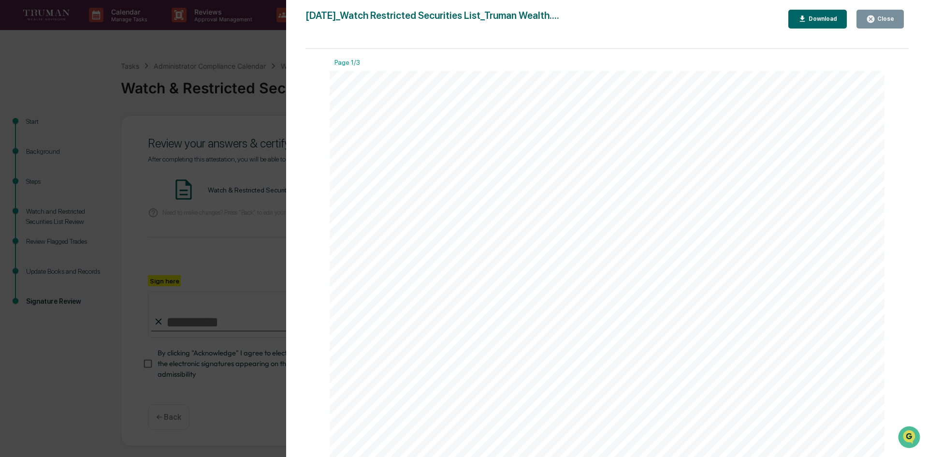
click at [872, 16] on icon "button" at bounding box center [870, 18] width 7 height 7
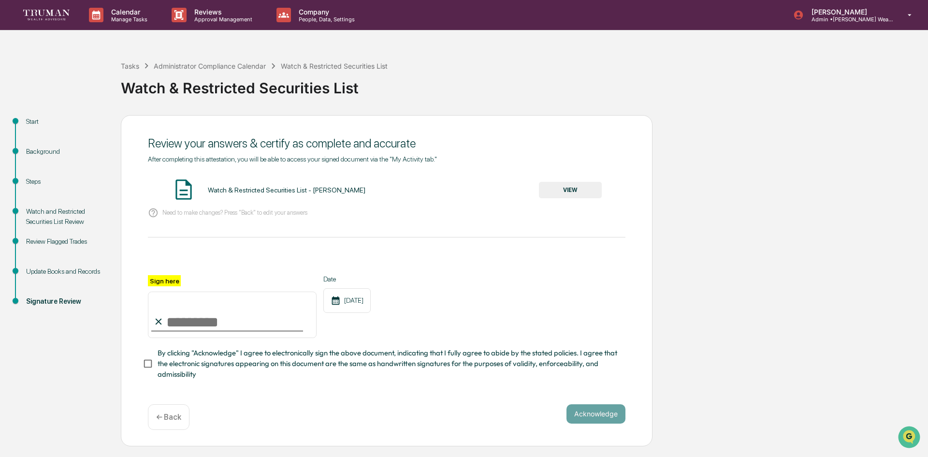
click at [223, 325] on input "Sign here" at bounding box center [232, 314] width 169 height 46
type input "**********"
click at [586, 418] on button "Acknowledge" at bounding box center [595, 413] width 59 height 19
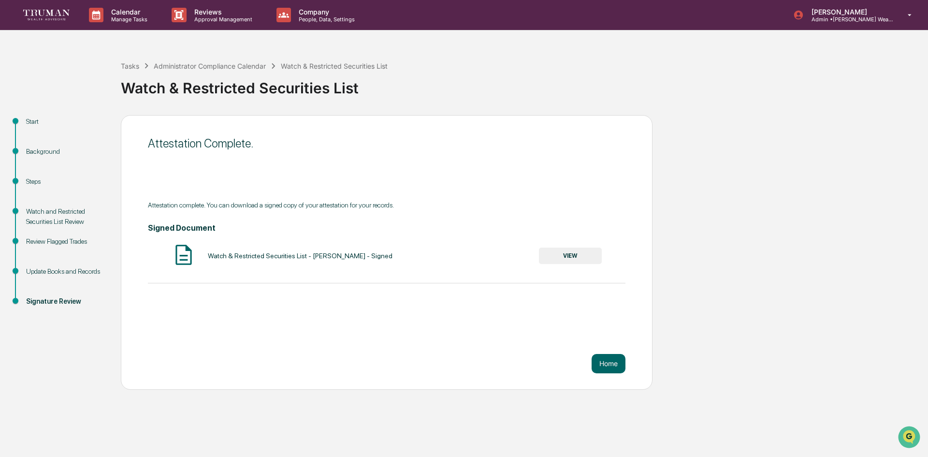
click at [553, 249] on button "VIEW" at bounding box center [570, 255] width 63 height 16
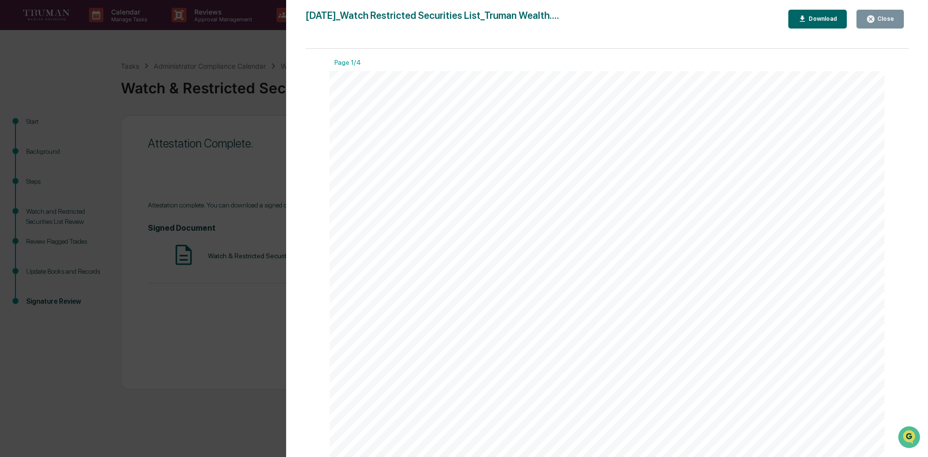
click at [817, 17] on div "Download" at bounding box center [821, 18] width 30 height 7
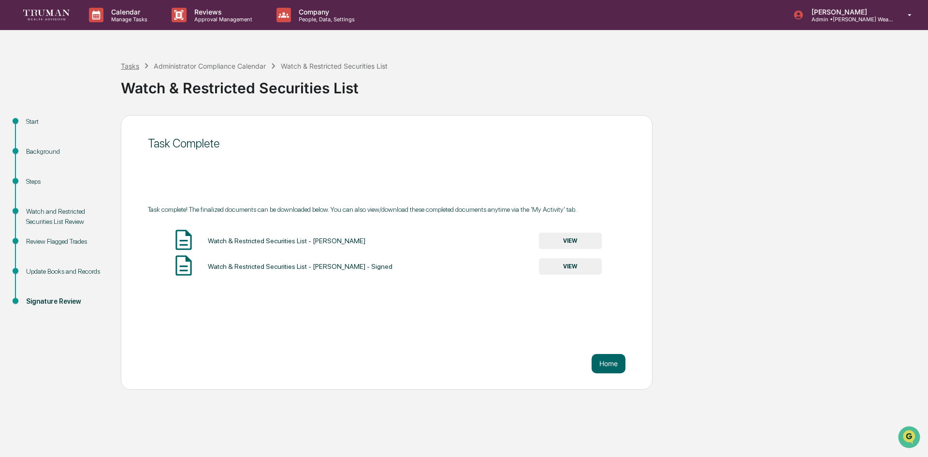
click at [124, 66] on div "Tasks" at bounding box center [130, 66] width 18 height 8
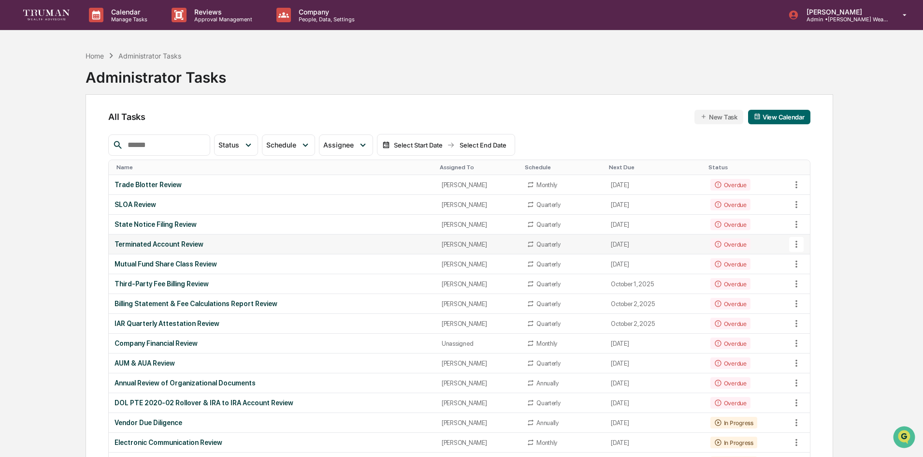
click at [171, 243] on div "Terminated Account Review" at bounding box center [272, 244] width 315 height 8
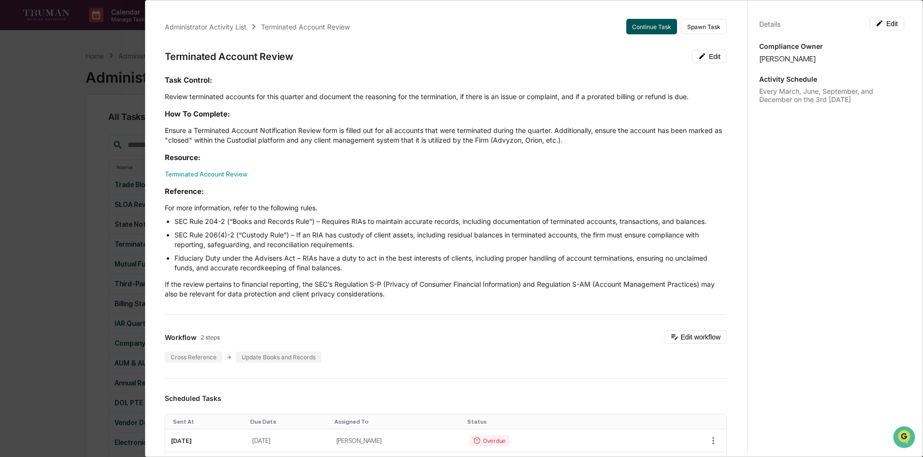
click at [653, 28] on button "Continue Task" at bounding box center [651, 26] width 51 height 15
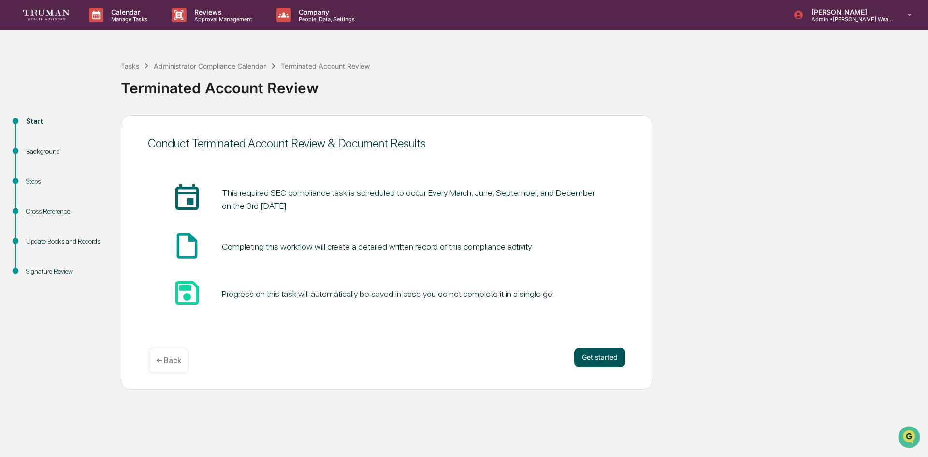
click at [585, 354] on button "Get started" at bounding box center [599, 356] width 51 height 19
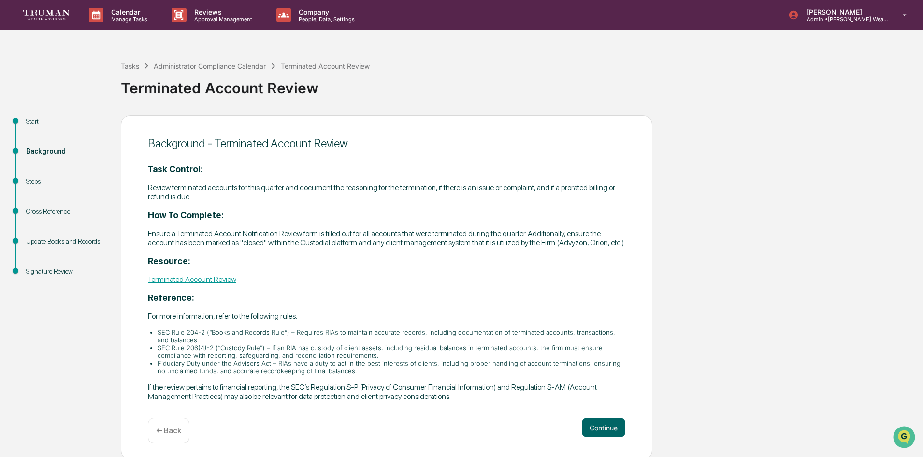
click at [213, 284] on link "Terminated Account Review" at bounding box center [192, 278] width 88 height 9
click at [604, 432] on button "Continue" at bounding box center [603, 426] width 43 height 19
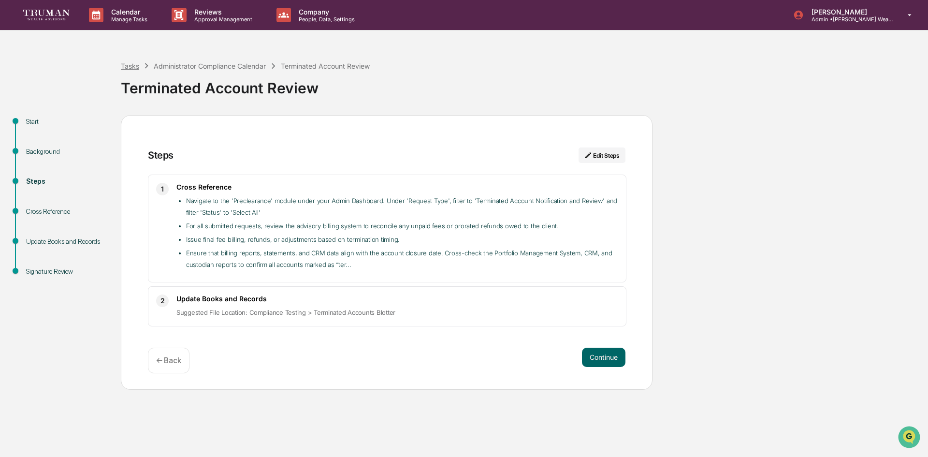
click at [131, 65] on div "Tasks" at bounding box center [130, 66] width 18 height 8
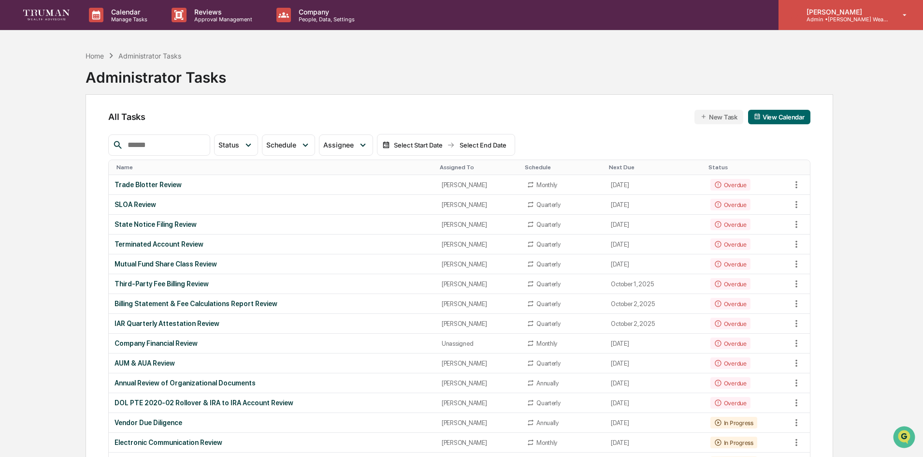
click at [860, 17] on p "Admin • Truman Wealth" at bounding box center [844, 19] width 90 height 7
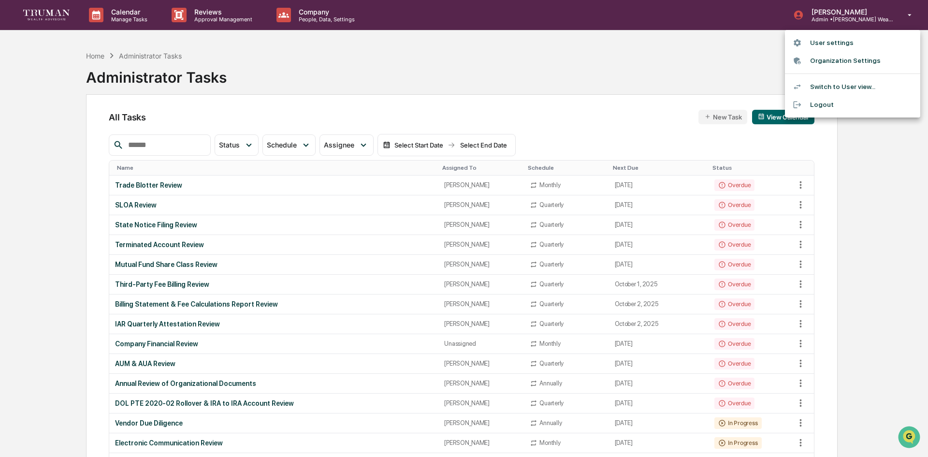
click at [494, 72] on div at bounding box center [464, 228] width 928 height 457
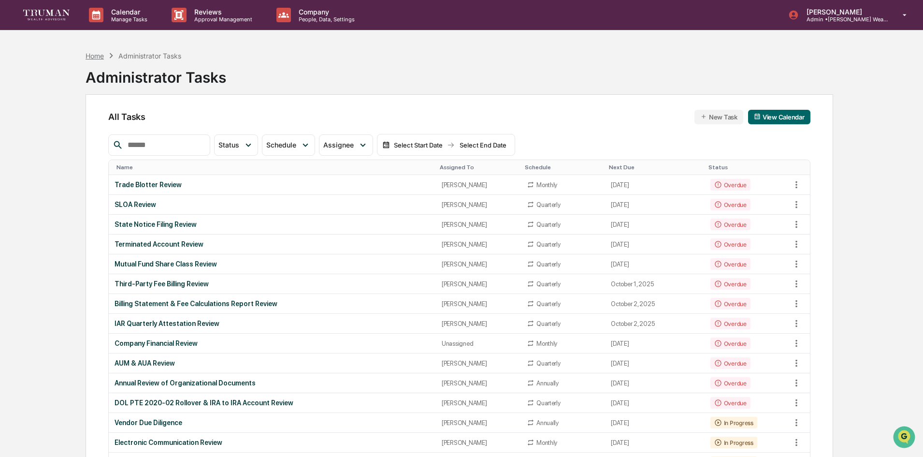
click at [99, 57] on div "Home" at bounding box center [95, 56] width 18 height 8
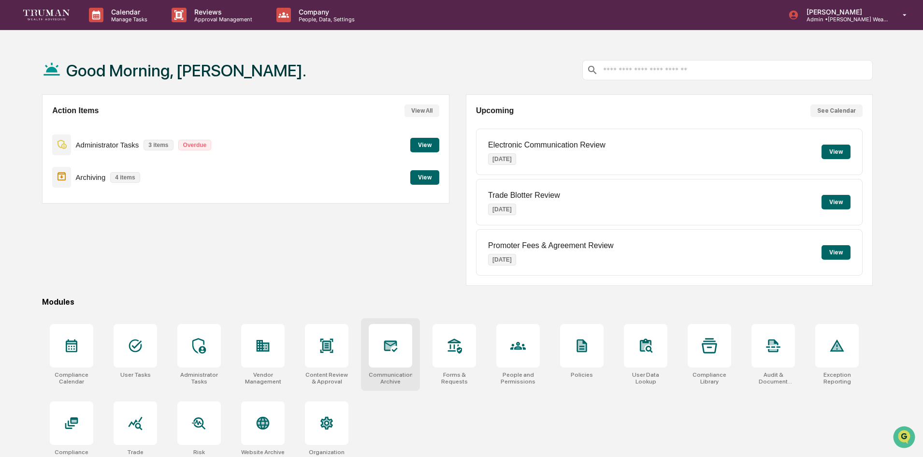
scroll to position [46, 0]
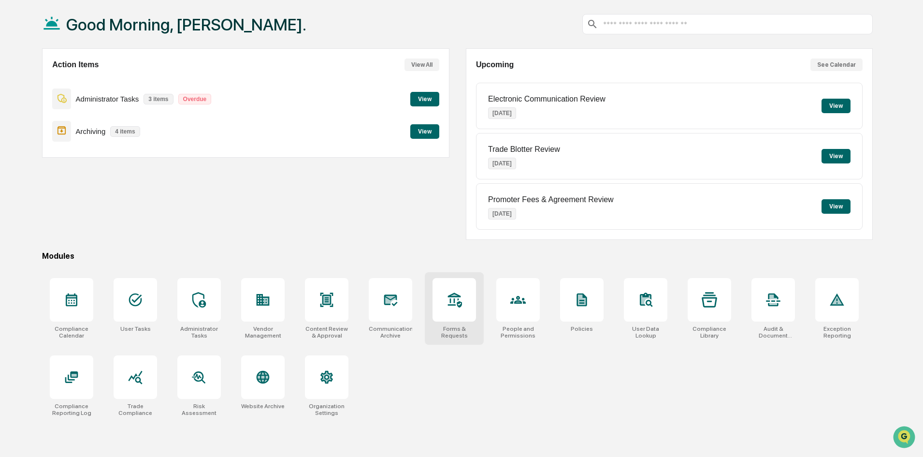
click at [460, 311] on div at bounding box center [453, 299] width 43 height 43
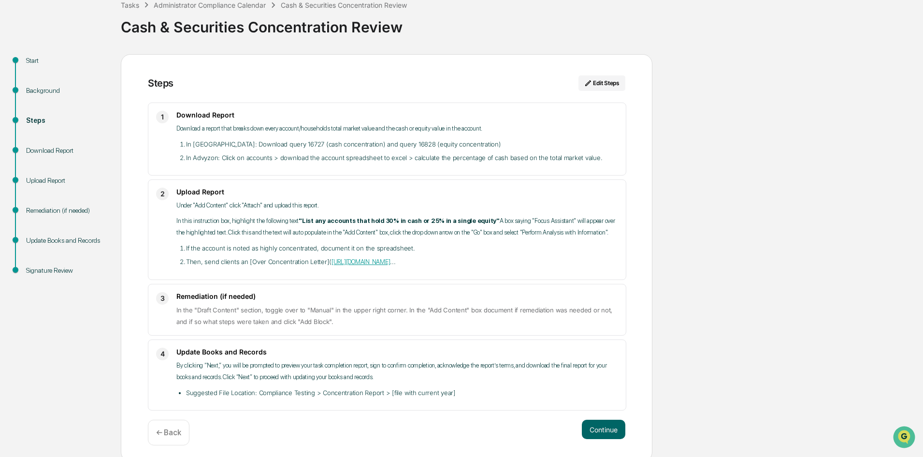
scroll to position [66, 0]
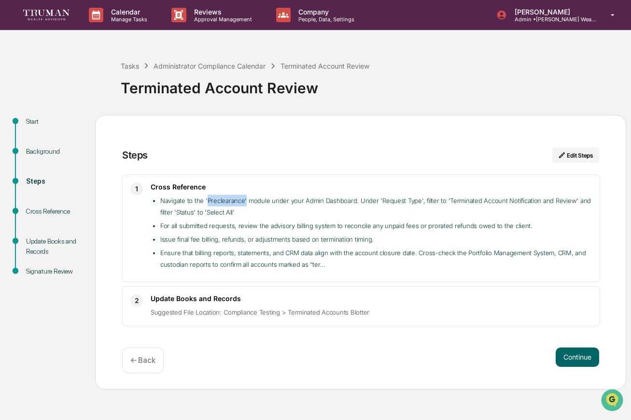
drag, startPoint x: 205, startPoint y: 201, endPoint x: 244, endPoint y: 202, distance: 38.7
click at [244, 202] on li "Navigate to the 'Preclearance' module under your Admin Dashboard. ​Under 'Reque…" at bounding box center [376, 206] width 432 height 23
click at [590, 154] on button "Edit Steps" at bounding box center [576, 154] width 47 height 15
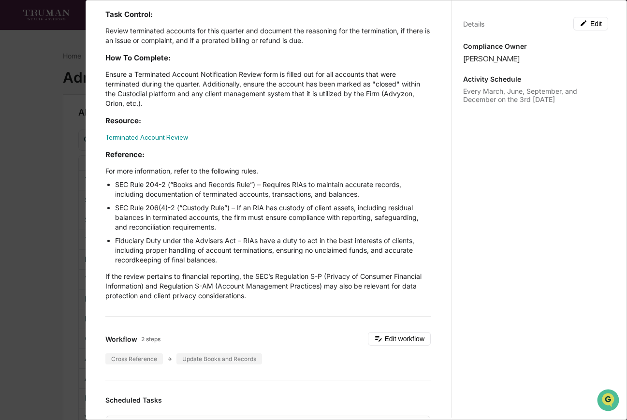
scroll to position [242, 0]
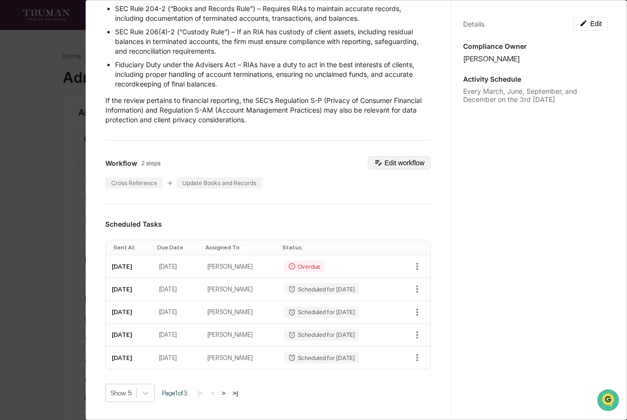
click at [385, 160] on button "Edit workflow" at bounding box center [399, 163] width 63 height 14
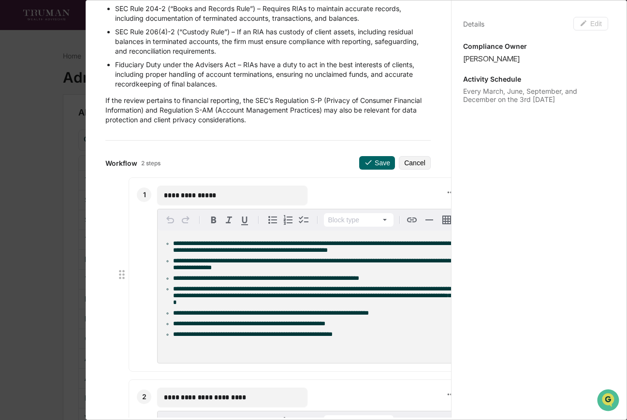
click at [225, 250] on span "**********" at bounding box center [312, 246] width 278 height 13
click at [216, 244] on span "**********" at bounding box center [312, 246] width 278 height 13
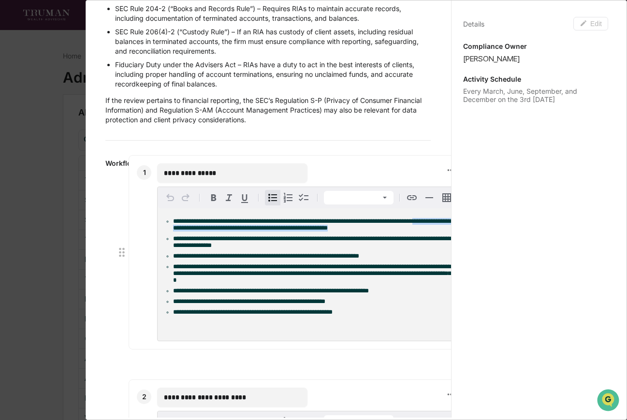
drag, startPoint x: 368, startPoint y: 252, endPoint x: 170, endPoint y: 228, distance: 199.0
click at [170, 228] on ul "**********" at bounding box center [307, 267] width 288 height 98
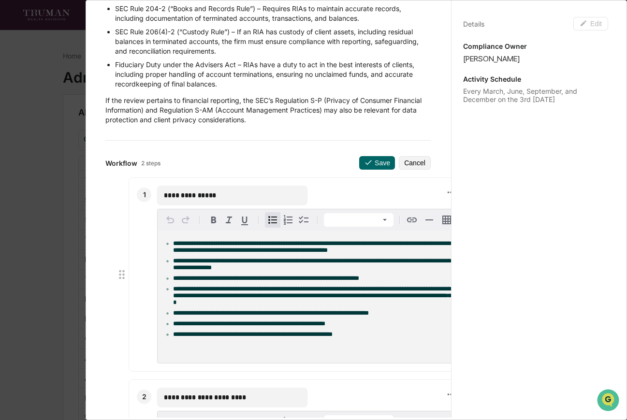
click at [362, 344] on div "**********" at bounding box center [308, 296] width 300 height 132
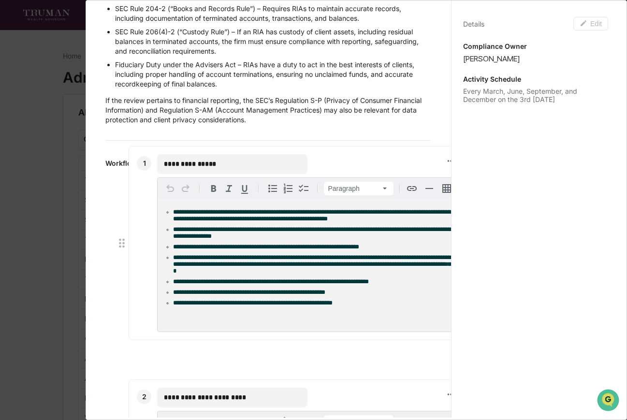
drag, startPoint x: 189, startPoint y: 359, endPoint x: 170, endPoint y: 328, distance: 36.6
click at [170, 328] on div "**********" at bounding box center [308, 265] width 300 height 132
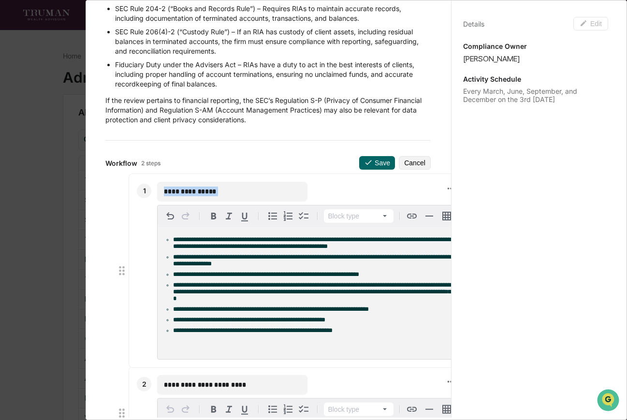
drag, startPoint x: 170, startPoint y: 242, endPoint x: 242, endPoint y: 238, distance: 72.1
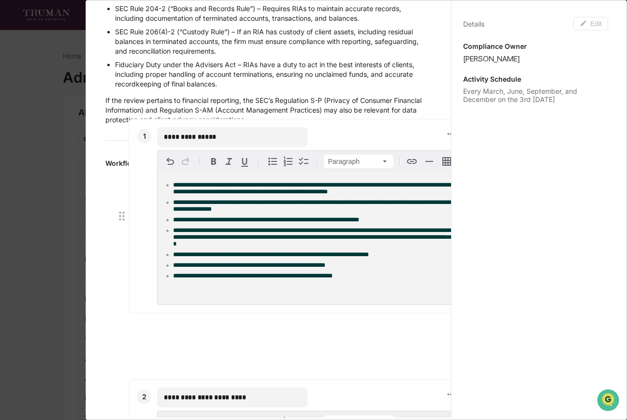
drag, startPoint x: 344, startPoint y: 344, endPoint x: 184, endPoint y: 286, distance: 169.8
click at [184, 286] on div "**********" at bounding box center [308, 238] width 300 height 132
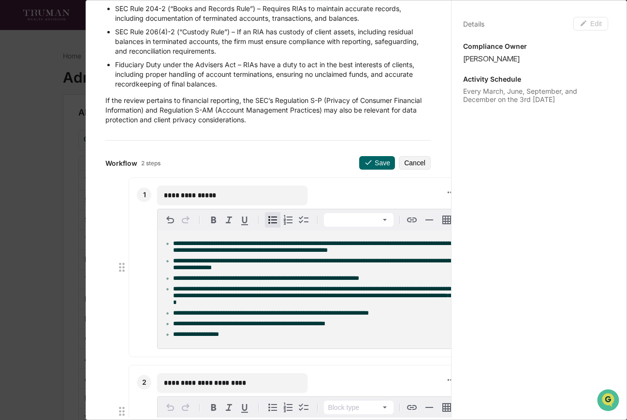
click at [184, 286] on ul "**********" at bounding box center [307, 289] width 288 height 98
click at [219, 280] on span "**********" at bounding box center [266, 278] width 186 height 6
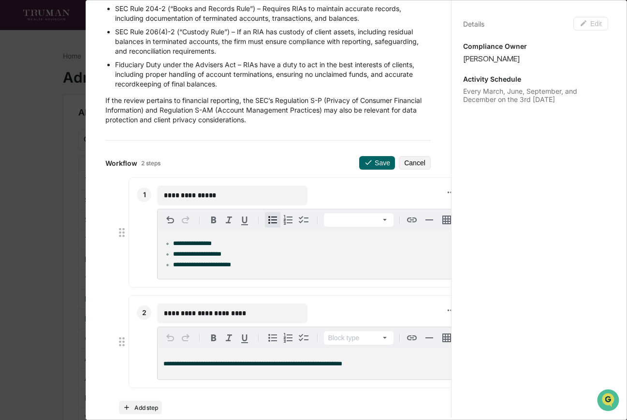
click at [617, 30] on div "**********" at bounding box center [356, 210] width 541 height 420
click at [270, 271] on div "**********" at bounding box center [308, 254] width 300 height 48
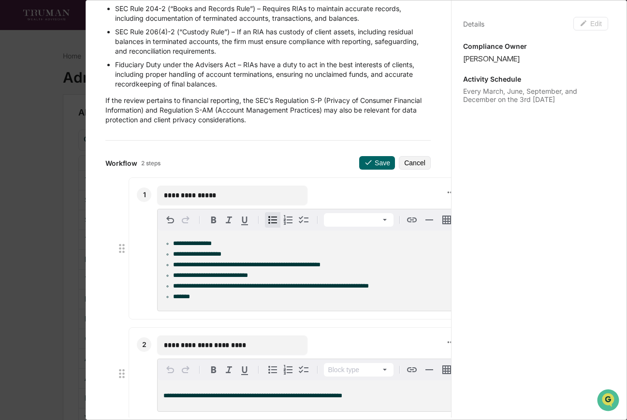
drag, startPoint x: 388, startPoint y: 402, endPoint x: 366, endPoint y: 390, distance: 25.5
click at [388, 399] on p "**********" at bounding box center [307, 395] width 288 height 7
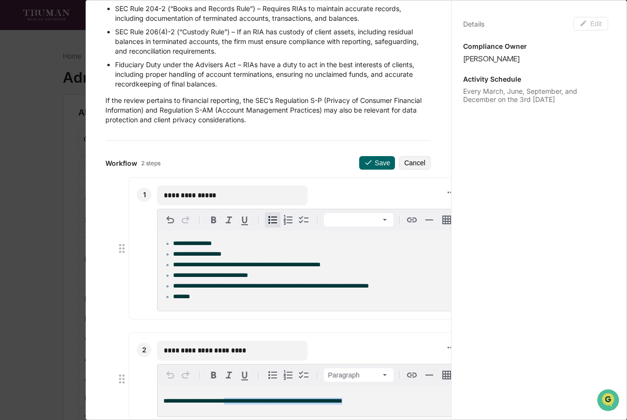
drag, startPoint x: 360, startPoint y: 401, endPoint x: 228, endPoint y: 406, distance: 132.5
click at [228, 404] on p "**********" at bounding box center [307, 401] width 288 height 7
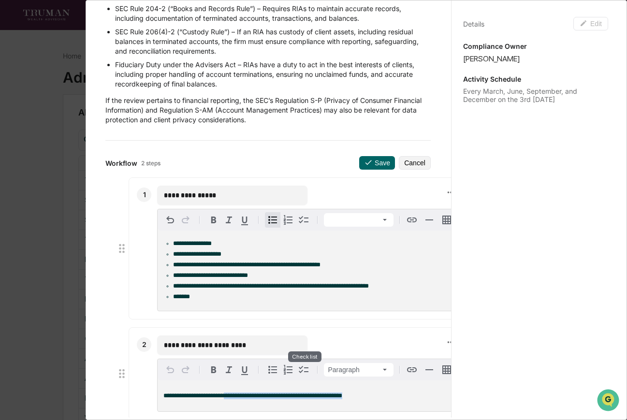
copy span "**********"
click at [216, 297] on li "******" at bounding box center [312, 296] width 278 height 7
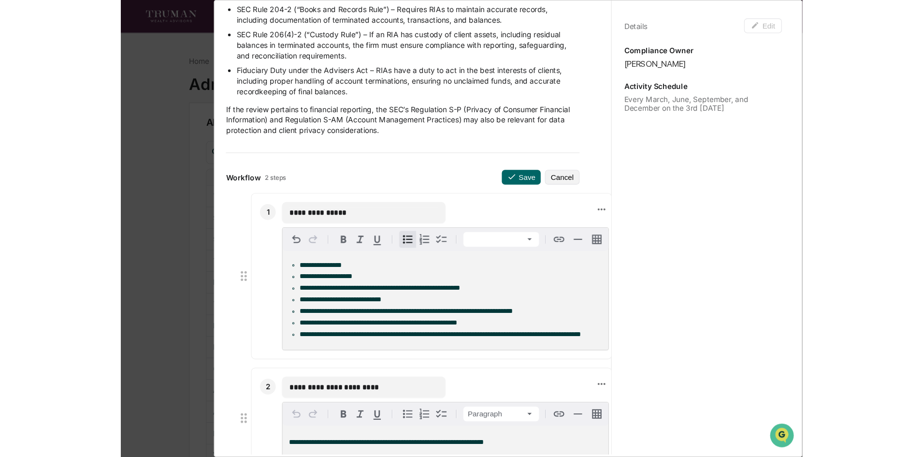
scroll to position [242, 11]
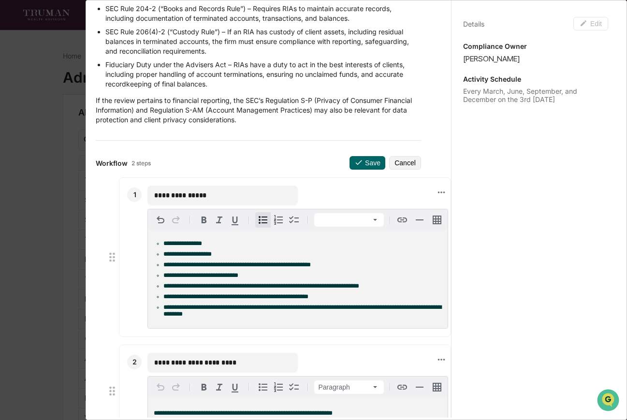
click at [211, 200] on input "**********" at bounding box center [222, 195] width 137 height 10
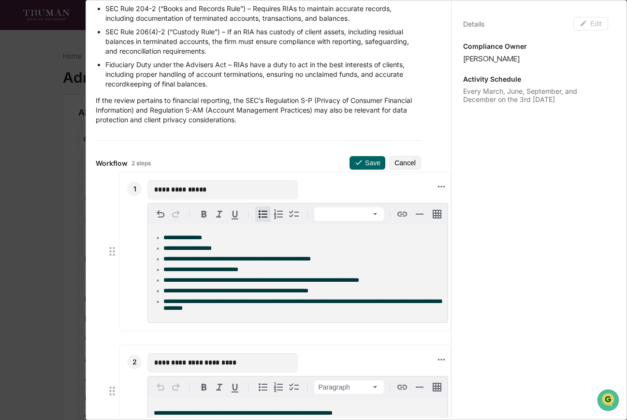
drag, startPoint x: 225, startPoint y: 199, endPoint x: 129, endPoint y: 193, distance: 96.3
click at [129, 193] on div "**********" at bounding box center [285, 251] width 332 height 159
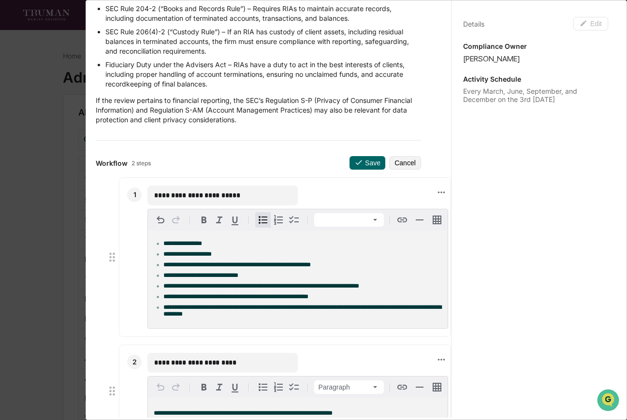
type input "**********"
click at [264, 314] on span "**********" at bounding box center [302, 310] width 278 height 13
click at [217, 317] on li "**********" at bounding box center [302, 311] width 278 height 14
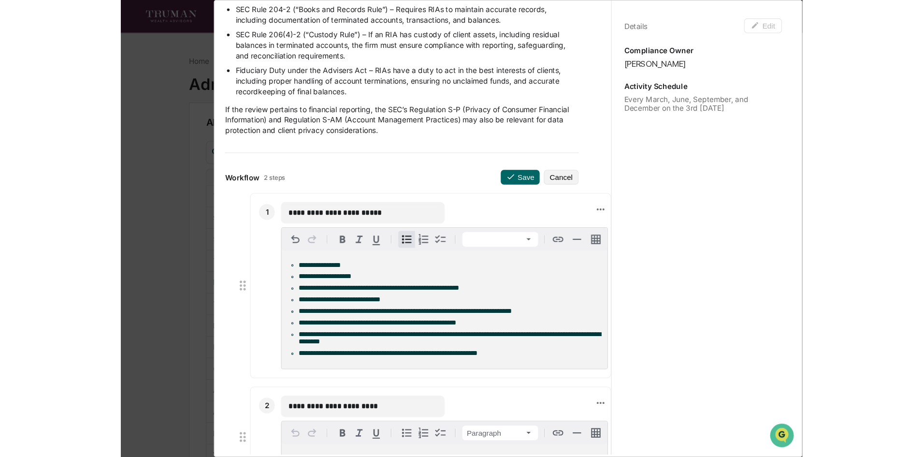
scroll to position [174, 0]
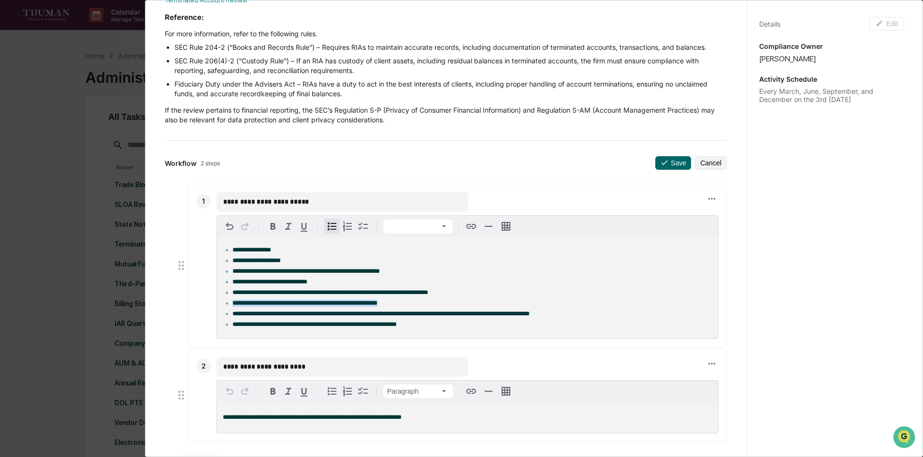
drag, startPoint x: 233, startPoint y: 301, endPoint x: 394, endPoint y: 307, distance: 161.0
click at [394, 306] on li "**********" at bounding box center [472, 303] width 480 height 7
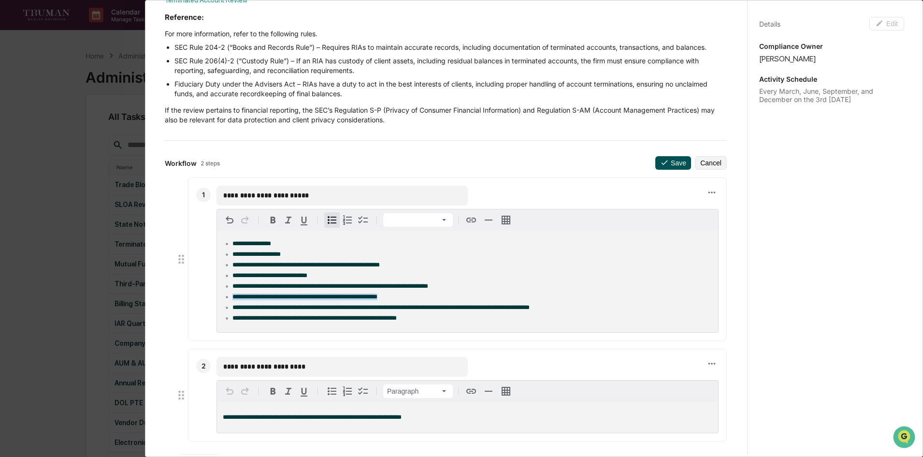
click at [666, 164] on button "Save" at bounding box center [673, 163] width 36 height 14
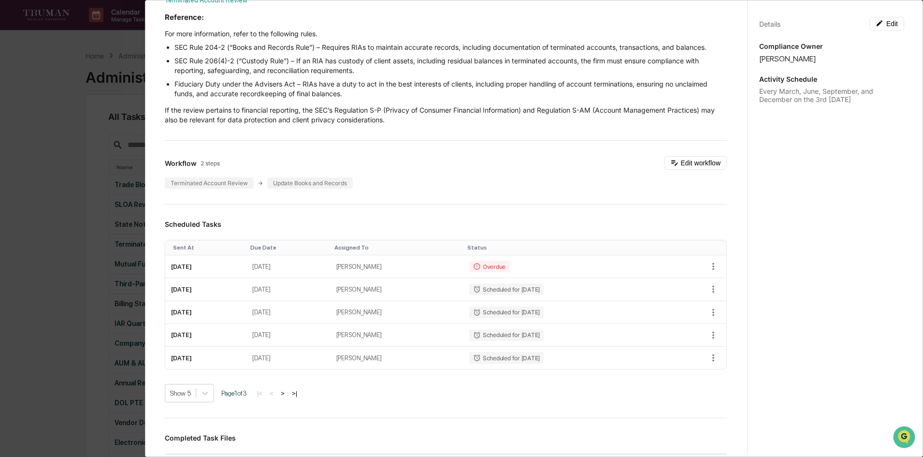
scroll to position [0, 0]
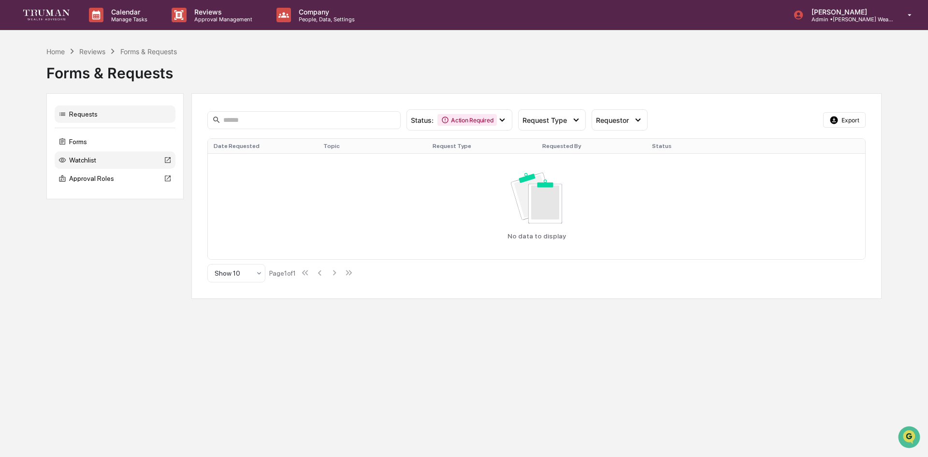
click at [82, 155] on div "Watchlist" at bounding box center [115, 159] width 121 height 17
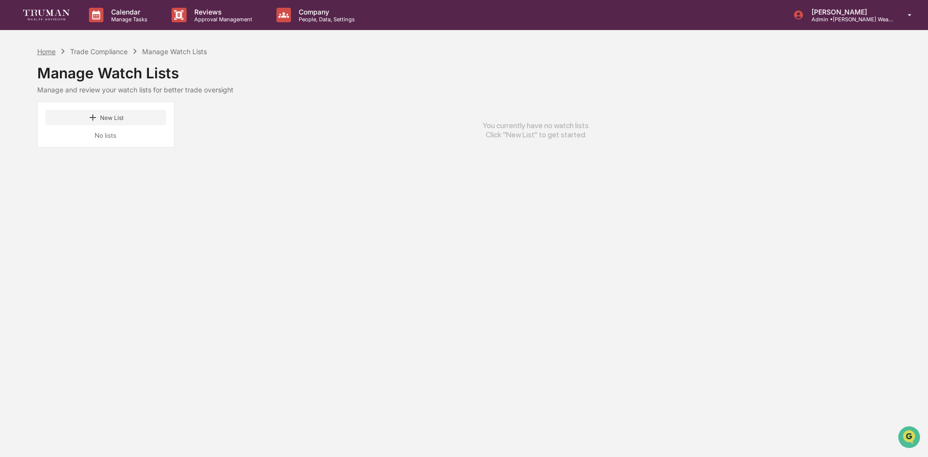
click at [46, 52] on div "Home" at bounding box center [46, 51] width 18 height 8
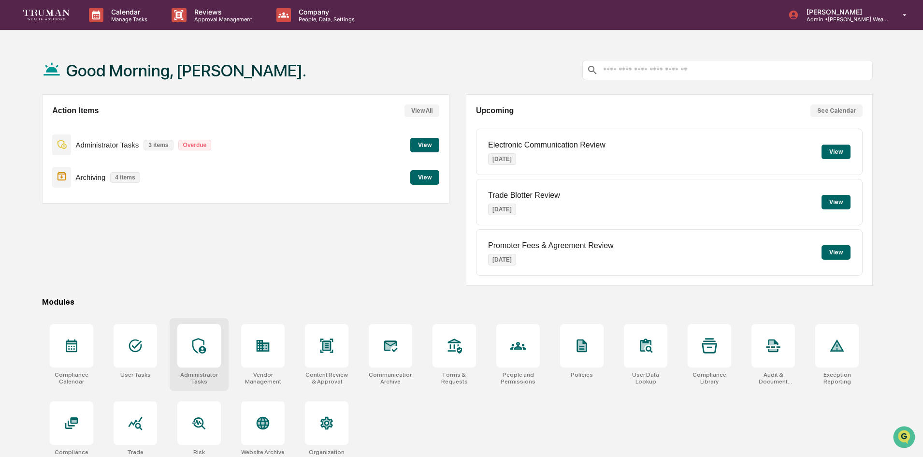
click at [221, 341] on div "Administrator Tasks" at bounding box center [199, 354] width 59 height 72
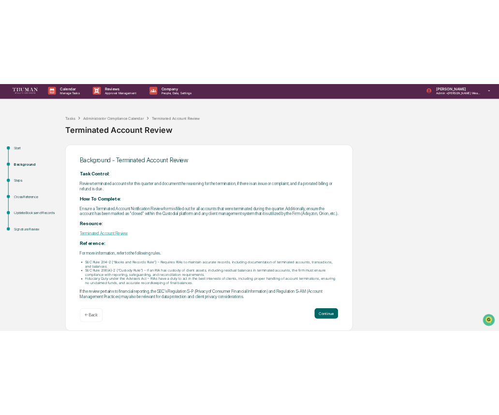
scroll to position [12, 0]
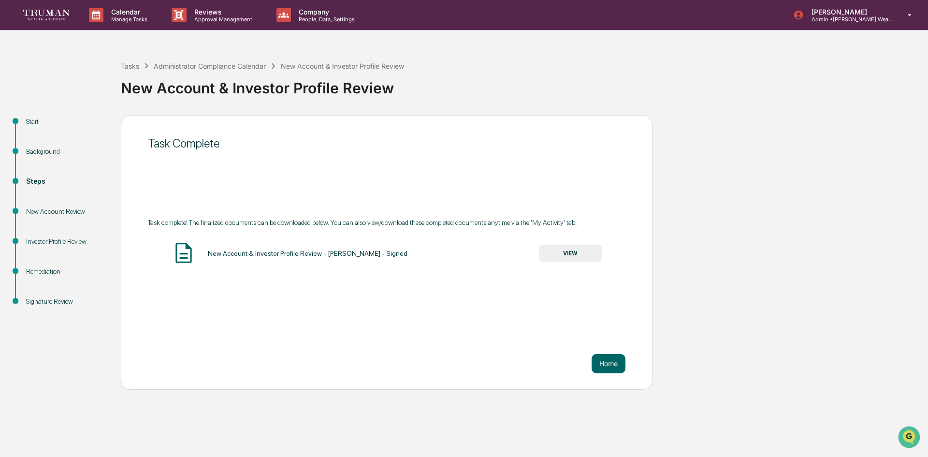
click at [30, 120] on div "Start" at bounding box center [65, 121] width 79 height 10
click at [34, 121] on div "Start" at bounding box center [65, 121] width 79 height 10
click at [33, 151] on div "Background" at bounding box center [65, 151] width 79 height 10
click at [39, 151] on div "Background" at bounding box center [65, 151] width 79 height 10
click at [34, 184] on div "Steps" at bounding box center [65, 181] width 79 height 10
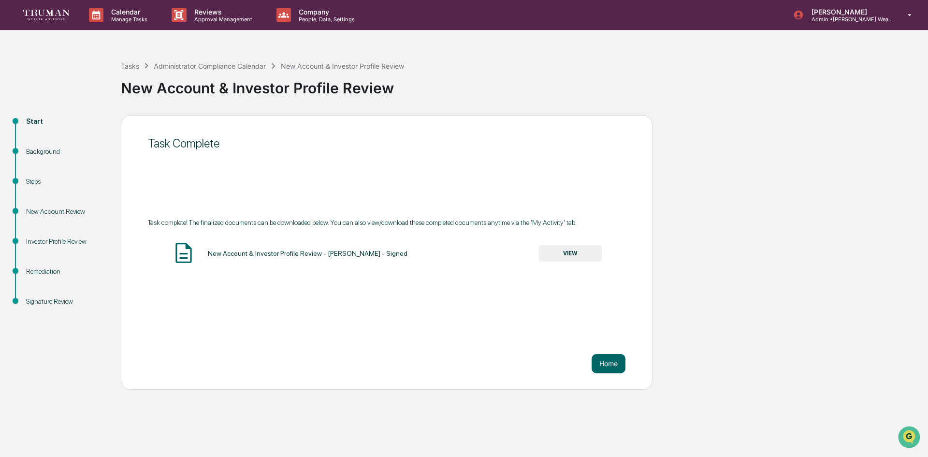
click at [35, 211] on div "New Account Review" at bounding box center [65, 211] width 79 height 10
click at [40, 241] on div "Investor Profile Review" at bounding box center [65, 241] width 79 height 10
click at [40, 271] on div "Remediation" at bounding box center [65, 271] width 79 height 10
click at [45, 301] on div "Signature Review" at bounding box center [65, 301] width 79 height 10
click at [46, 272] on div "Remediation" at bounding box center [65, 271] width 79 height 10
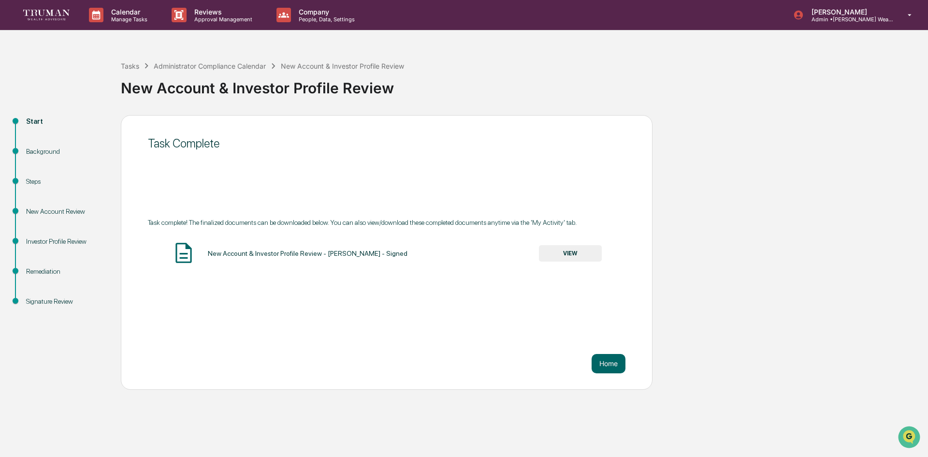
click at [50, 239] on div "Investor Profile Review" at bounding box center [65, 241] width 79 height 10
click at [51, 212] on div "New Account Review" at bounding box center [65, 211] width 79 height 10
click at [37, 178] on div "Steps" at bounding box center [65, 181] width 79 height 10
click at [38, 149] on div "Background" at bounding box center [65, 151] width 79 height 10
click at [32, 126] on div "Start" at bounding box center [65, 121] width 79 height 10
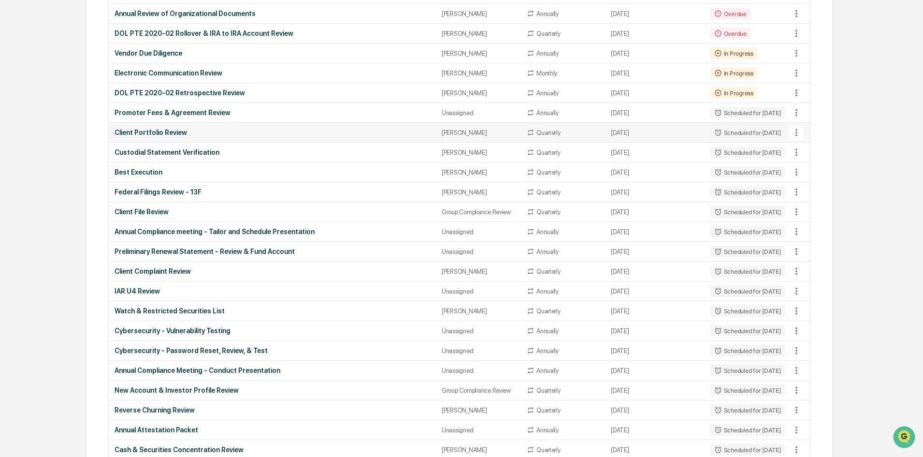
scroll to position [387, 0]
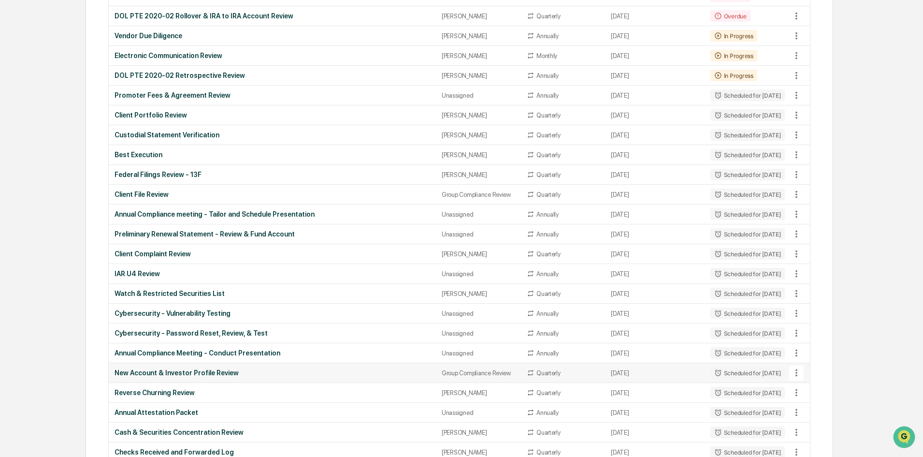
click at [197, 374] on div "New Account & Investor Profile Review" at bounding box center [272, 373] width 315 height 8
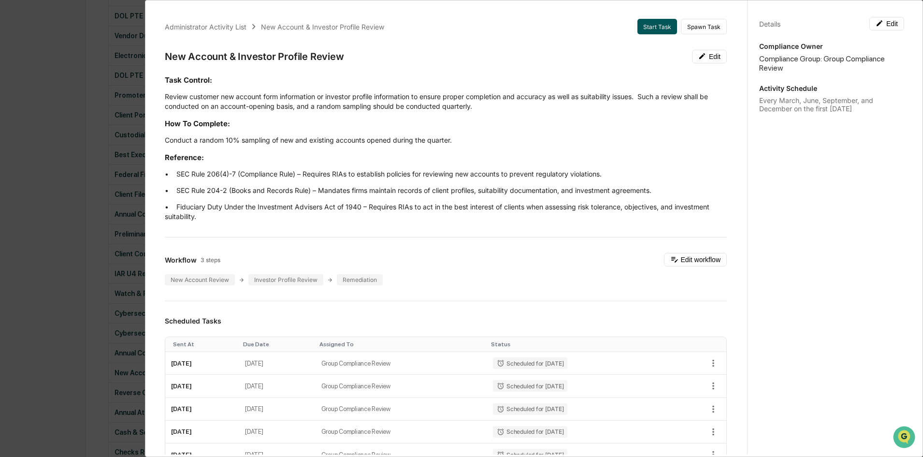
click at [646, 26] on button "Start Task" at bounding box center [657, 26] width 40 height 15
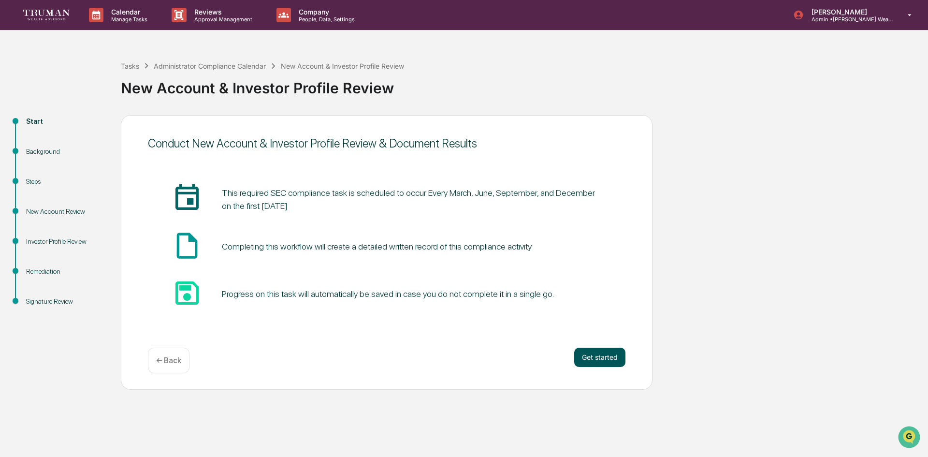
click at [583, 358] on button "Get started" at bounding box center [599, 356] width 51 height 19
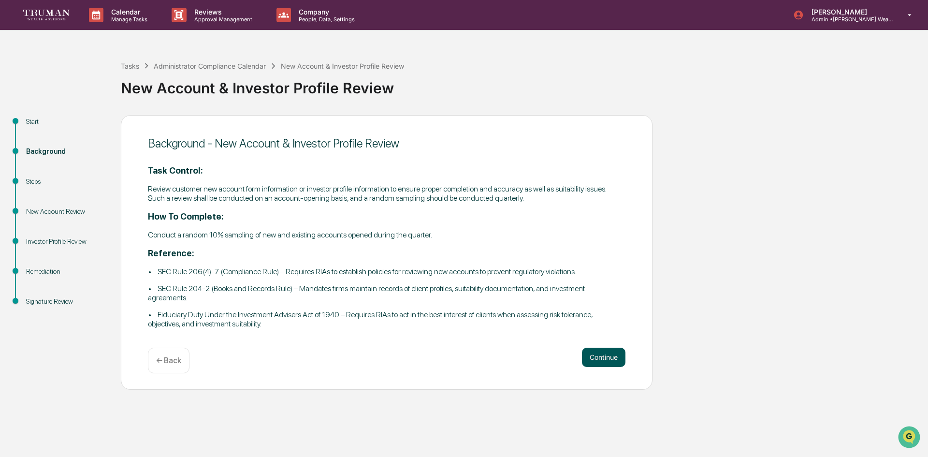
click at [590, 357] on button "Continue" at bounding box center [603, 356] width 43 height 19
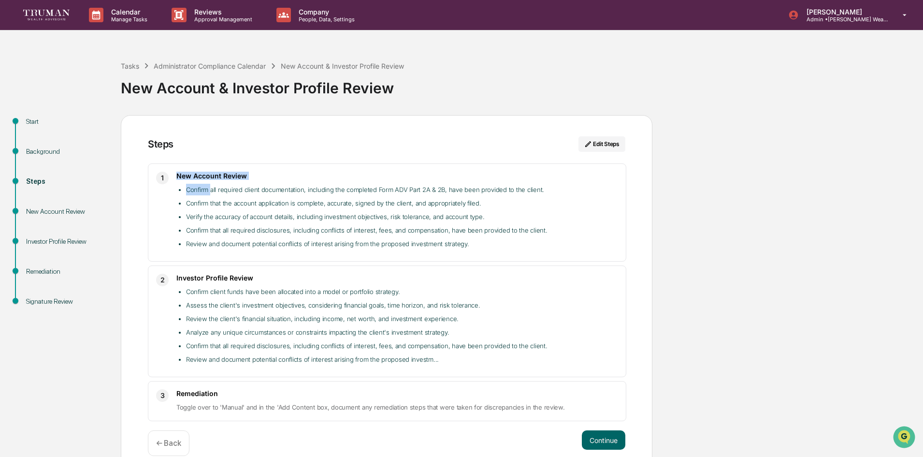
drag, startPoint x: 176, startPoint y: 175, endPoint x: 212, endPoint y: 186, distance: 36.8
click at [212, 186] on div "1 New Account Review Confirm all required client documentation, including the c…" at bounding box center [387, 212] width 478 height 98
click at [258, 194] on li "Confirm all required client documentation, including the completed Form ADV Par…" at bounding box center [402, 190] width 432 height 12
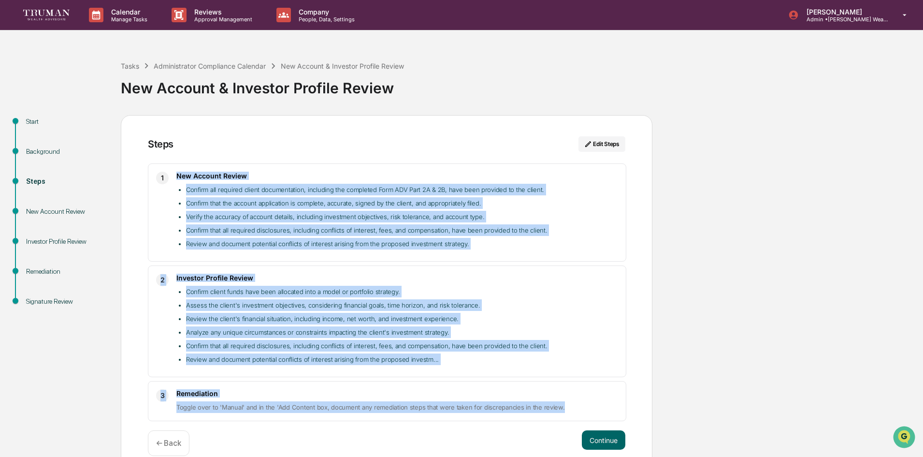
drag, startPoint x: 178, startPoint y: 176, endPoint x: 568, endPoint y: 404, distance: 451.7
click at [568, 404] on div "1 New Account Review Confirm all required client documentation, including the c…" at bounding box center [386, 292] width 477 height 258
click at [487, 361] on li "Review and document potential conflicts of interest arising from the proposed i…" at bounding box center [402, 359] width 432 height 12
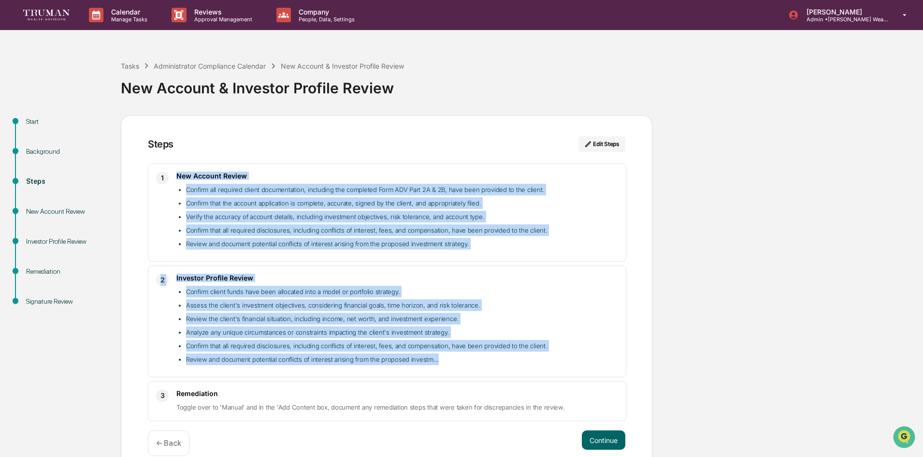
drag, startPoint x: 175, startPoint y: 174, endPoint x: 455, endPoint y: 365, distance: 339.0
click at [455, 365] on div "1 New Account Review Confirm all required client documentation, including the c…" at bounding box center [386, 292] width 477 height 258
copy div "New Account Review Confirm all required client documentation, including the com…"
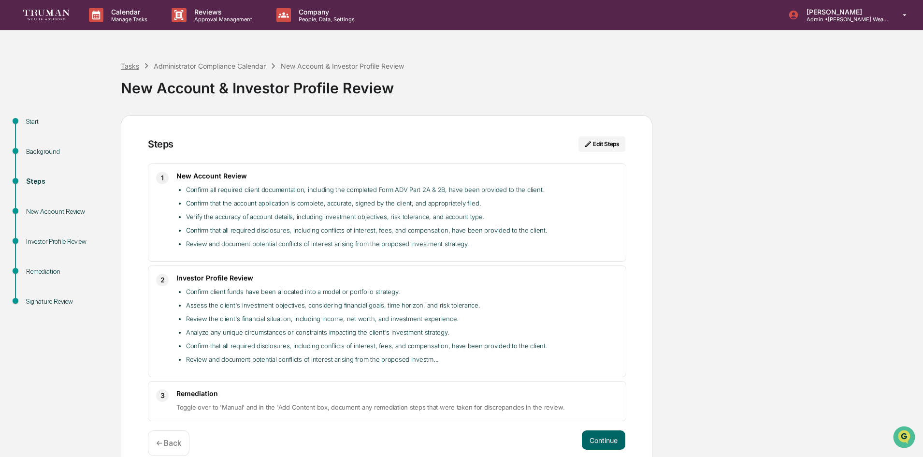
click at [127, 68] on div "Tasks" at bounding box center [130, 66] width 18 height 8
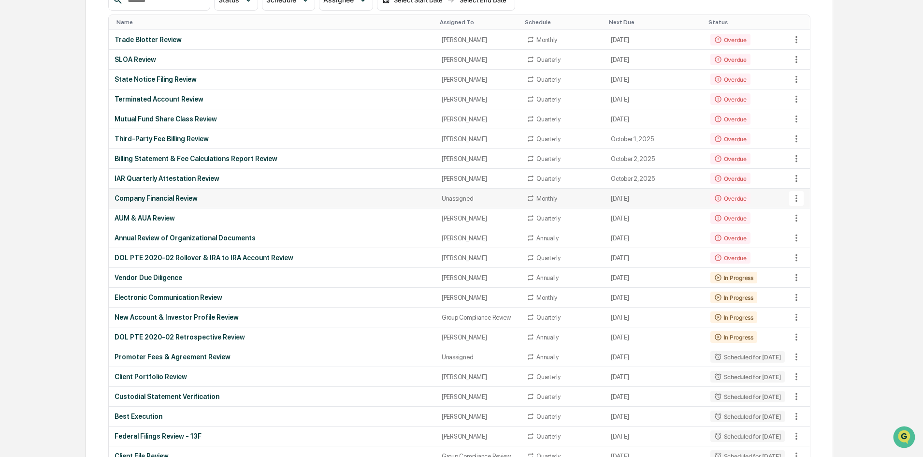
scroll to position [193, 0]
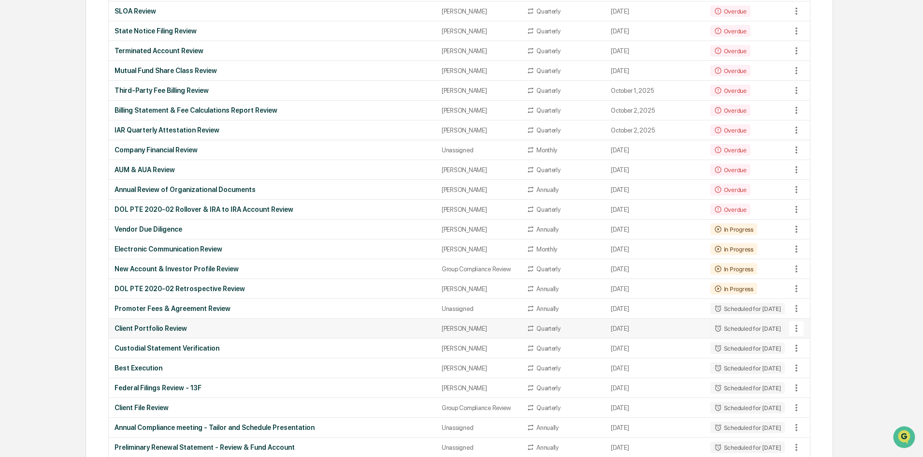
click at [165, 326] on div "Client Portfolio Review" at bounding box center [272, 328] width 315 height 8
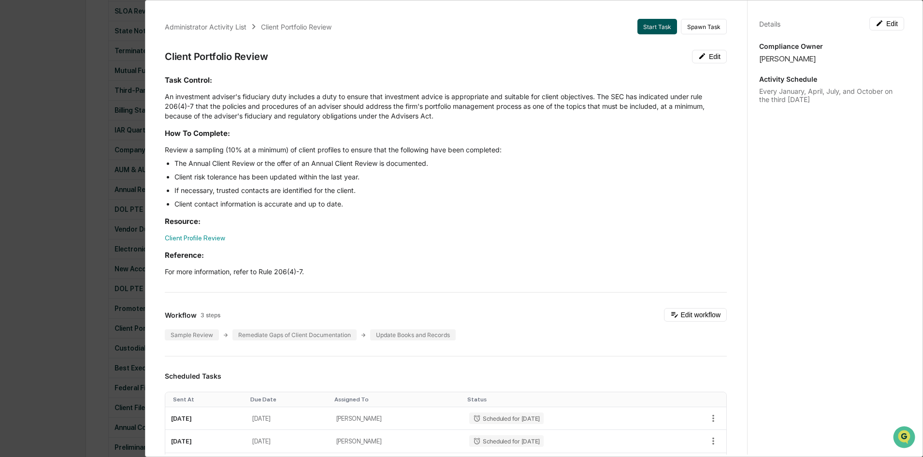
click at [649, 25] on button "Start Task" at bounding box center [657, 26] width 40 height 15
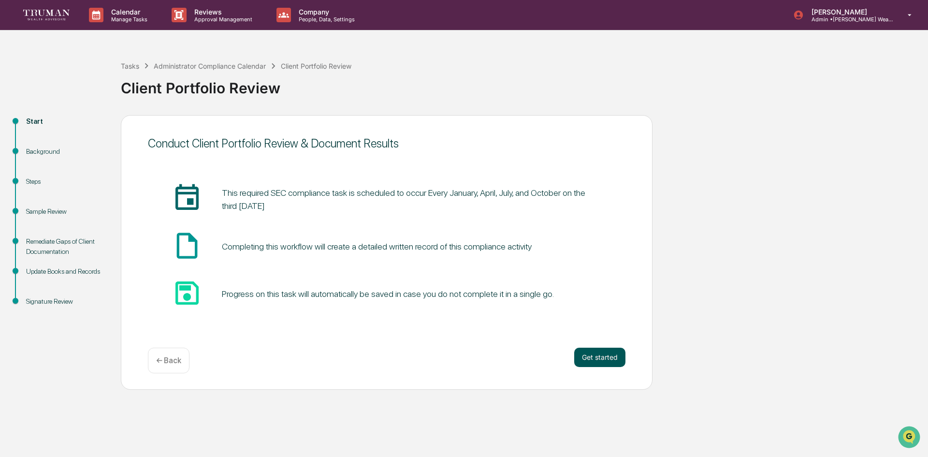
click at [606, 356] on button "Get started" at bounding box center [599, 356] width 51 height 19
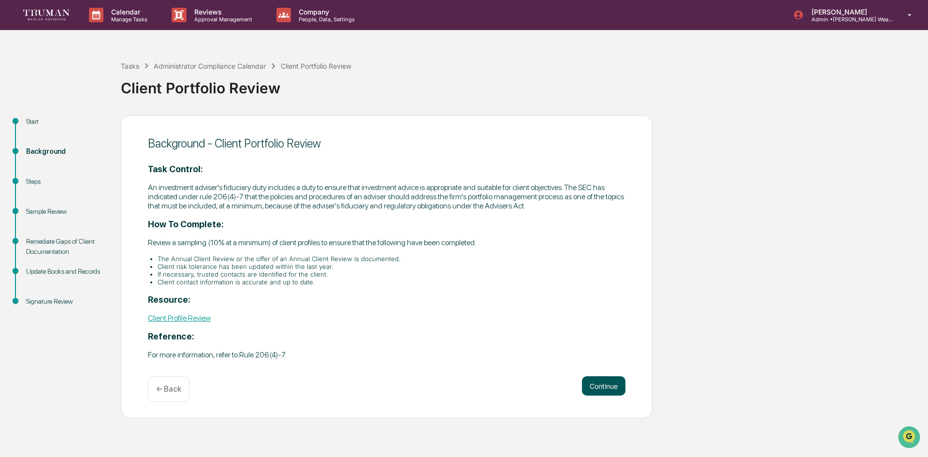
click at [604, 385] on button "Continue" at bounding box center [603, 385] width 43 height 19
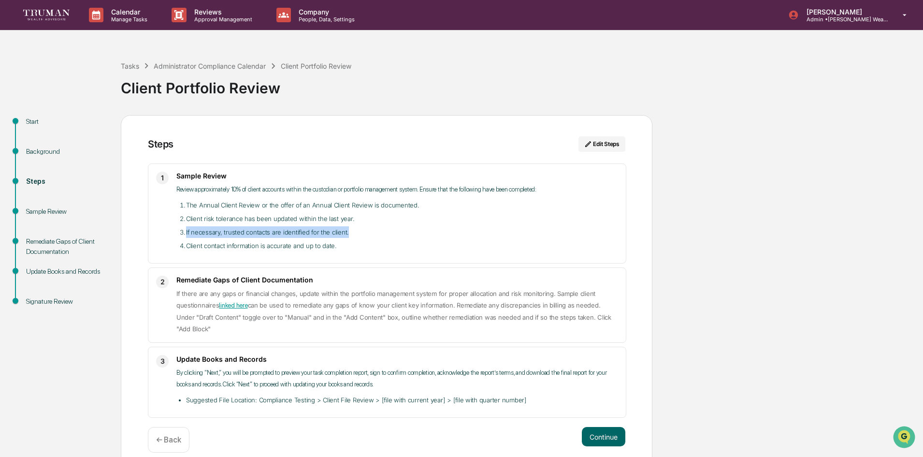
drag, startPoint x: 183, startPoint y: 230, endPoint x: 356, endPoint y: 236, distance: 172.6
click at [356, 236] on li "If necessary, trusted contacts are identified for the client." at bounding box center [402, 232] width 432 height 12
click at [353, 248] on li "Client contact information is accurate and up to date." at bounding box center [402, 246] width 432 height 12
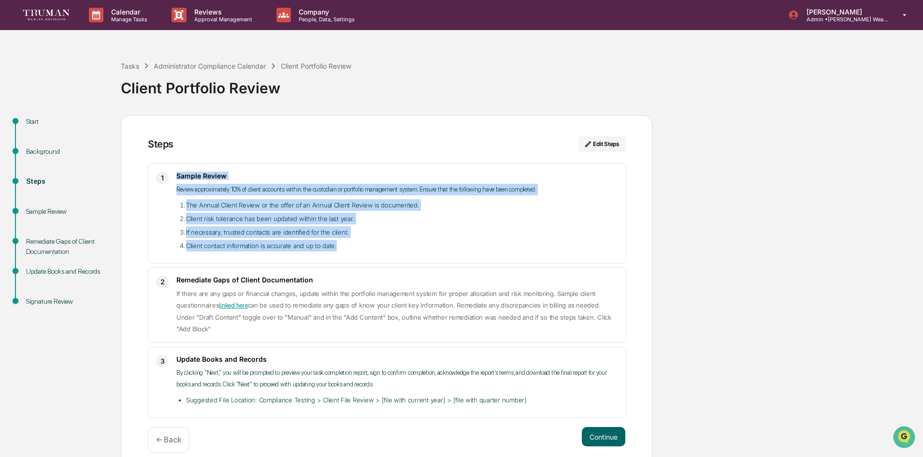
drag, startPoint x: 342, startPoint y: 246, endPoint x: 177, endPoint y: 173, distance: 179.7
click at [177, 173] on div "Sample Review Review approximately 10% of client accounts within the custodian …" at bounding box center [397, 214] width 442 height 84
copy div "Sample Review Review approximately 10% of client accounts within the custodian …"
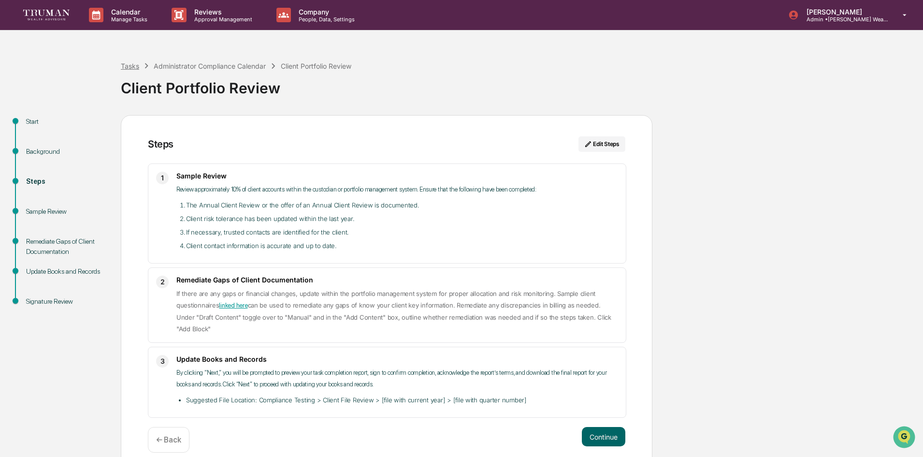
click at [134, 66] on div "Tasks" at bounding box center [130, 66] width 18 height 8
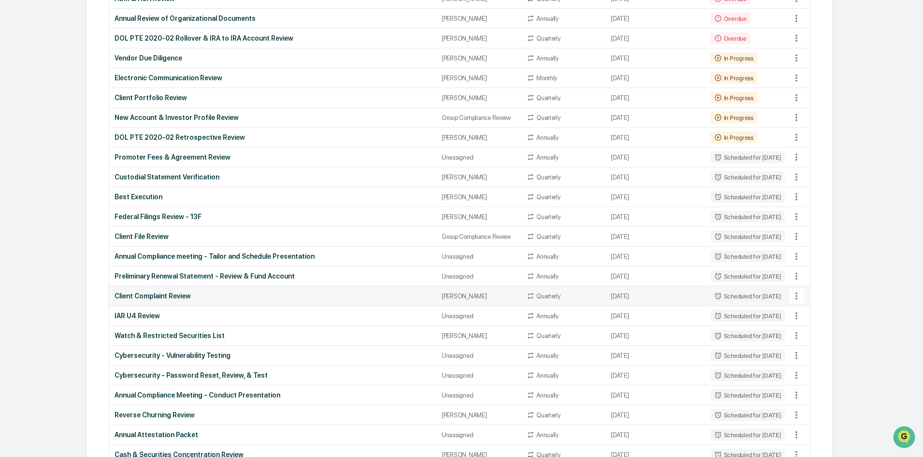
scroll to position [387, 0]
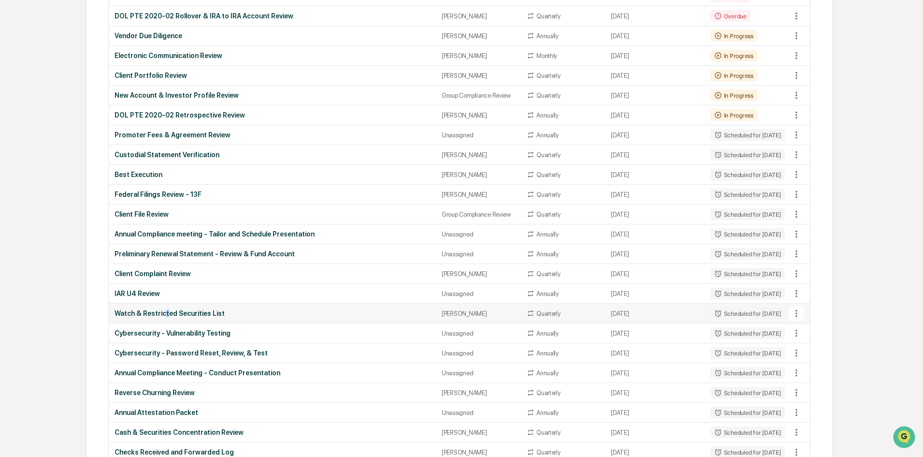
click at [164, 315] on div "Watch & Restricted Securities List" at bounding box center [272, 313] width 315 height 8
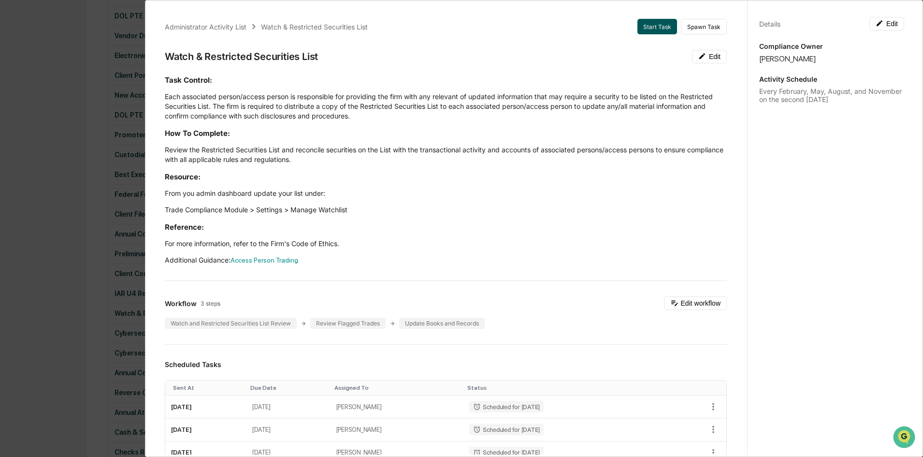
click at [650, 28] on button "Start Task" at bounding box center [657, 26] width 40 height 15
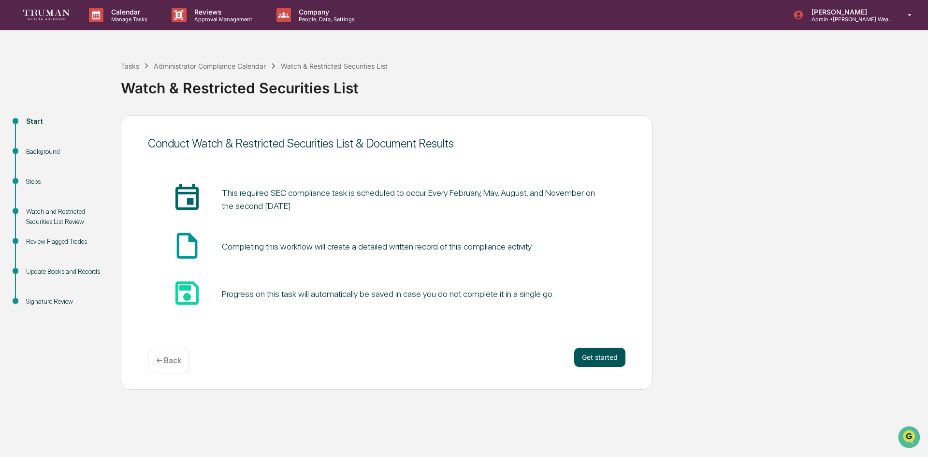
click at [600, 360] on button "Get started" at bounding box center [599, 356] width 51 height 19
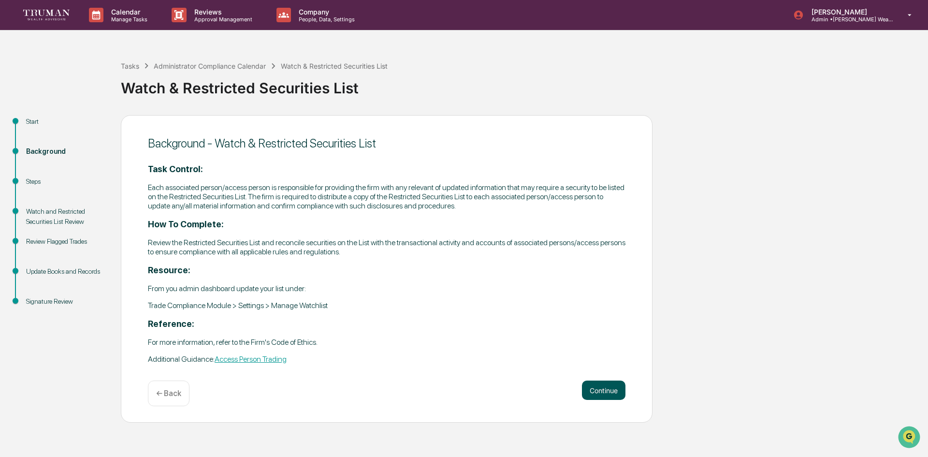
click at [598, 388] on button "Continue" at bounding box center [603, 389] width 43 height 19
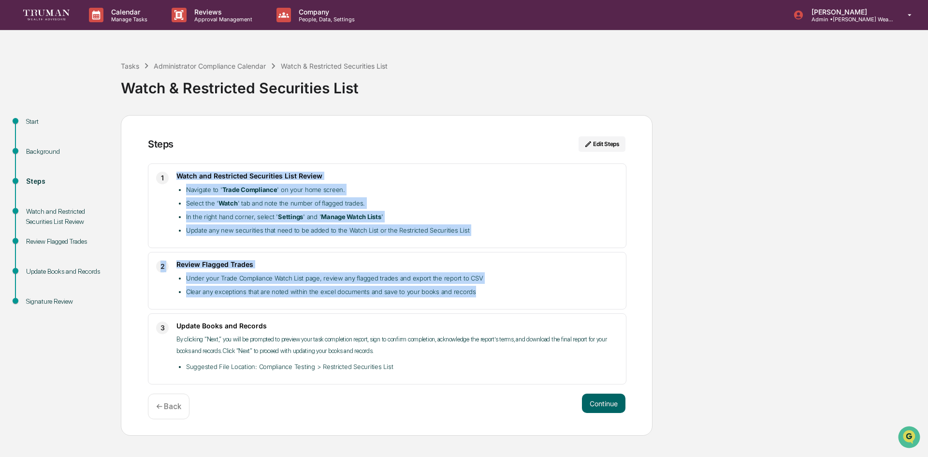
drag, startPoint x: 177, startPoint y: 174, endPoint x: 486, endPoint y: 306, distance: 335.1
click at [486, 306] on div "1 Watch and Restricted Securities List Review Navigate to ' Trade Compliance ' …" at bounding box center [386, 273] width 477 height 221
copy div "Watch and Restricted Securities List Review Navigate to ' Trade Compliance ' on…"
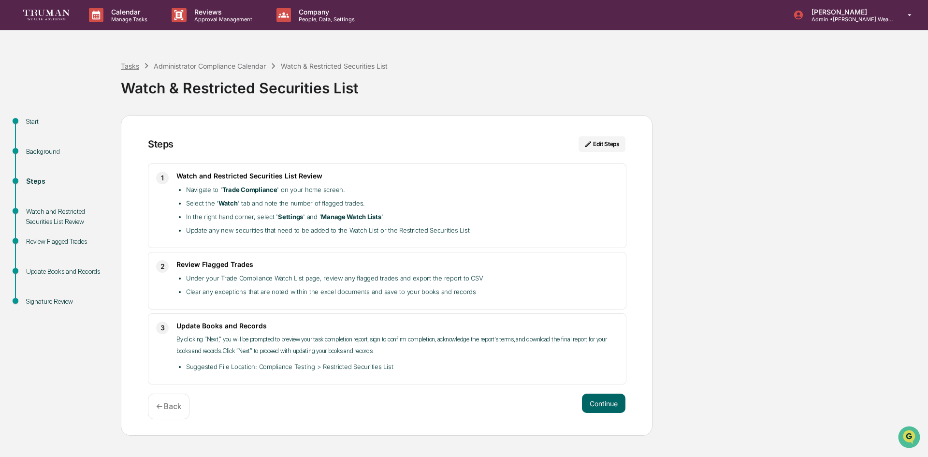
click at [129, 66] on div "Tasks" at bounding box center [130, 66] width 18 height 8
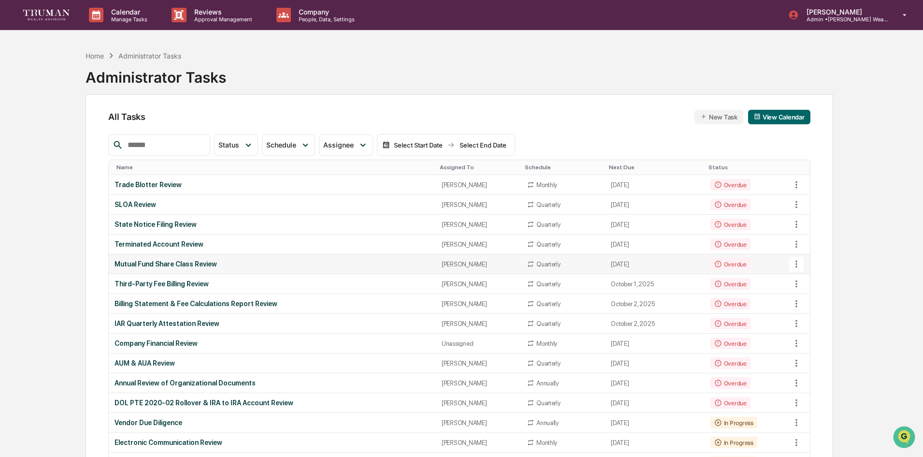
click at [182, 263] on div "Mutual Fund Share Class Review" at bounding box center [272, 264] width 315 height 8
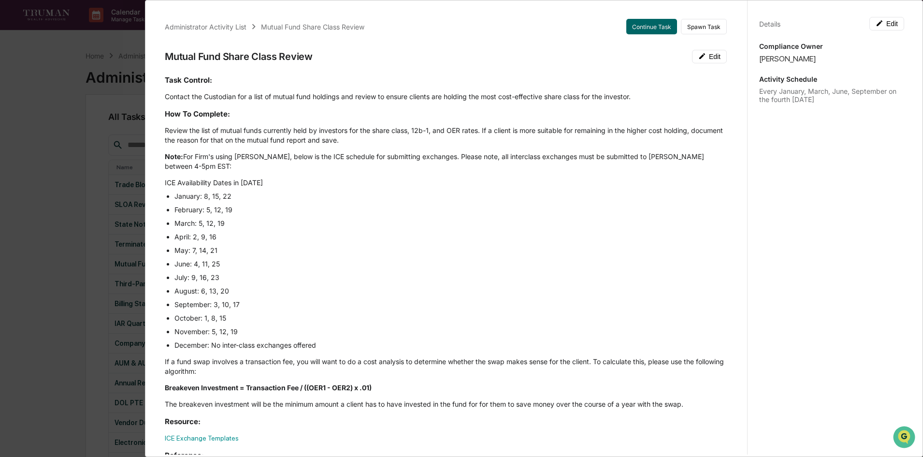
click at [58, 212] on div "Administrator Activity List Mutual Fund Share Class Review Continue Task Spawn …" at bounding box center [461, 228] width 923 height 457
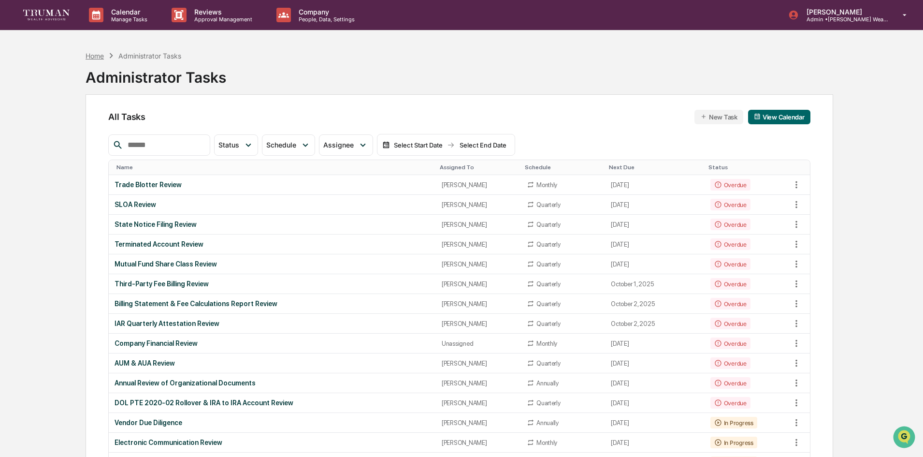
click at [96, 55] on div "Home" at bounding box center [95, 56] width 18 height 8
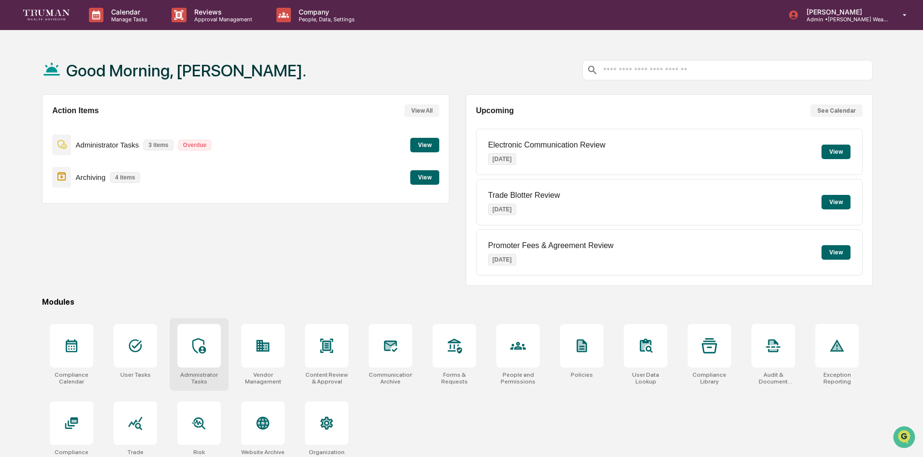
click at [190, 339] on div at bounding box center [198, 345] width 43 height 43
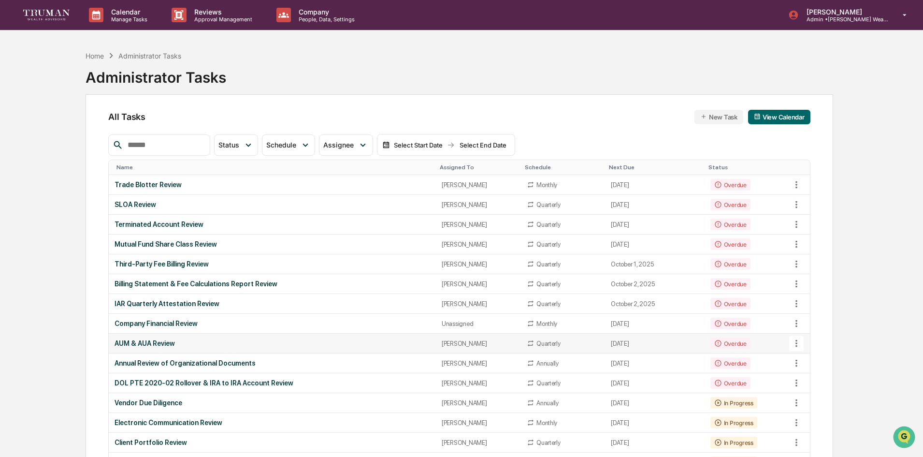
click at [161, 345] on div "AUM & AUA Review" at bounding box center [272, 343] width 315 height 8
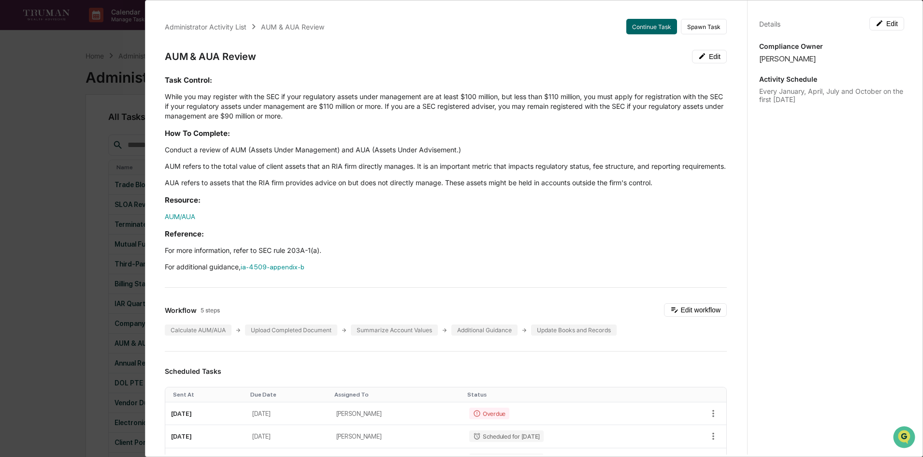
click at [65, 134] on div "Administrator Activity List AUM & AUA Review Continue Task Spawn Task AUM & AUA…" at bounding box center [461, 228] width 923 height 457
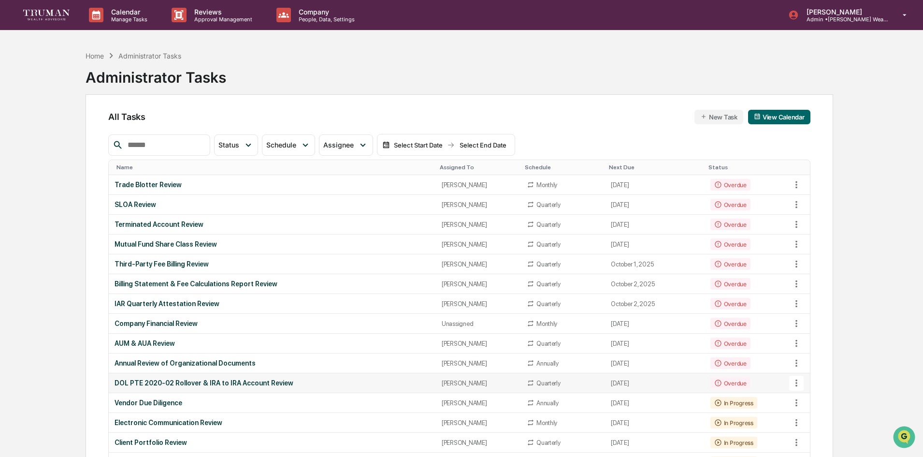
click at [156, 380] on div "DOL PTE 2020-02 Rollover & IRA to IRA Account Review" at bounding box center [272, 383] width 315 height 8
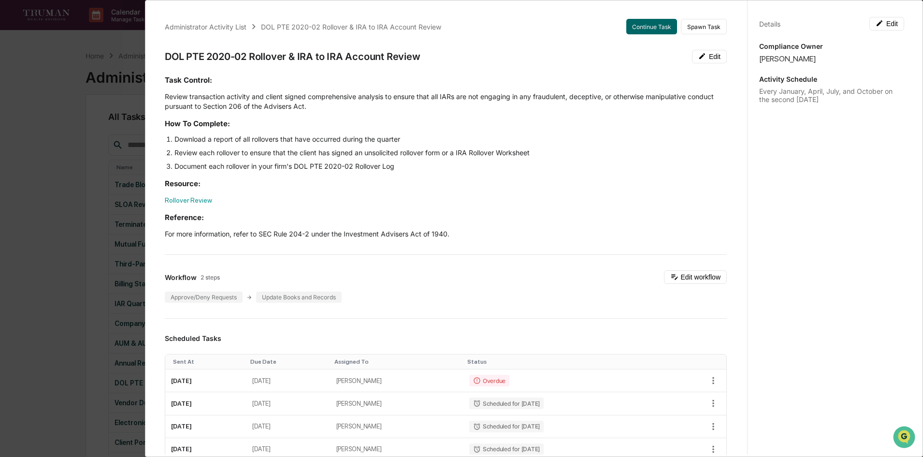
click at [45, 98] on div "Administrator Activity List DOL PTE 2020-02 Rollover & IRA to IRA Account Revie…" at bounding box center [461, 228] width 923 height 457
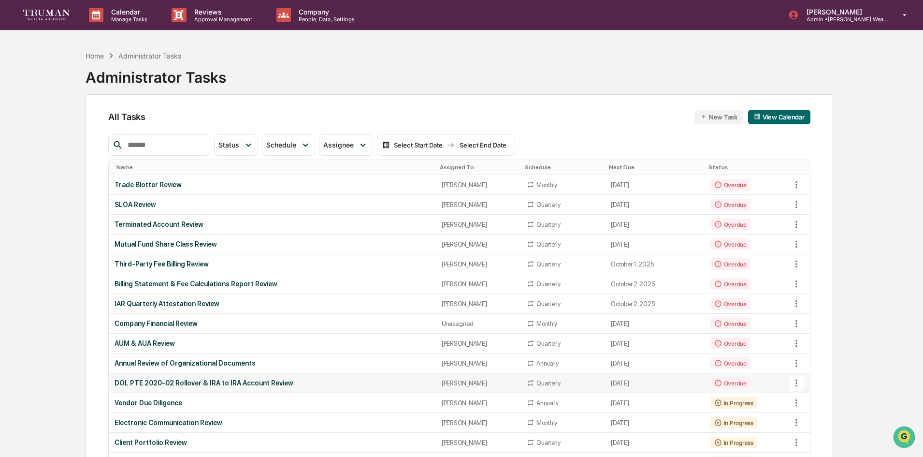
click at [206, 385] on div "DOL PTE 2020-02 Rollover & IRA to IRA Account Review" at bounding box center [272, 383] width 315 height 8
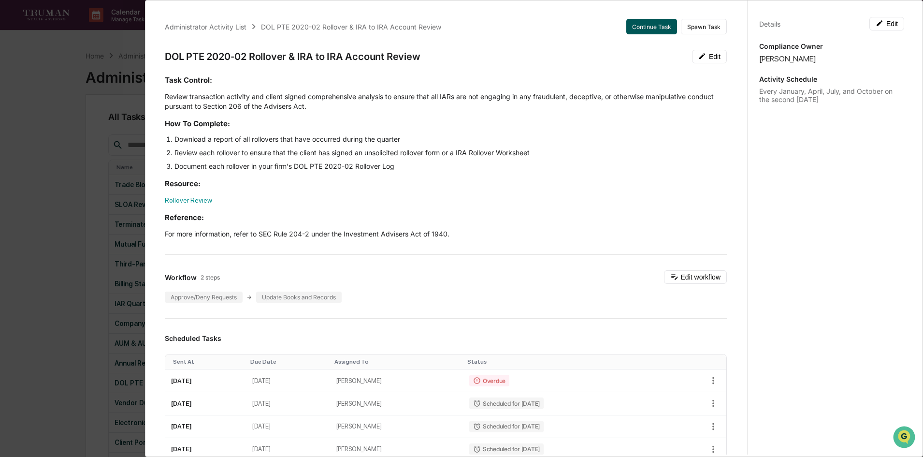
click at [653, 27] on button "Continue Task" at bounding box center [651, 26] width 51 height 15
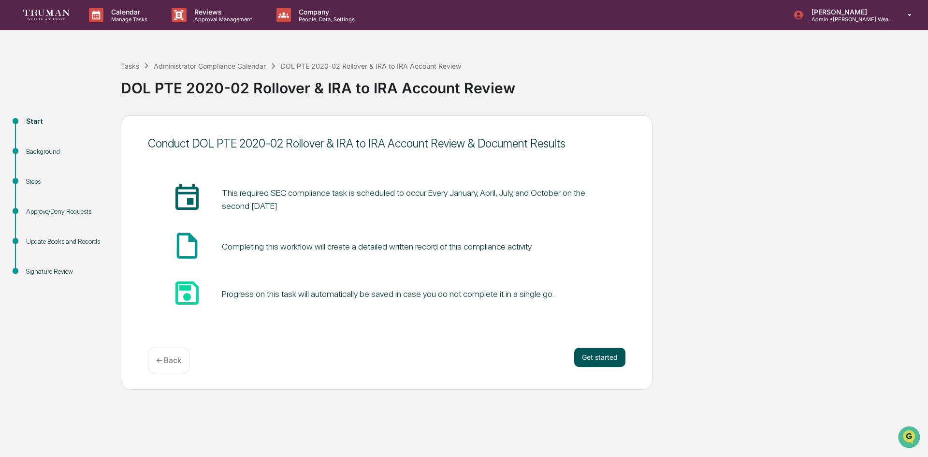
click at [591, 358] on button "Get started" at bounding box center [599, 356] width 51 height 19
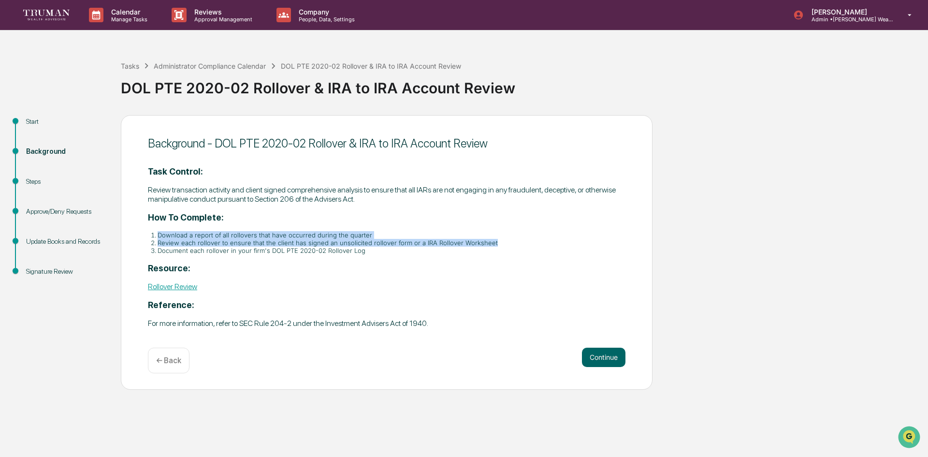
drag, startPoint x: 156, startPoint y: 235, endPoint x: 513, endPoint y: 245, distance: 357.7
click at [513, 245] on ol "Download a report of all rollovers that have occurred during the quarter Review…" at bounding box center [386, 242] width 477 height 23
drag, startPoint x: 359, startPoint y: 254, endPoint x: 145, endPoint y: 232, distance: 215.2
click at [145, 232] on div "Background - DOL PTE 2020-02 Rollover & IRA to IRA Account Review Task Control:…" at bounding box center [386, 252] width 531 height 274
click at [607, 352] on button "Continue" at bounding box center [603, 356] width 43 height 19
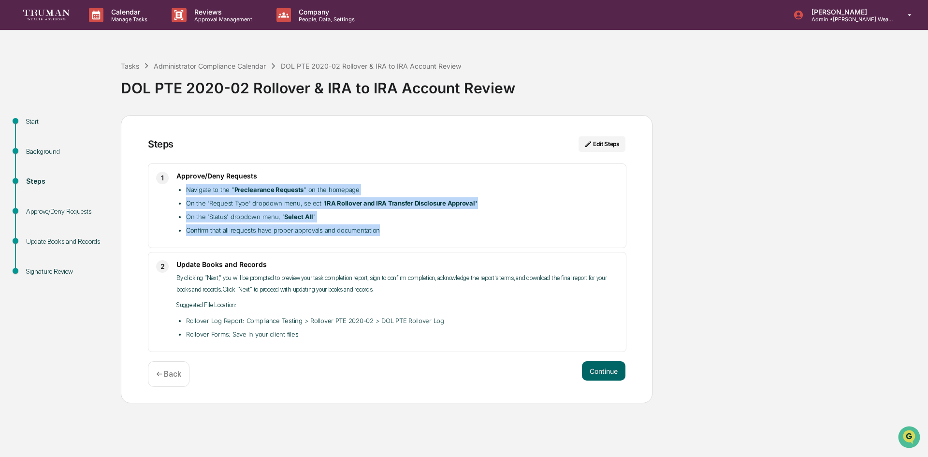
drag, startPoint x: 184, startPoint y: 187, endPoint x: 430, endPoint y: 246, distance: 253.0
click at [430, 246] on div "1 Approve/Deny Requests Navigate to the " Preclearance Requests " on the homepa…" at bounding box center [387, 205] width 478 height 85
click at [602, 372] on button "Continue" at bounding box center [603, 370] width 43 height 19
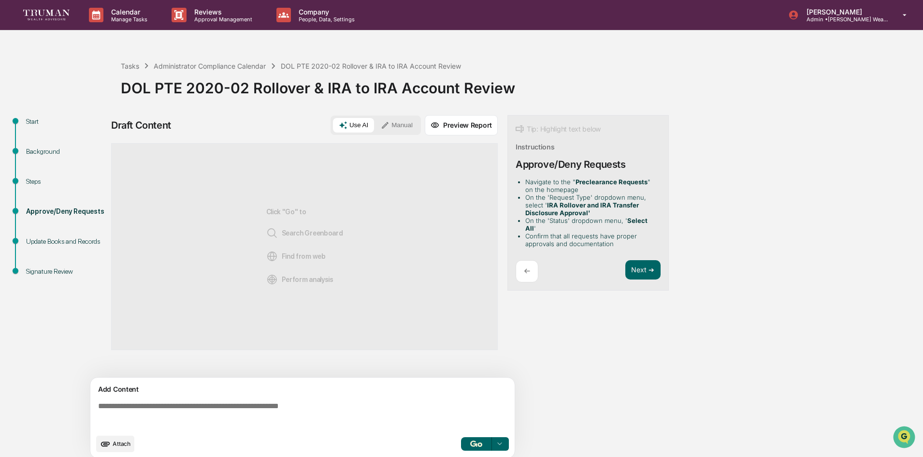
click at [85, 242] on div "Update Books and Records" at bounding box center [65, 241] width 79 height 10
click at [133, 69] on div "Tasks" at bounding box center [130, 66] width 18 height 8
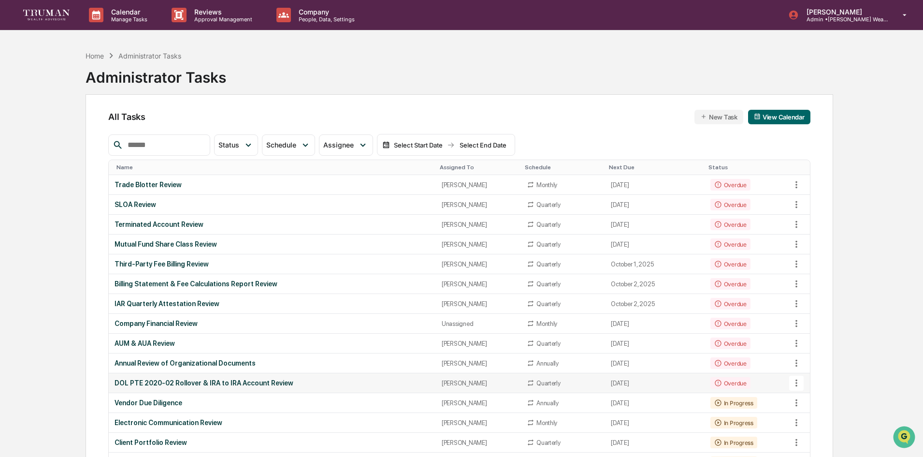
click at [243, 374] on td "DOL PTE 2020-02 Rollover & IRA to IRA Account Review" at bounding box center [272, 383] width 327 height 20
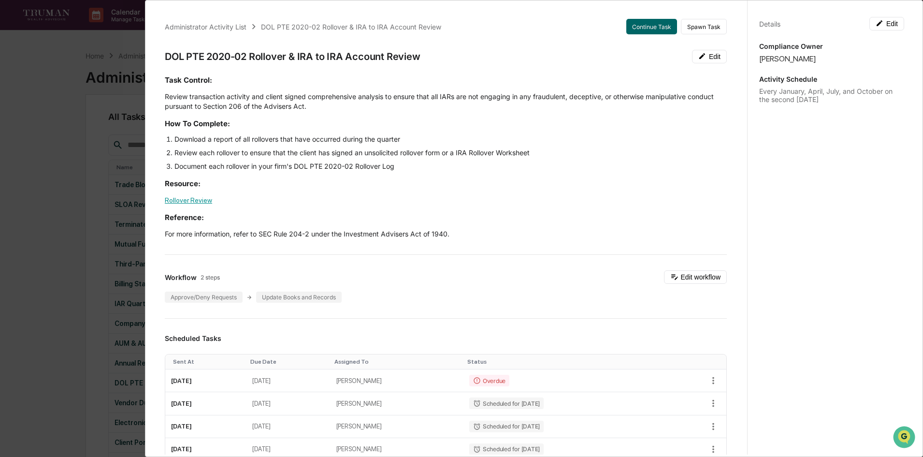
click at [191, 201] on link "Rollover Review" at bounding box center [188, 200] width 47 height 8
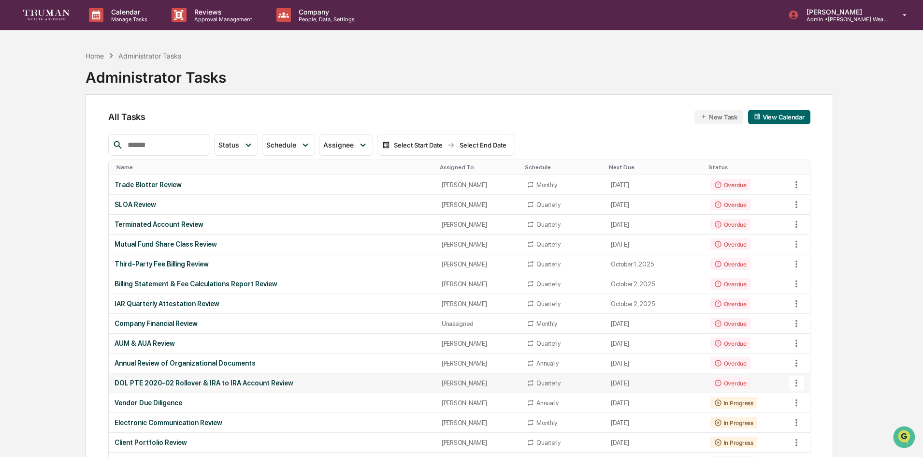
click at [222, 376] on td "DOL PTE 2020-02 Rollover & IRA to IRA Account Review" at bounding box center [272, 383] width 327 height 20
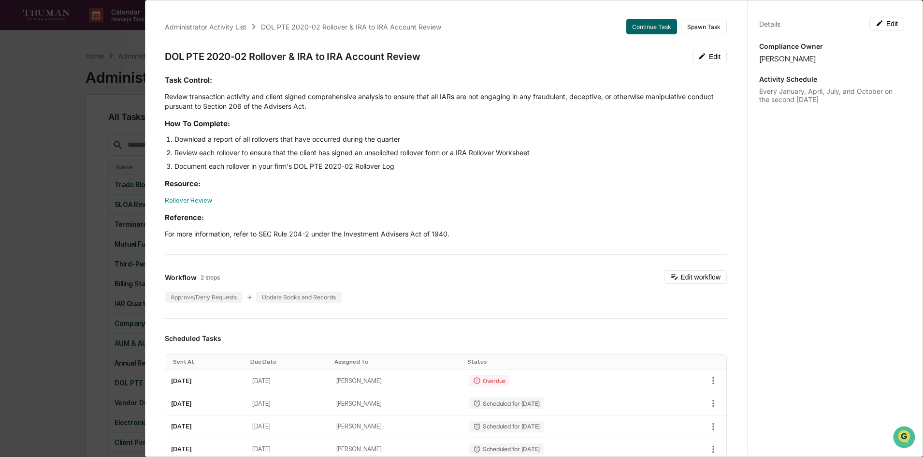
click at [72, 191] on div "Administrator Activity List DOL PTE 2020-02 Rollover & IRA to IRA Account Revie…" at bounding box center [461, 228] width 923 height 457
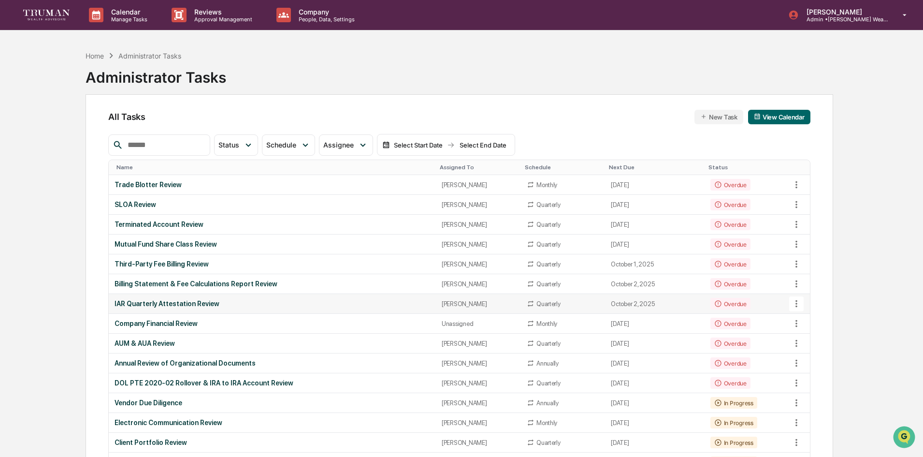
click at [163, 304] on div "IAR Quarterly Attestation Review" at bounding box center [272, 304] width 315 height 8
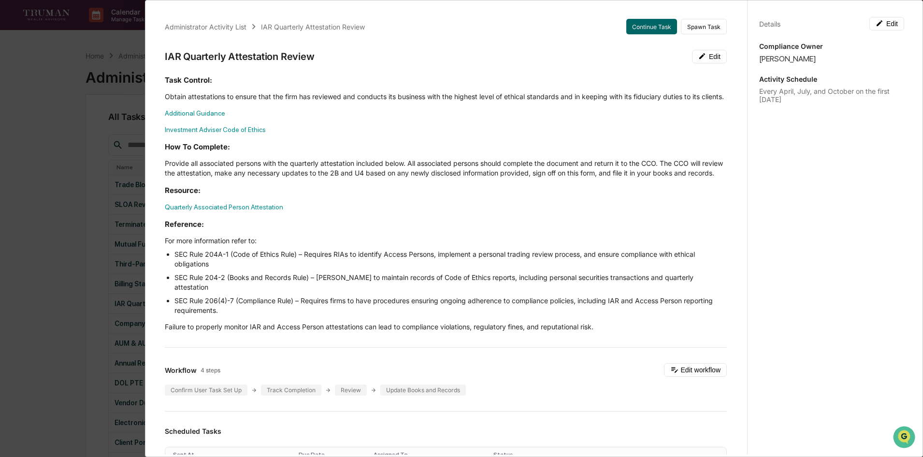
click at [62, 136] on div "Administrator Activity List IAR Quarterly Attestation Review Continue Task Spaw…" at bounding box center [461, 228] width 923 height 457
